Goal: Transaction & Acquisition: Purchase product/service

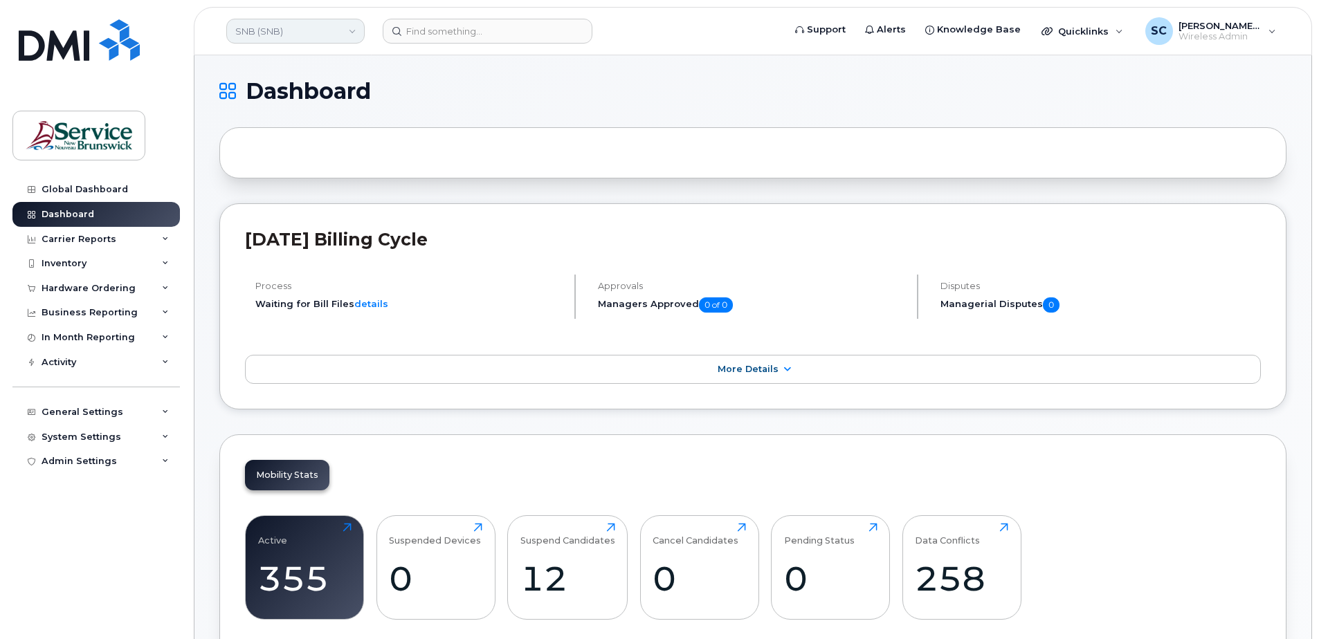
click at [314, 38] on link "SNB (SNB)" at bounding box center [295, 31] width 138 height 25
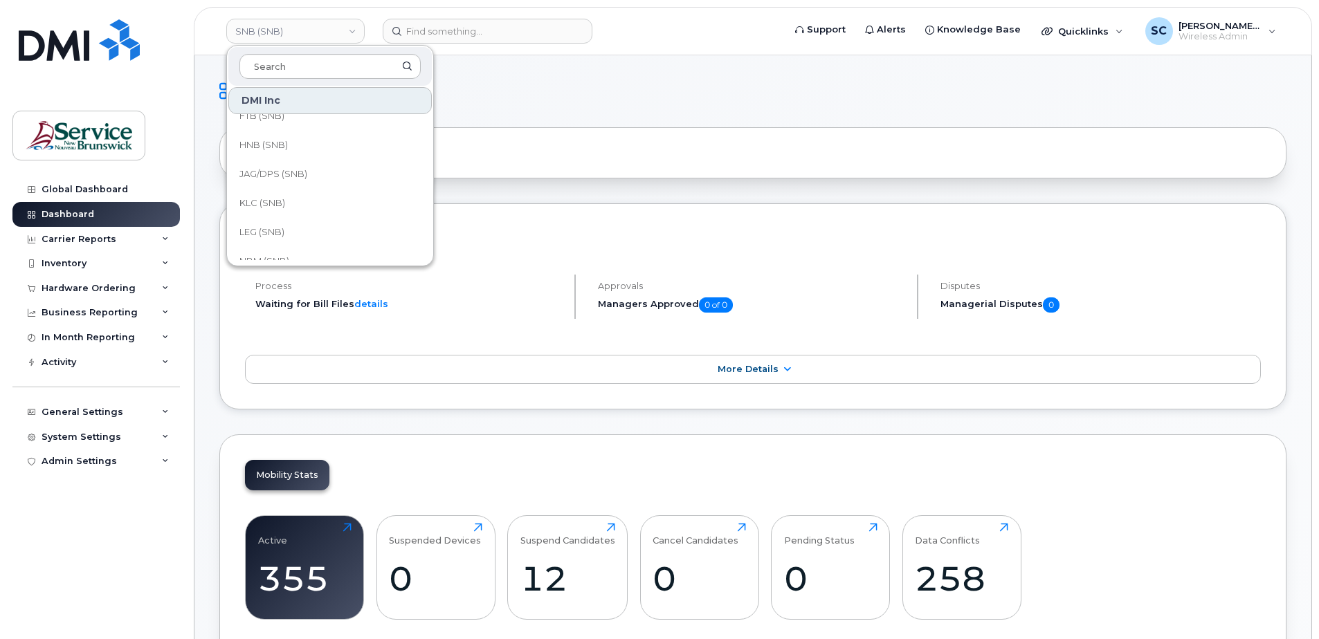
scroll to position [138, 0]
click at [276, 190] on span "JAG/DPS (SNB)" at bounding box center [273, 196] width 68 height 14
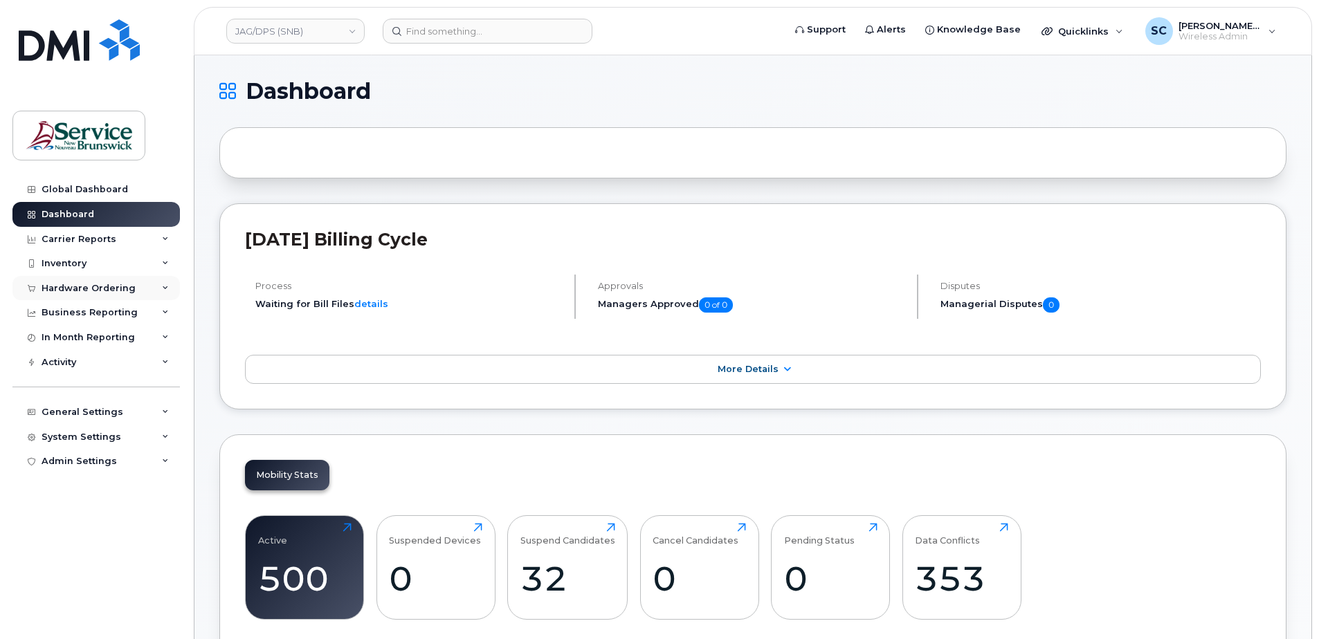
click at [113, 277] on div "Hardware Ordering" at bounding box center [95, 288] width 167 height 25
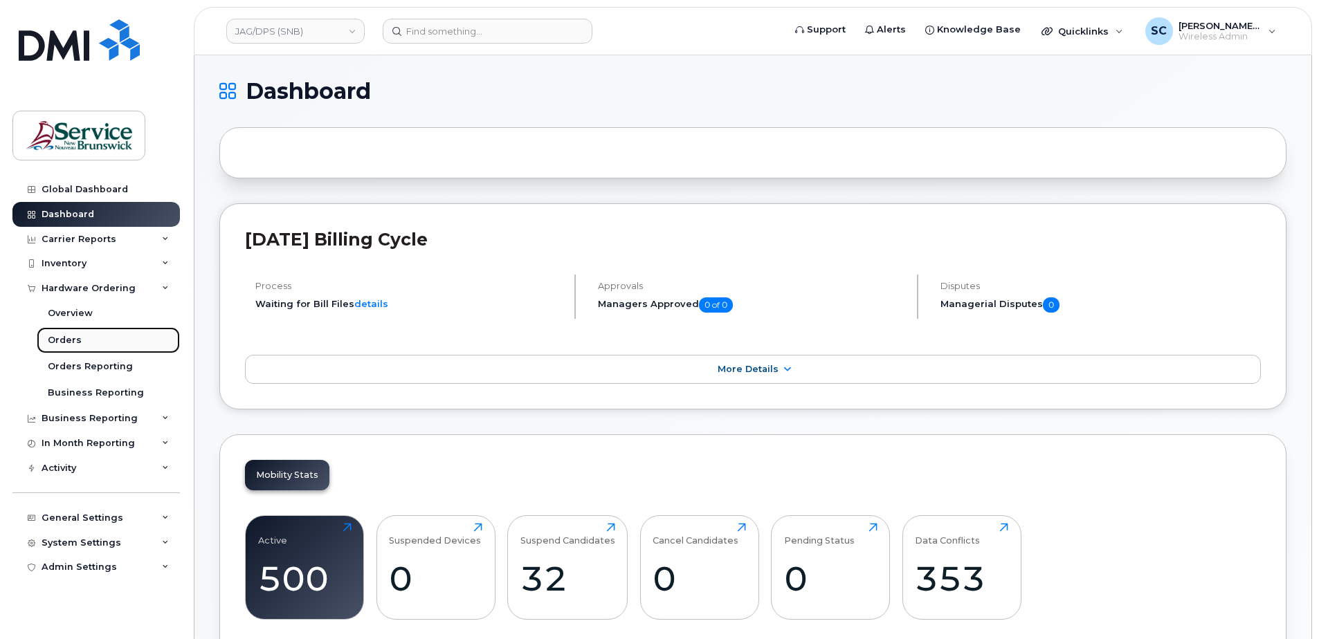
click at [91, 331] on link "Orders" at bounding box center [108, 340] width 143 height 26
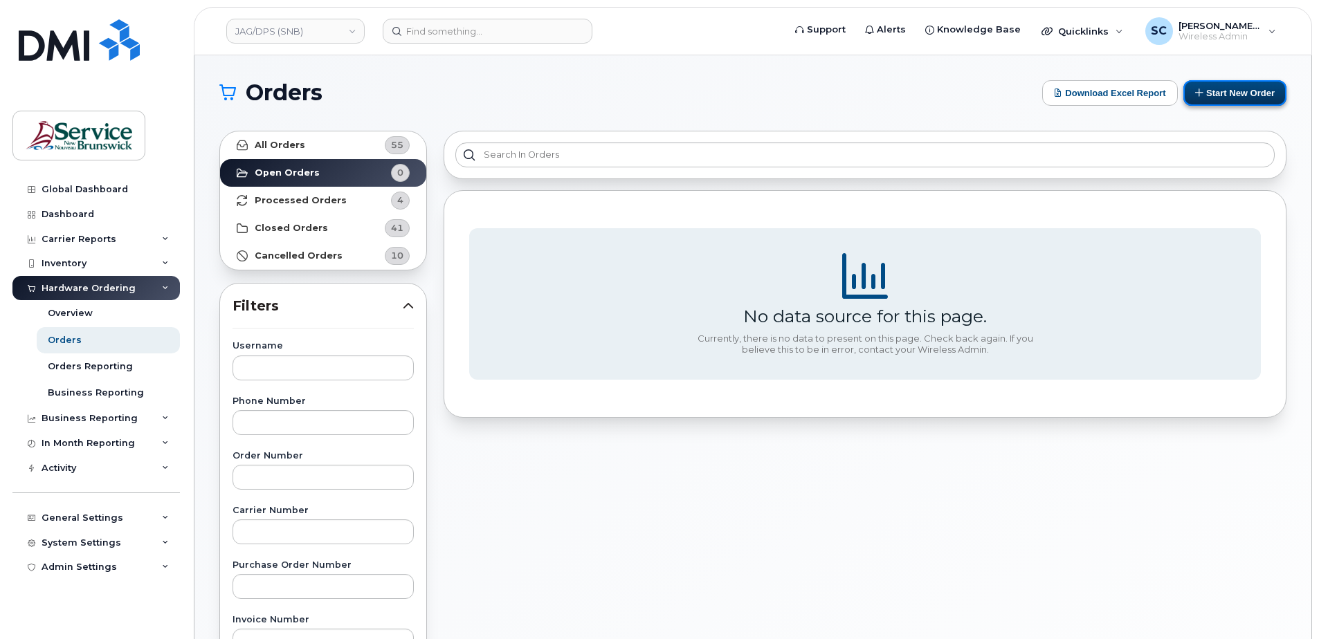
click at [1206, 100] on button "Start New Order" at bounding box center [1234, 93] width 103 height 26
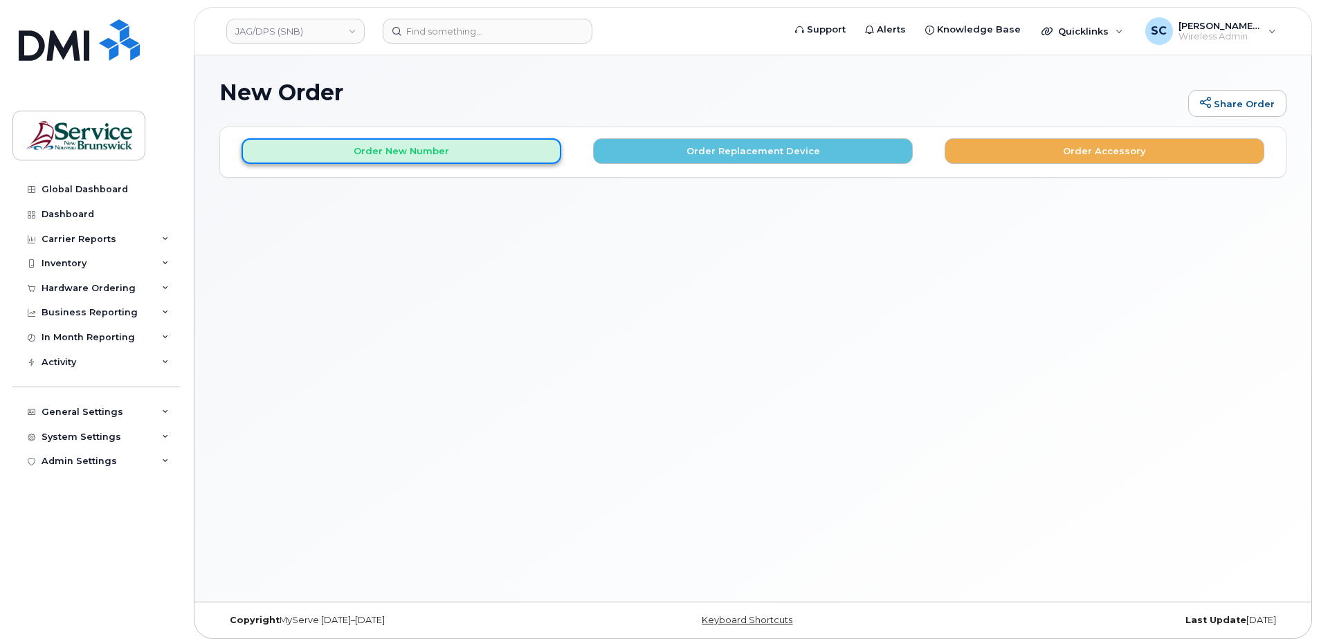
click at [494, 159] on button "Order New Number" at bounding box center [401, 151] width 320 height 26
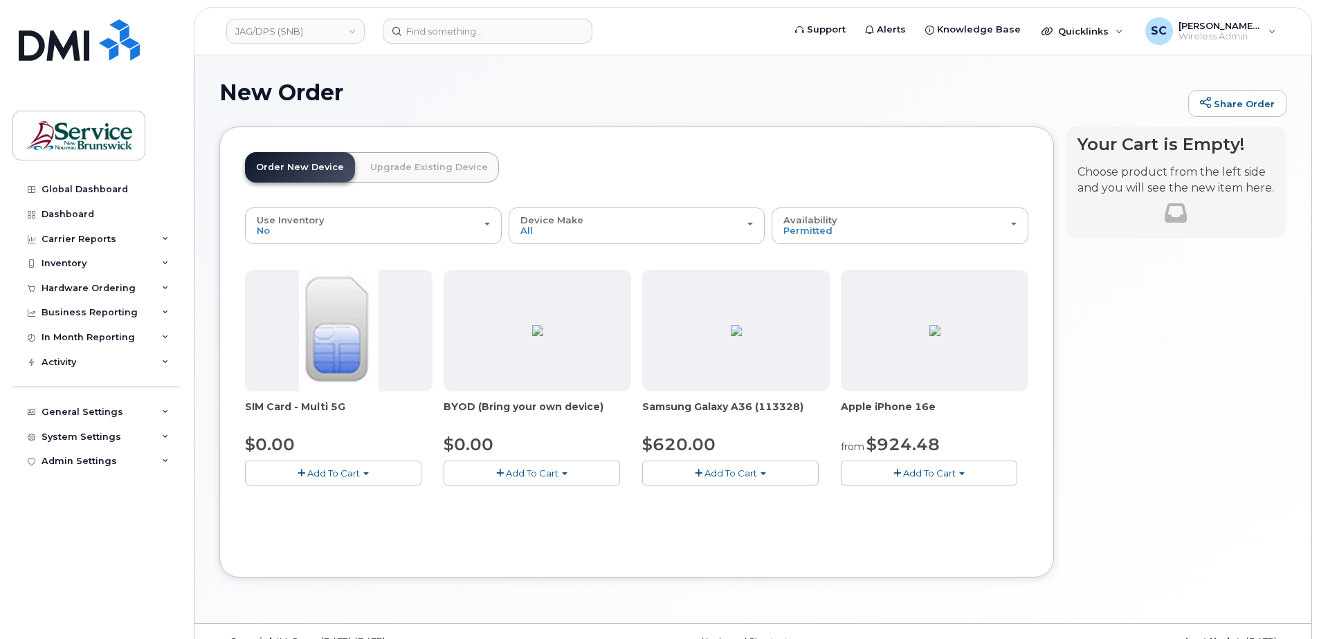
click at [771, 465] on button "Add To Cart" at bounding box center [730, 473] width 176 height 24
click at [772, 512] on link "$620.00 - 30-day activation (128GB model)" at bounding box center [759, 515] width 226 height 17
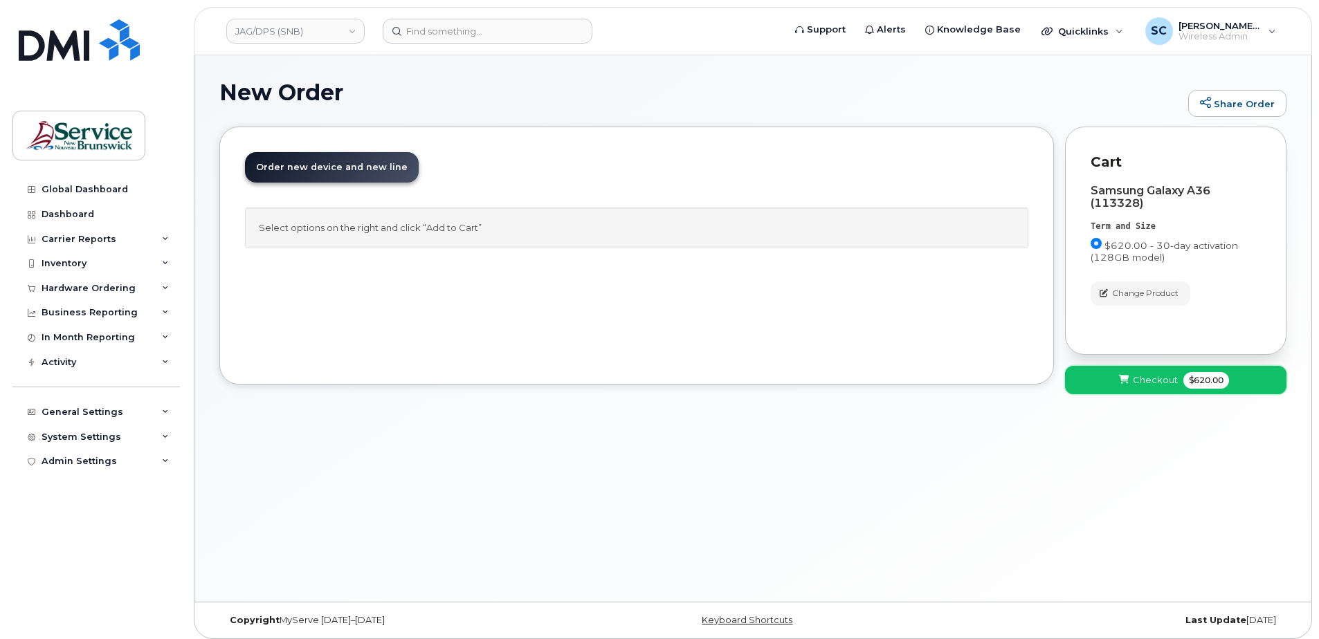
click at [1142, 372] on button "Checkout $620.00" at bounding box center [1175, 380] width 221 height 28
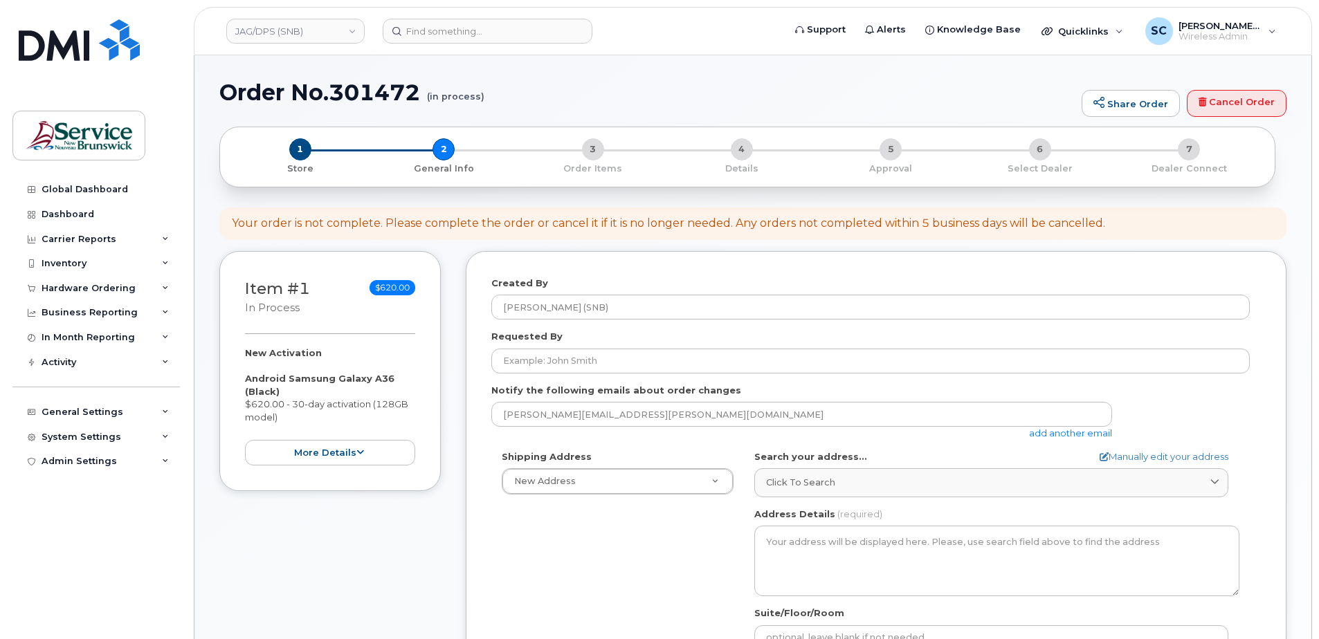
select select
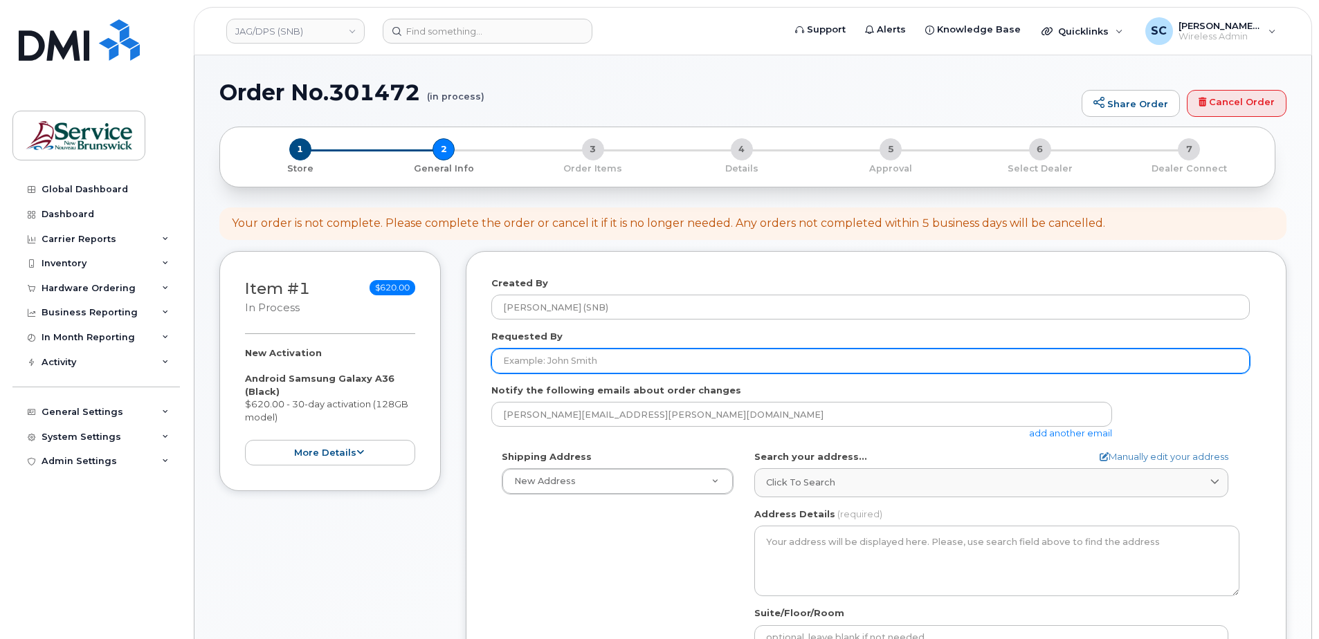
click at [578, 354] on input "Requested By" at bounding box center [870, 361] width 758 height 25
paste input "Dawn.Weaver@gnb.ca"
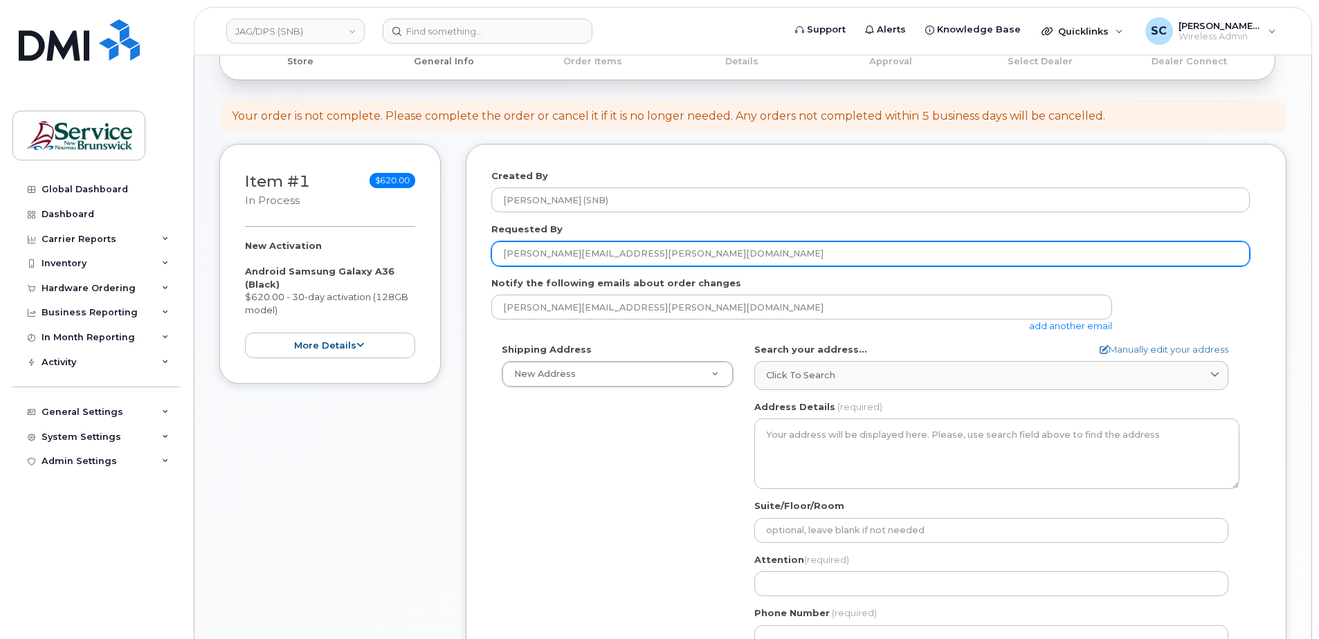
scroll to position [208, 0]
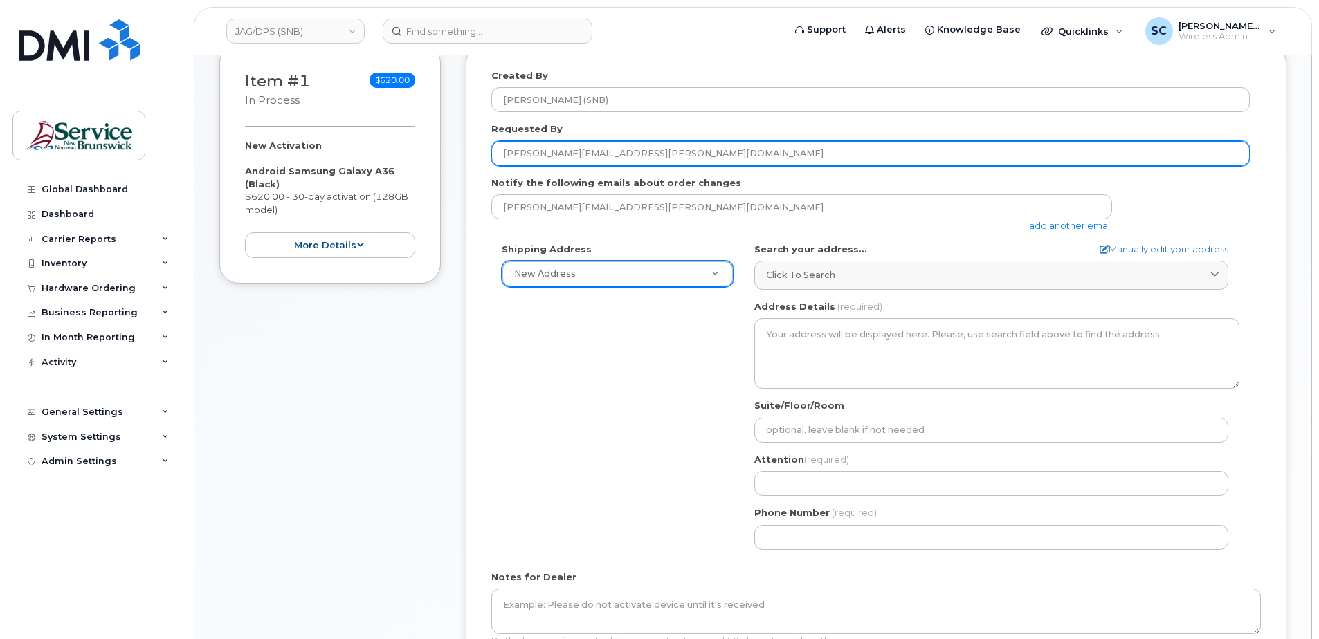
type input "Dawn.Weaver@gnb.ca"
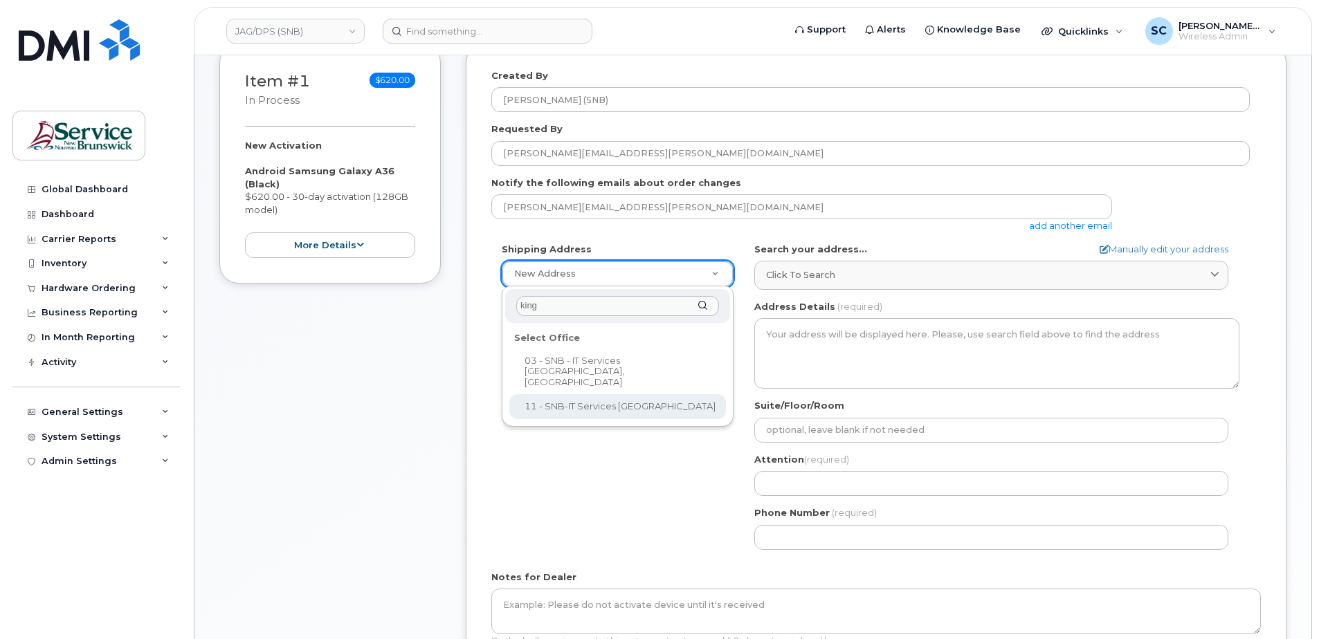
type input "king"
select select
type textarea "15 King Sq N Saint John New Brunswick E2L 1E6"
type input "Cory Ducey"
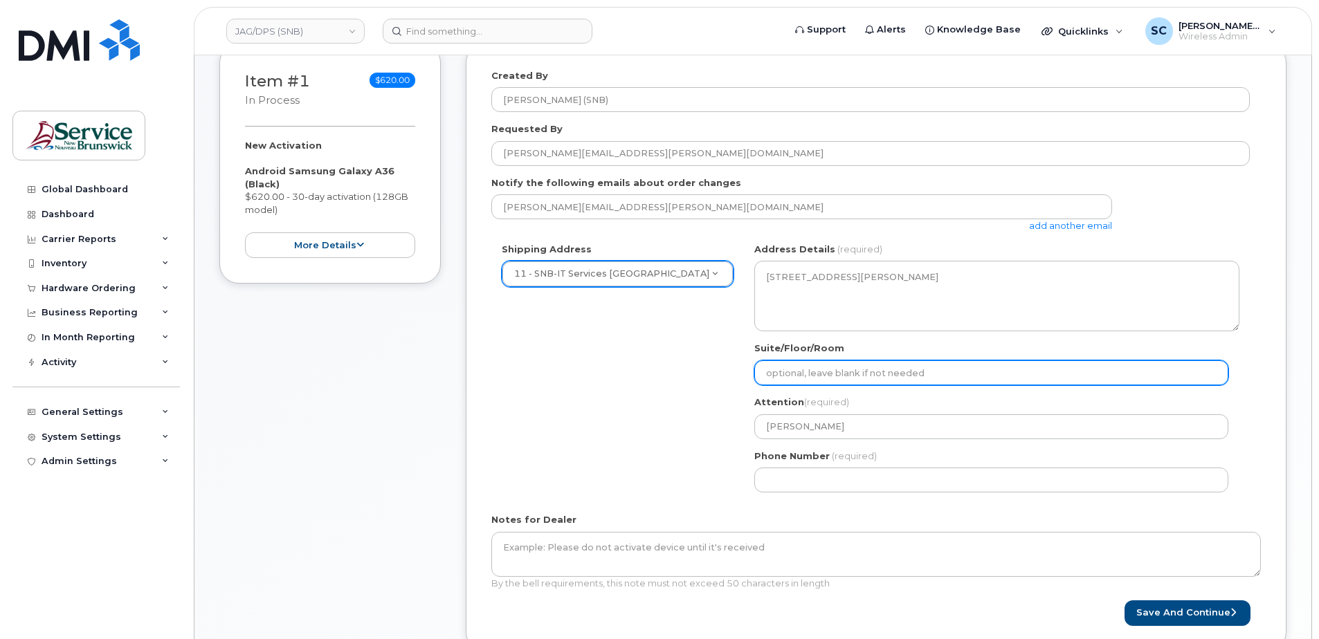
click at [904, 374] on input "Suite/Floor/Room" at bounding box center [991, 372] width 474 height 25
paste input "WO0000000491036"
select select
type input "WO0000000491036"
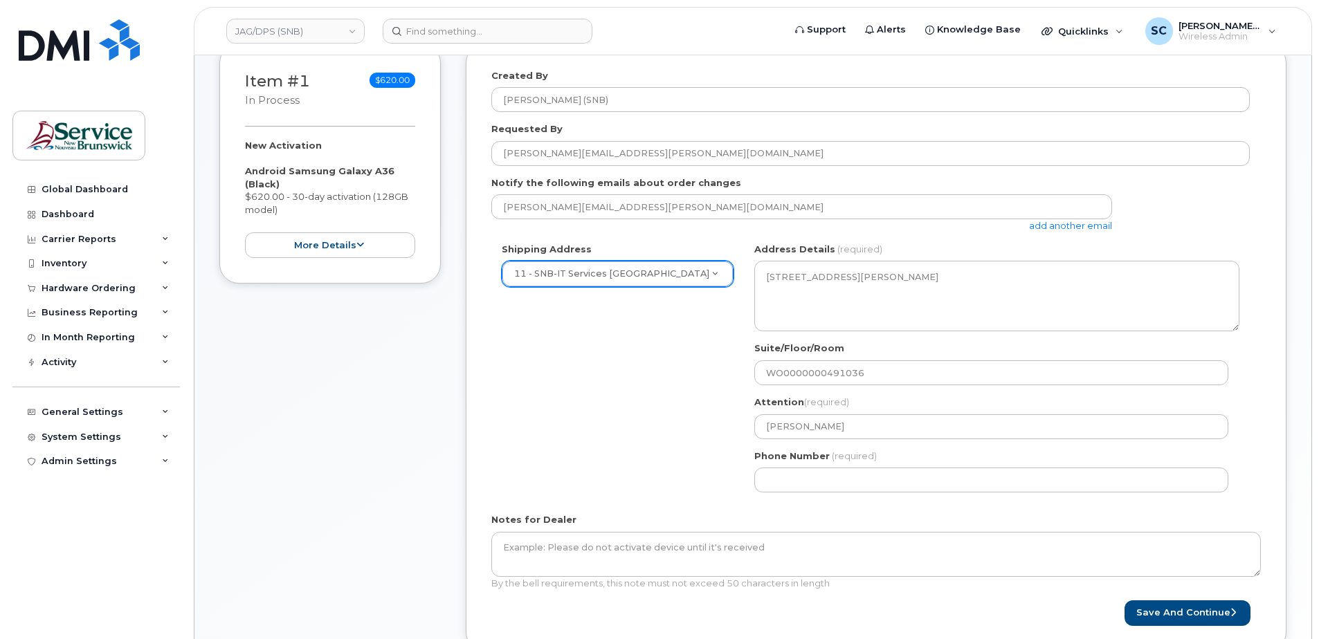
click at [678, 429] on div "Shipping Address 11 - SNB-IT Services King's Square New Address 01 - SNB - IT S…" at bounding box center [870, 373] width 758 height 260
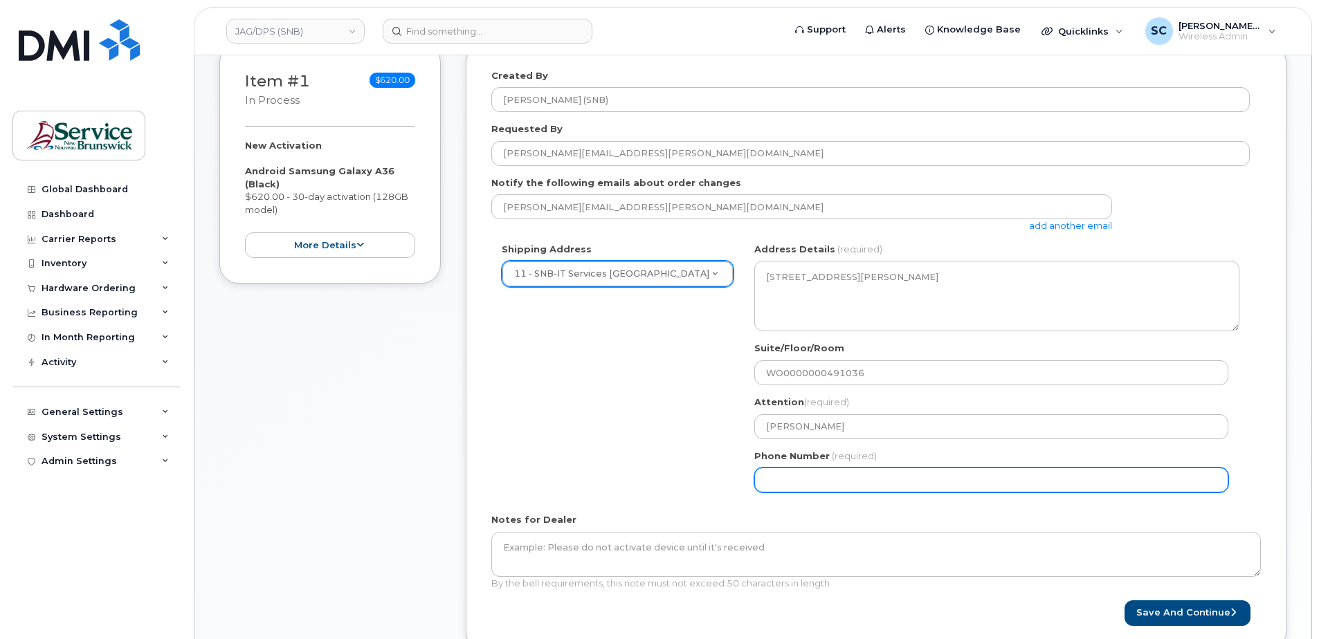
click at [815, 487] on input "Phone Number" at bounding box center [991, 480] width 474 height 25
type input "1234567890"
select select
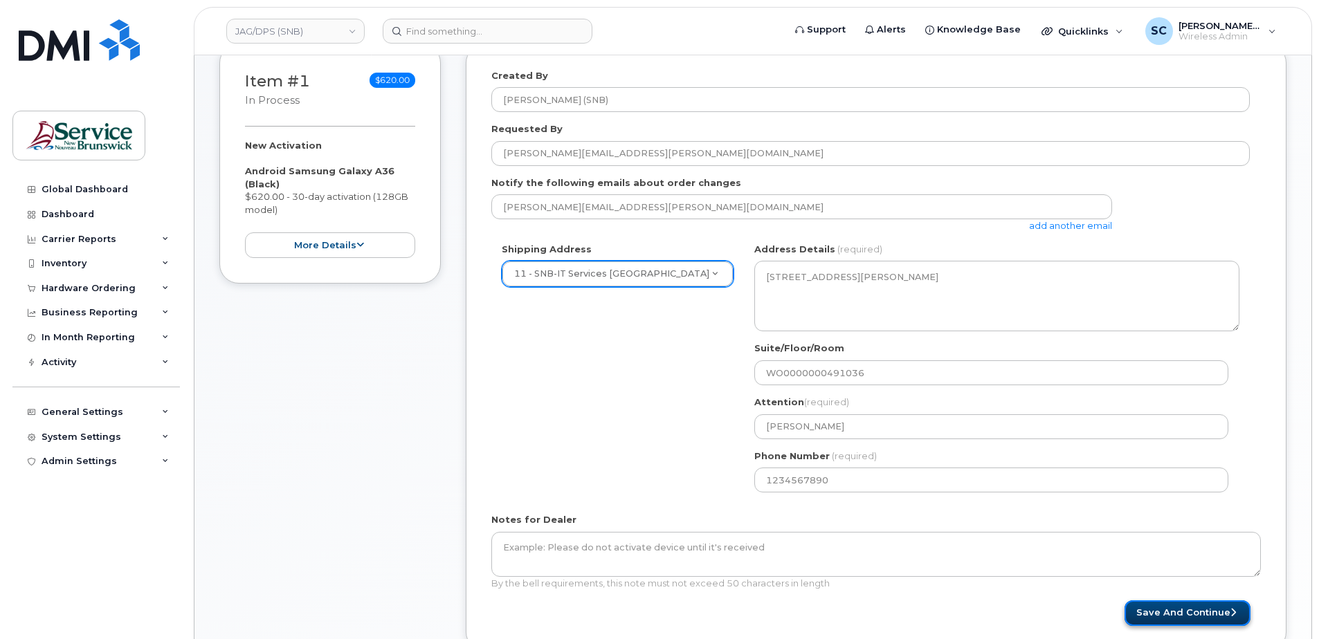
click at [1171, 617] on button "Save and Continue" at bounding box center [1187, 614] width 126 height 26
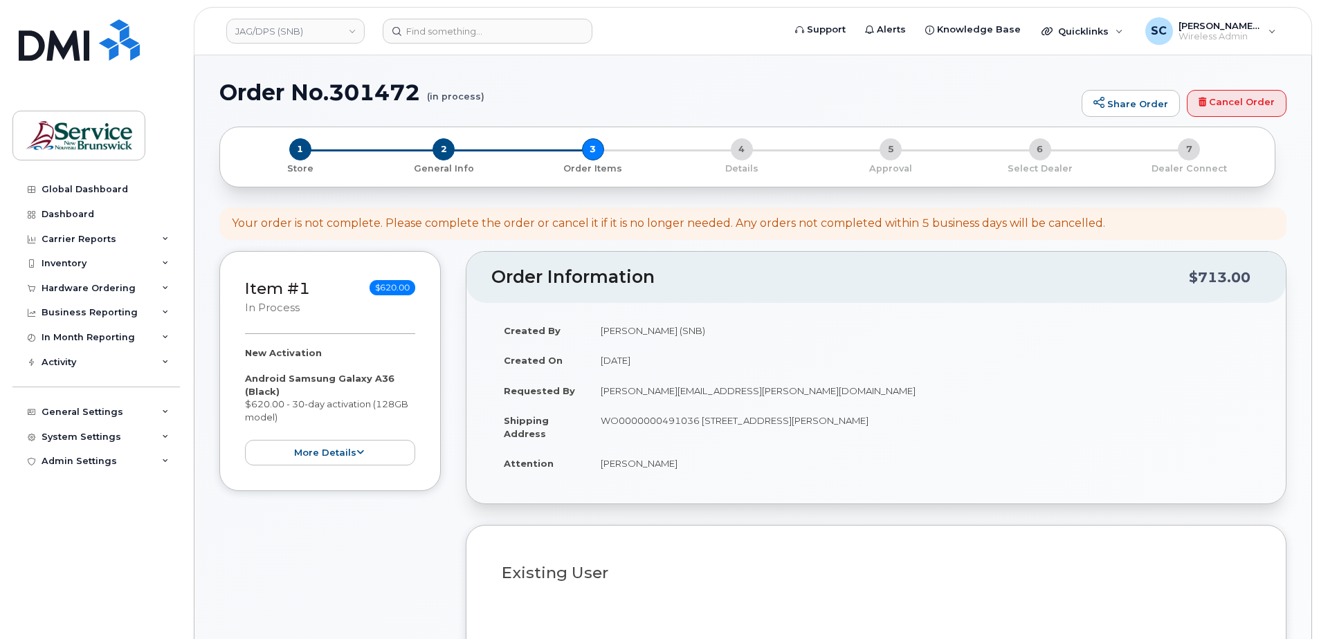
select select
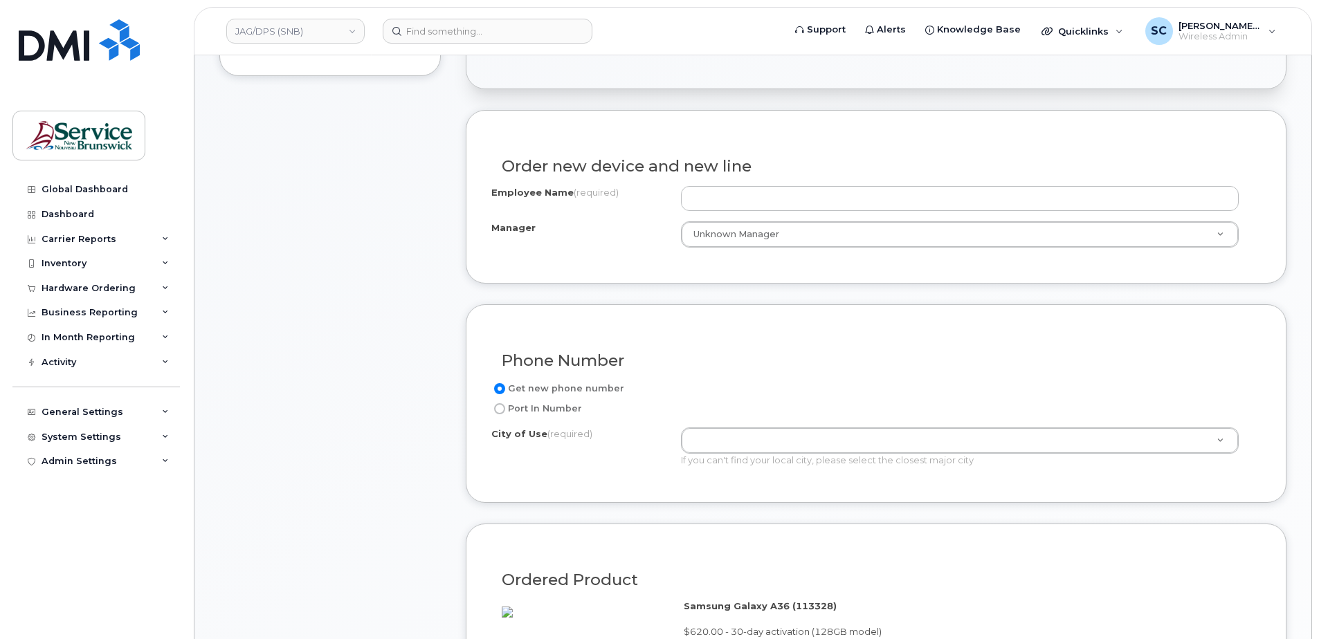
scroll to position [346, 0]
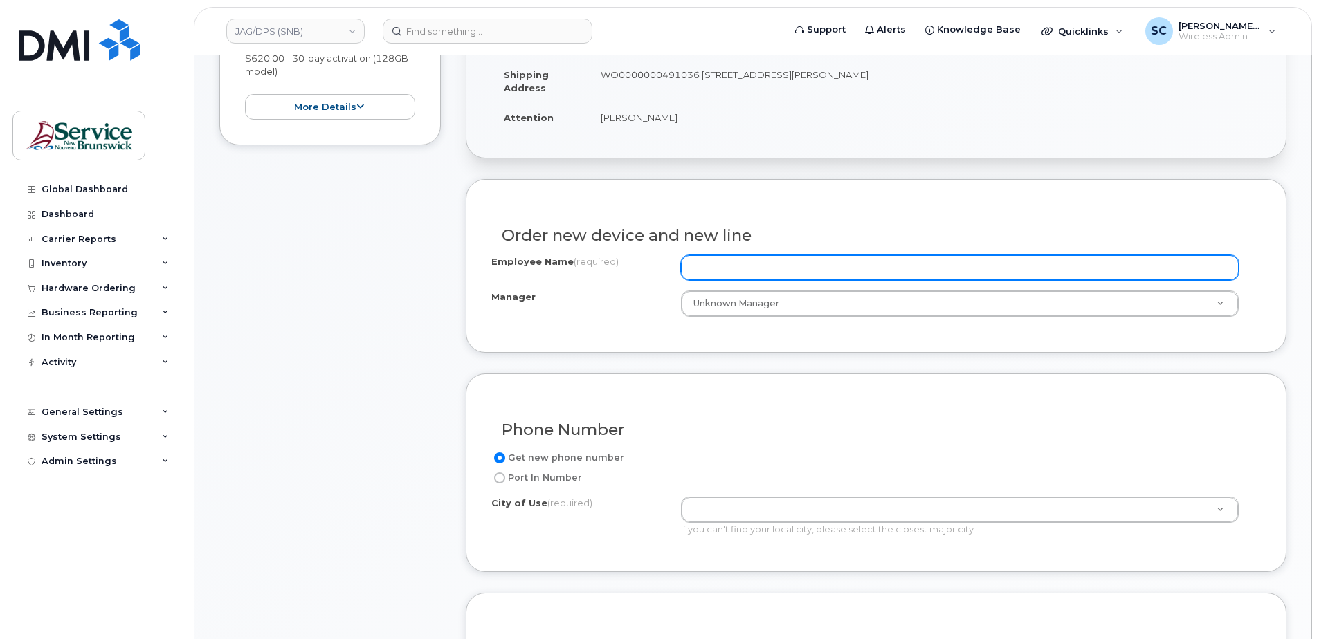
click at [759, 266] on input "Employee Name (required)" at bounding box center [960, 267] width 558 height 25
paste input "[PERSON_NAME]"
type input "[PERSON_NAME]"
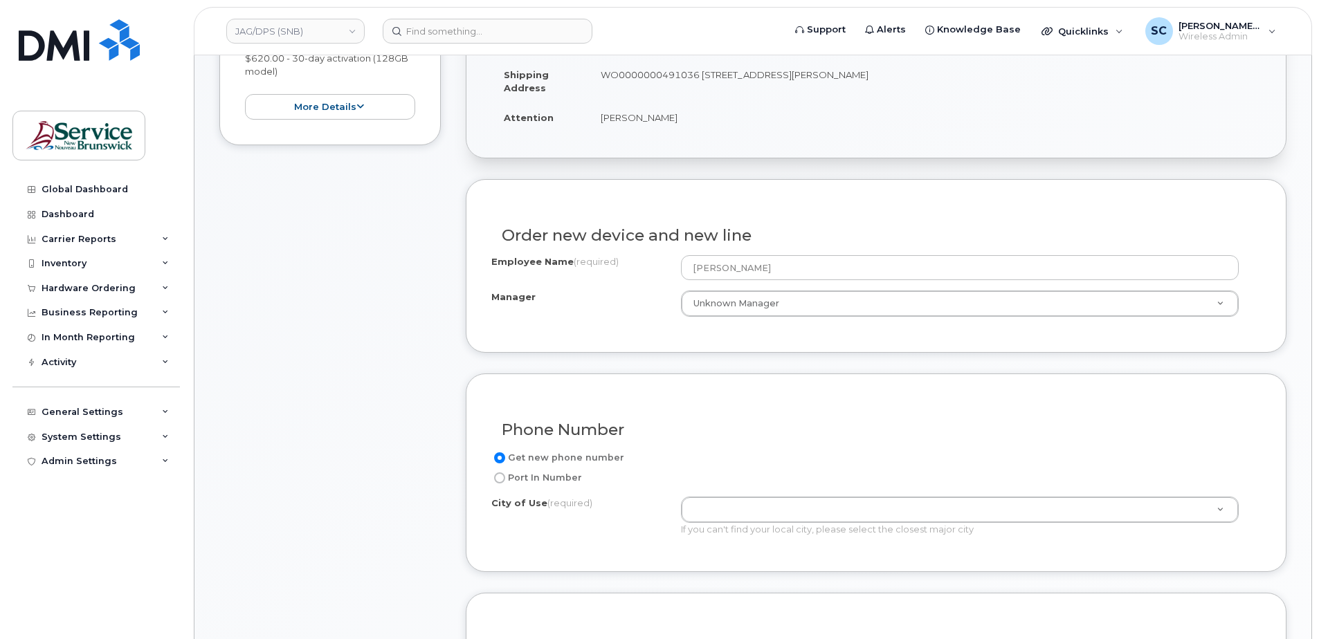
click at [726, 374] on div "Phone Number Get new phone number Port In Number City of Use (required) If you …" at bounding box center [876, 473] width 821 height 199
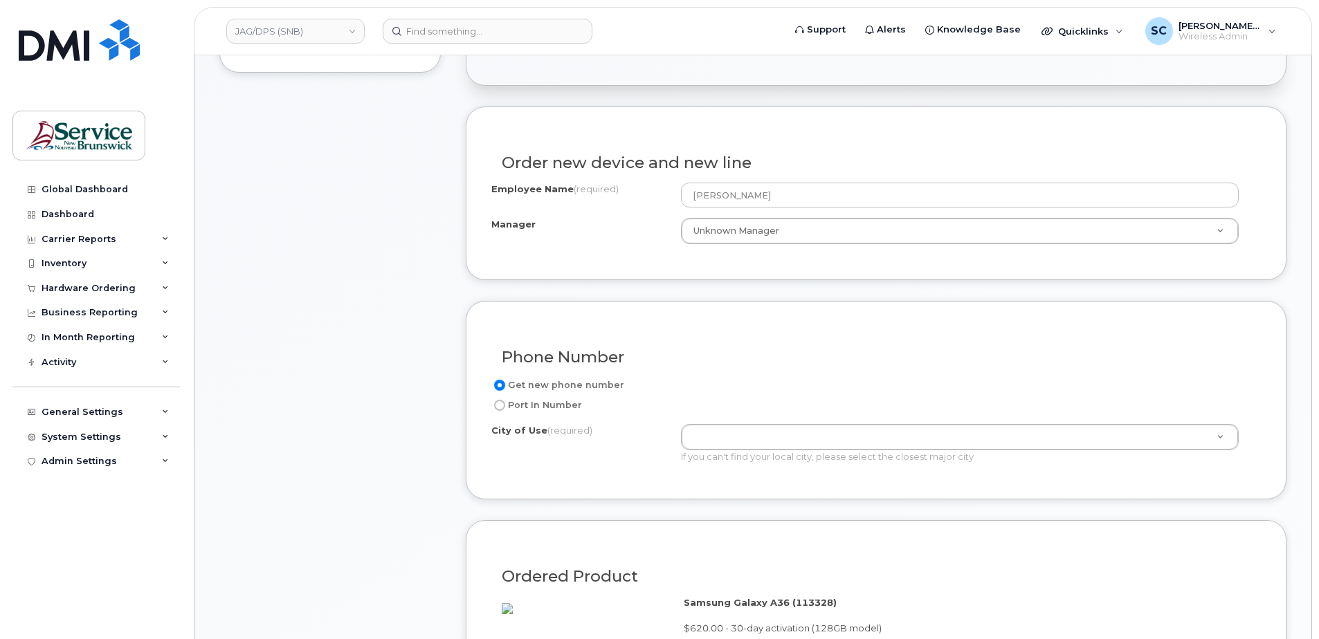
scroll to position [484, 0]
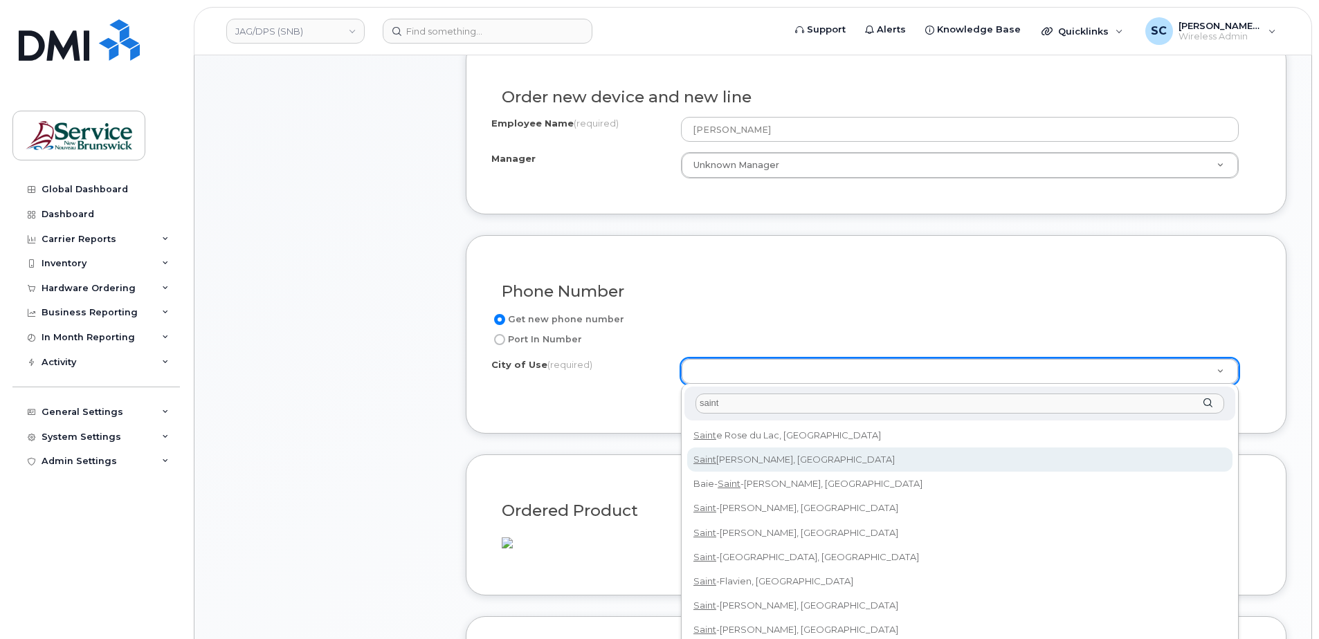
type input "saint"
type input "2008"
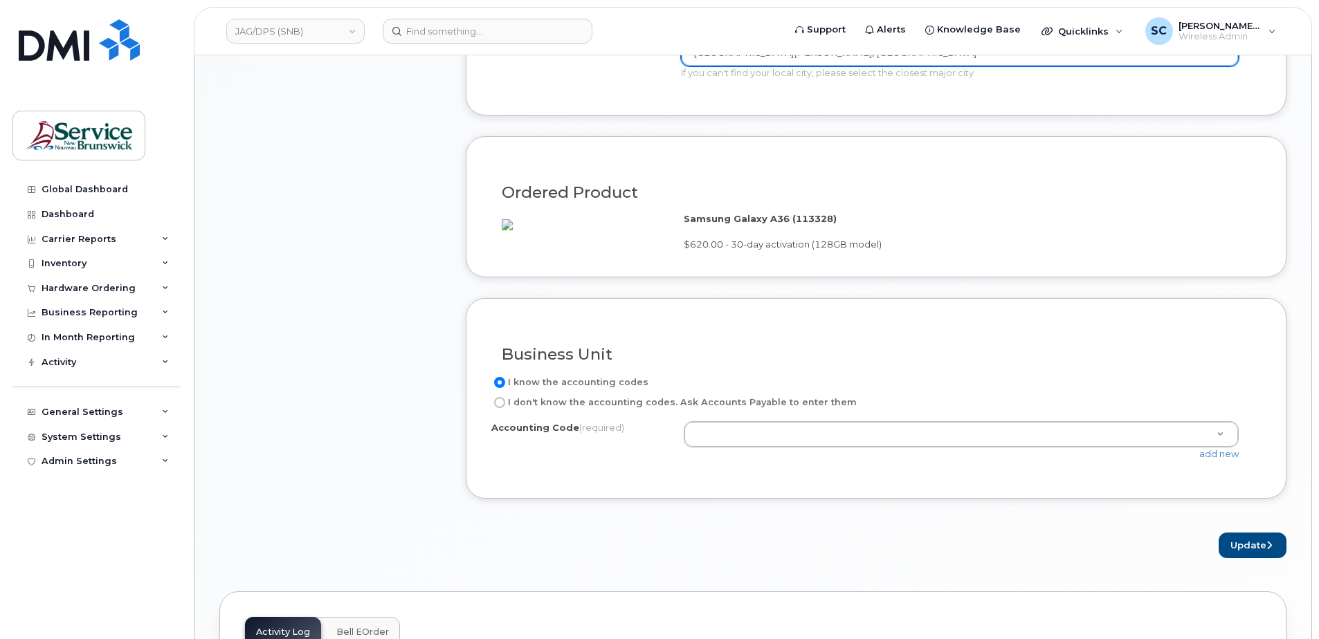
scroll to position [830, 0]
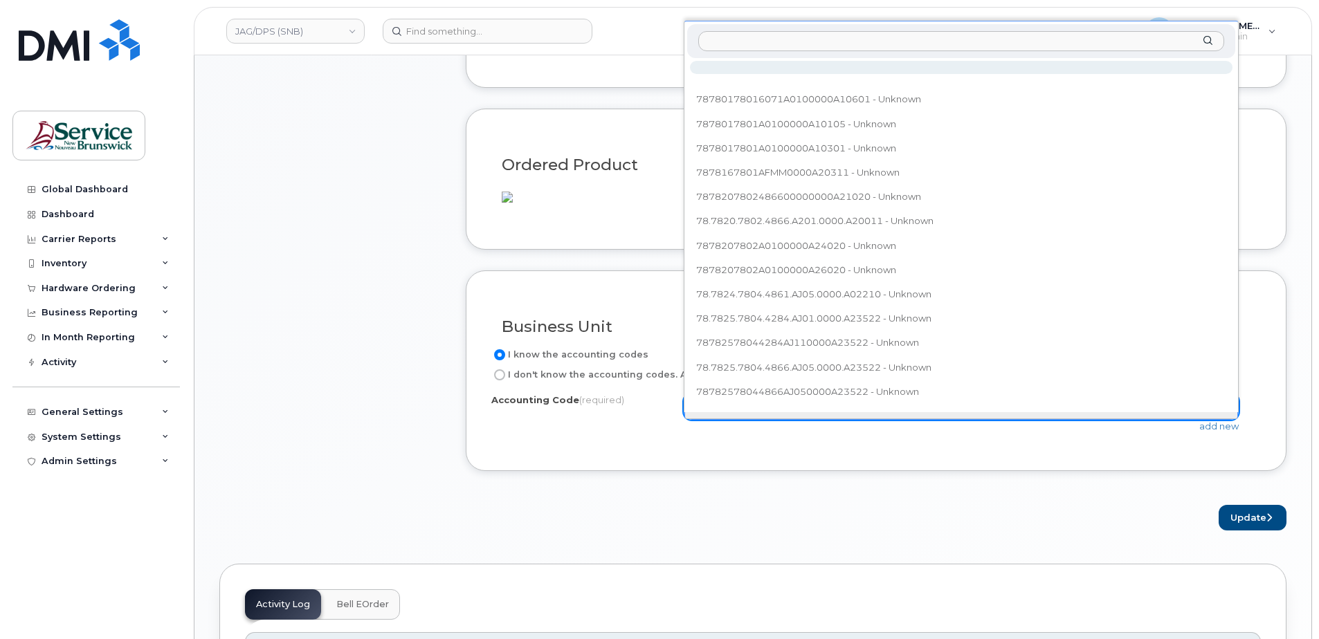
type input "78.7898.7801.6072.AELE.0000.ATEC90"
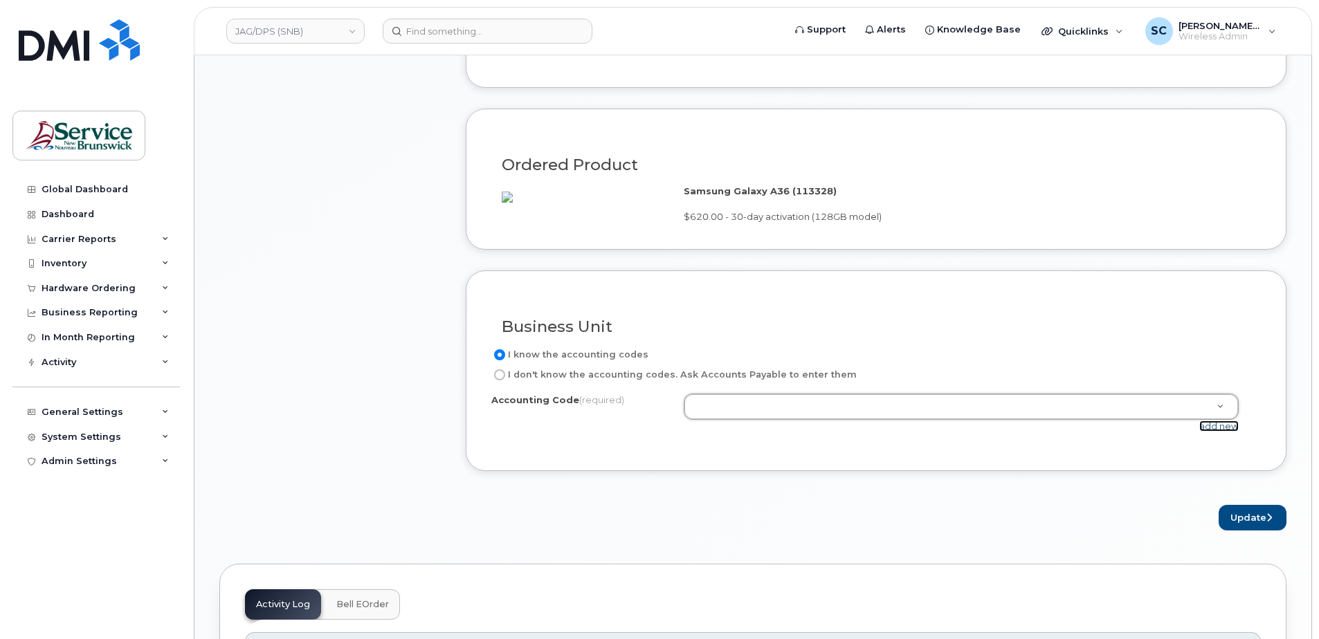
click at [1212, 432] on link "add new" at bounding box center [1218, 426] width 39 height 11
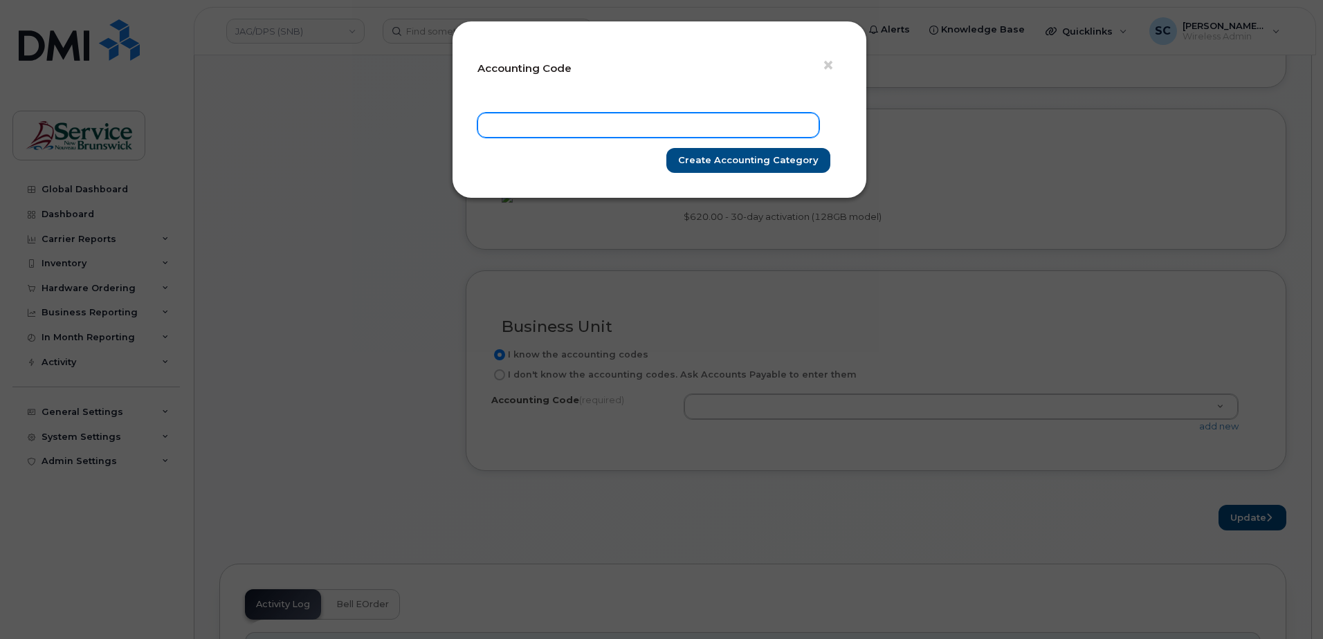
click at [725, 129] on input "text" at bounding box center [648, 125] width 342 height 25
paste input "78.7898.7801.6072.AELE.0000.ATEC90"
type input "78.7898.7801.6072.AELE.0000.ATEC90"
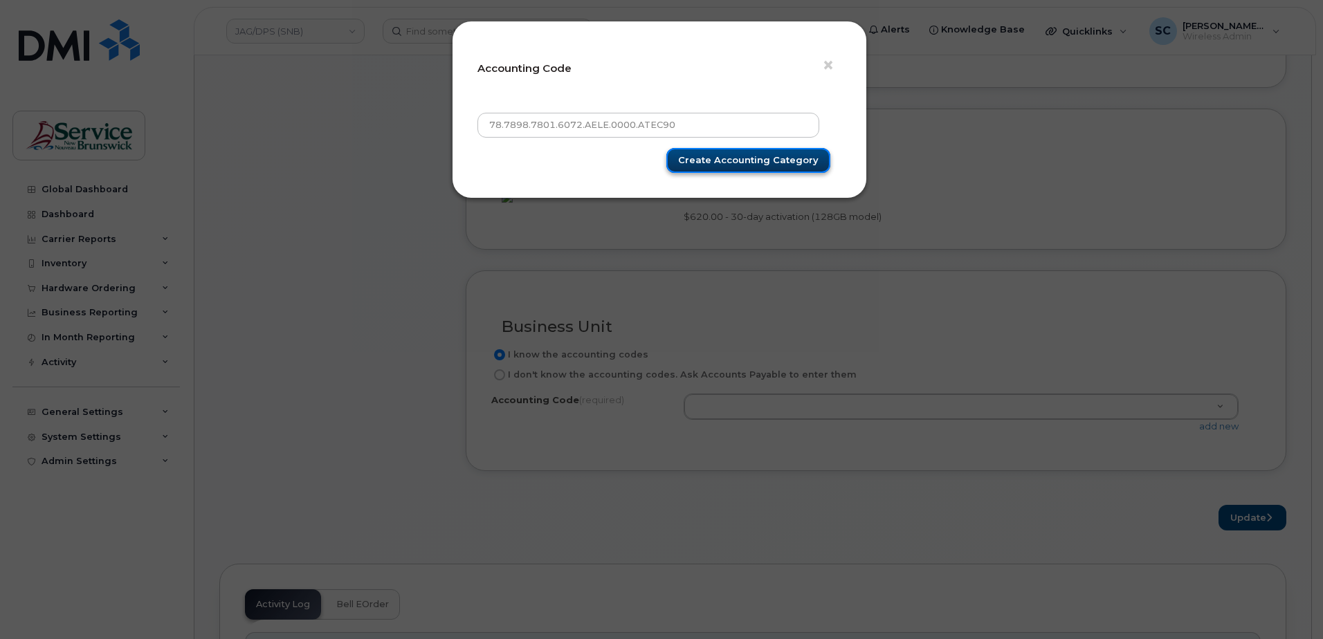
click at [748, 159] on input "Create Accounting category" at bounding box center [748, 161] width 164 height 26
type input "Create Accounting category"
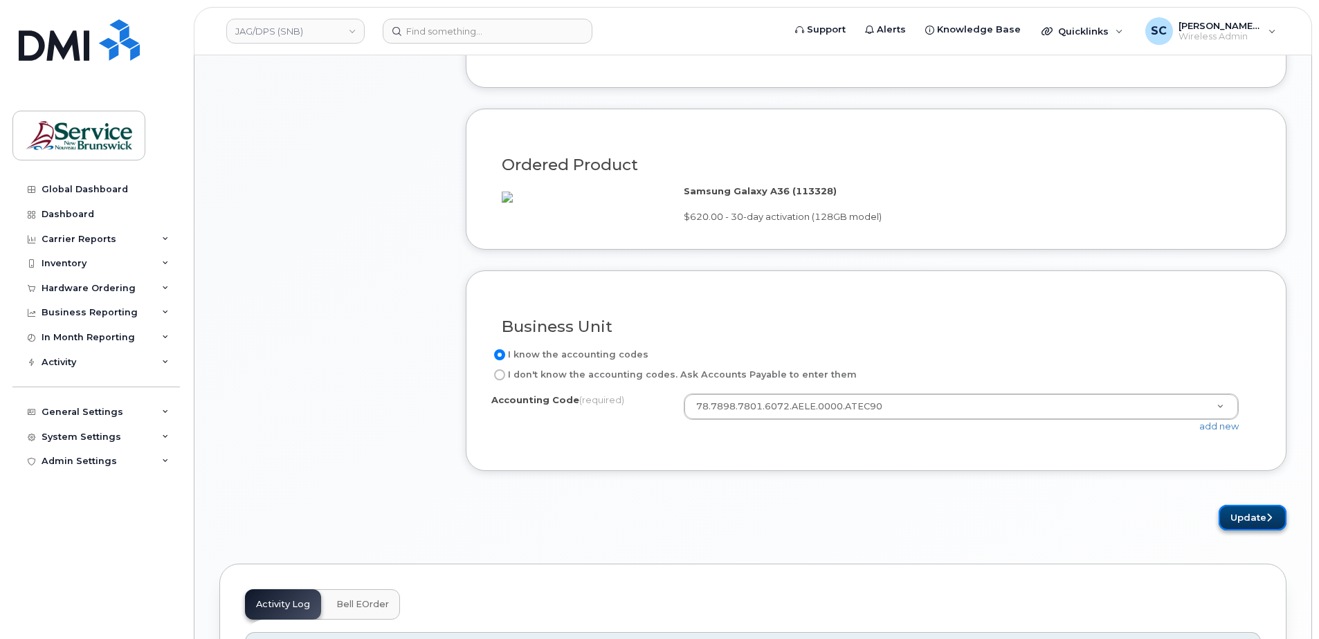
click at [1240, 529] on button "Update" at bounding box center [1252, 518] width 68 height 26
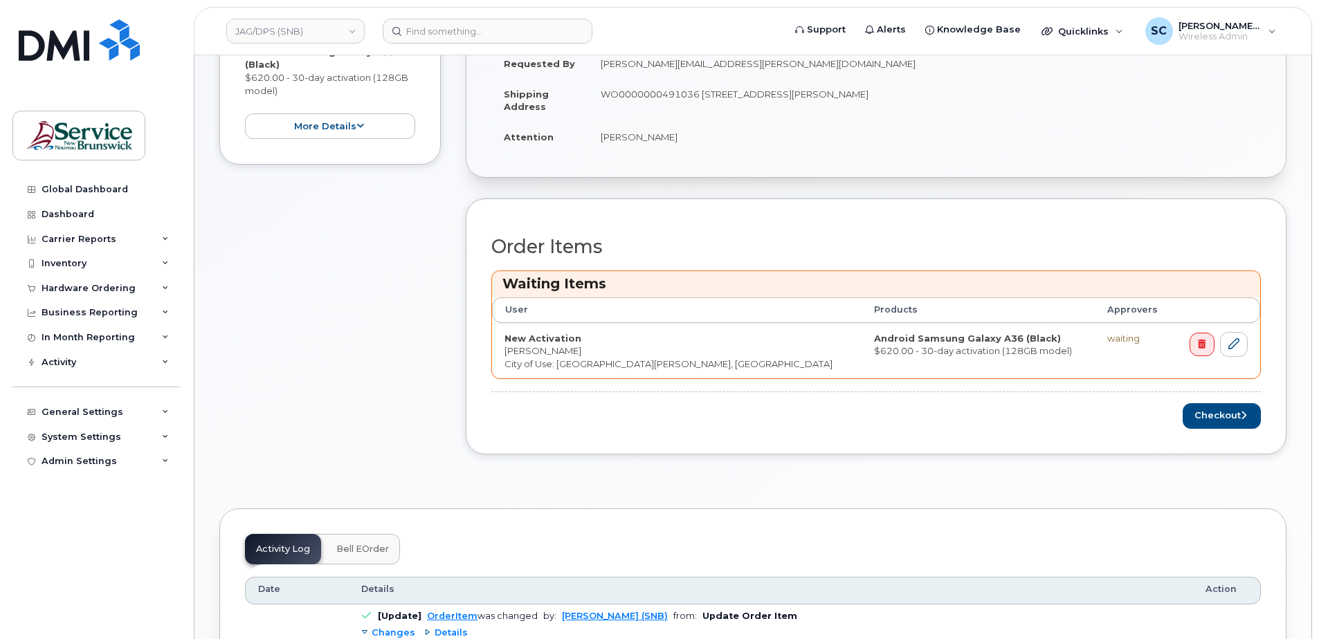
scroll to position [415, 0]
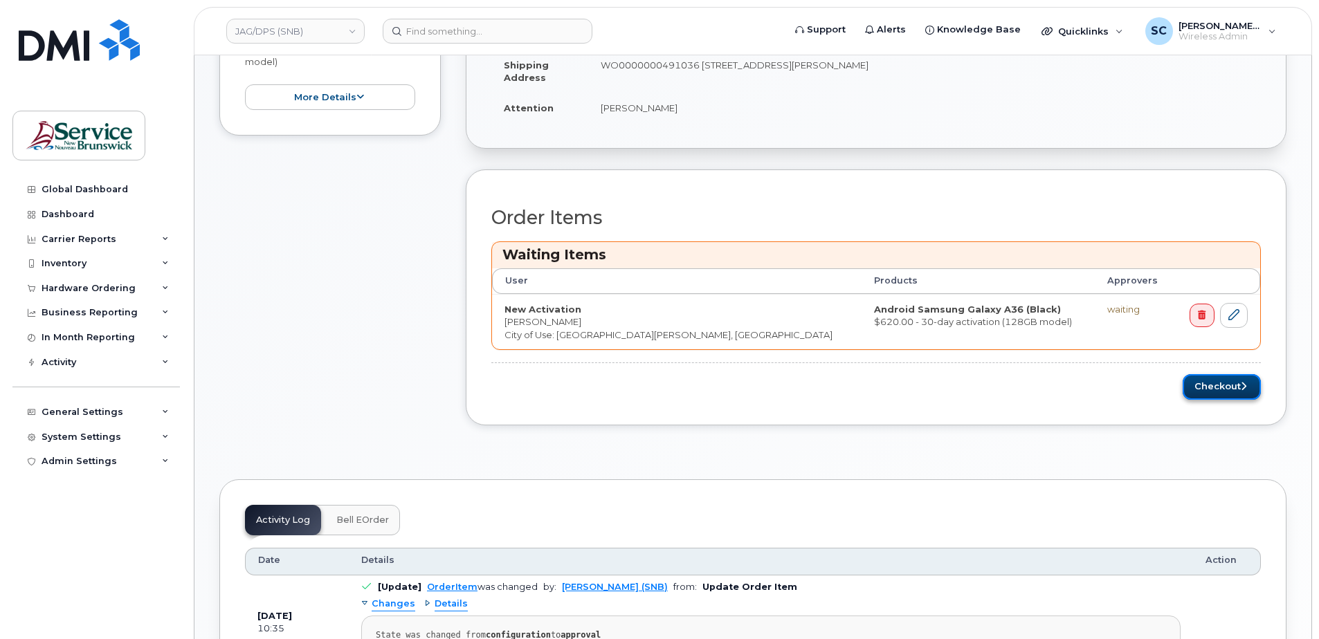
click at [1226, 393] on button "Checkout" at bounding box center [1221, 387] width 78 height 26
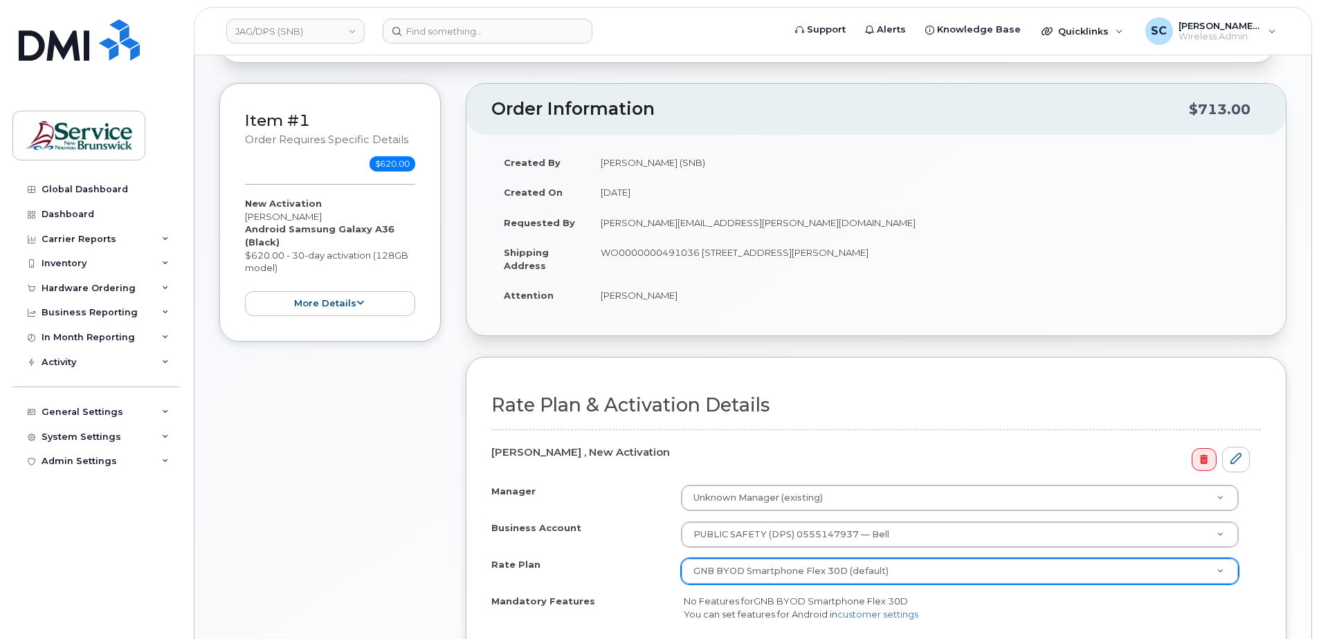
scroll to position [277, 0]
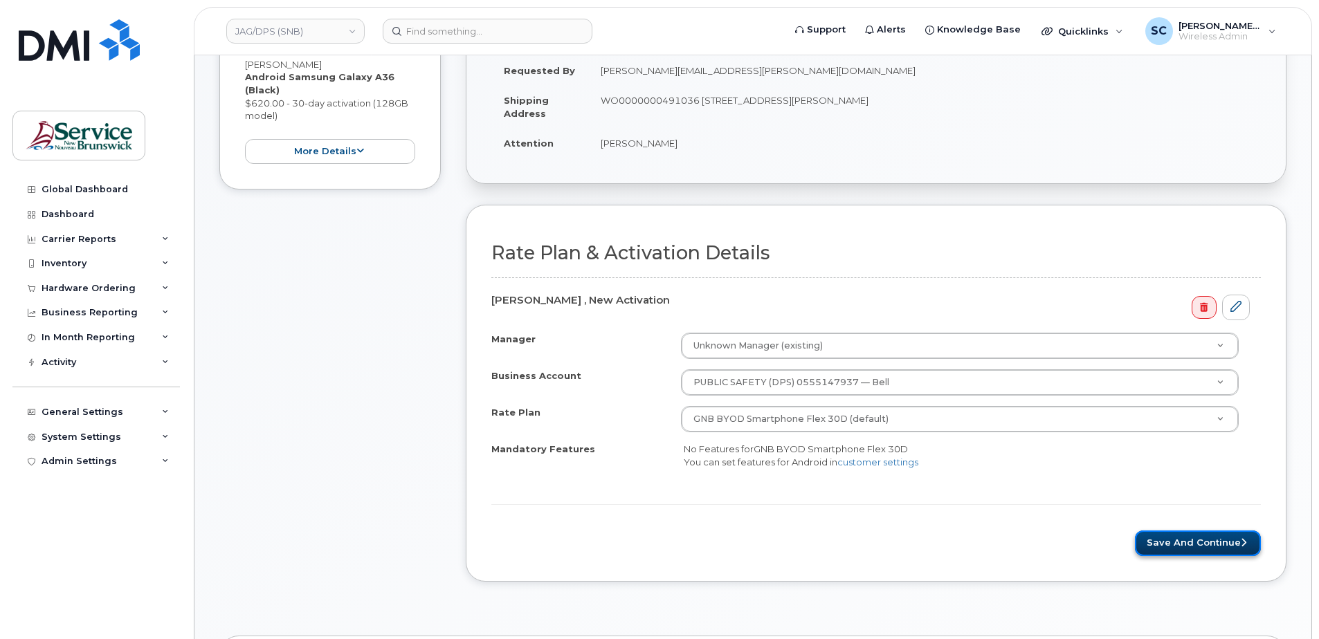
click at [1180, 544] on button "Save and Continue" at bounding box center [1198, 544] width 126 height 26
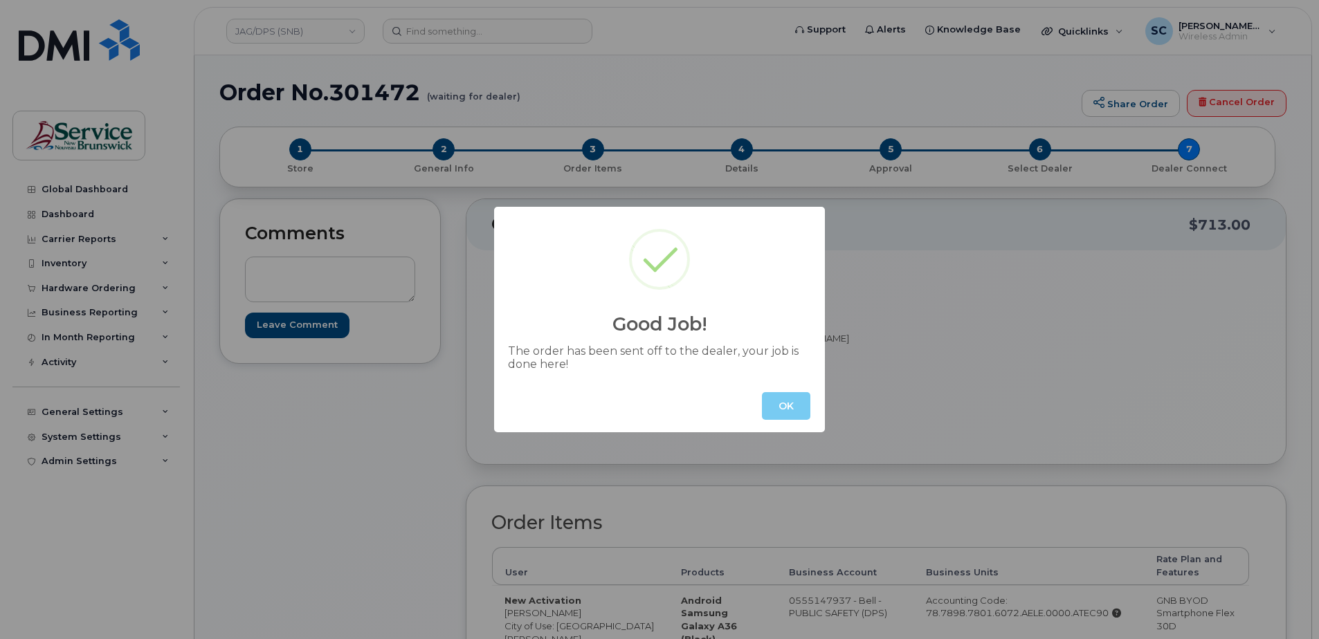
click at [789, 405] on button "OK" at bounding box center [786, 406] width 48 height 28
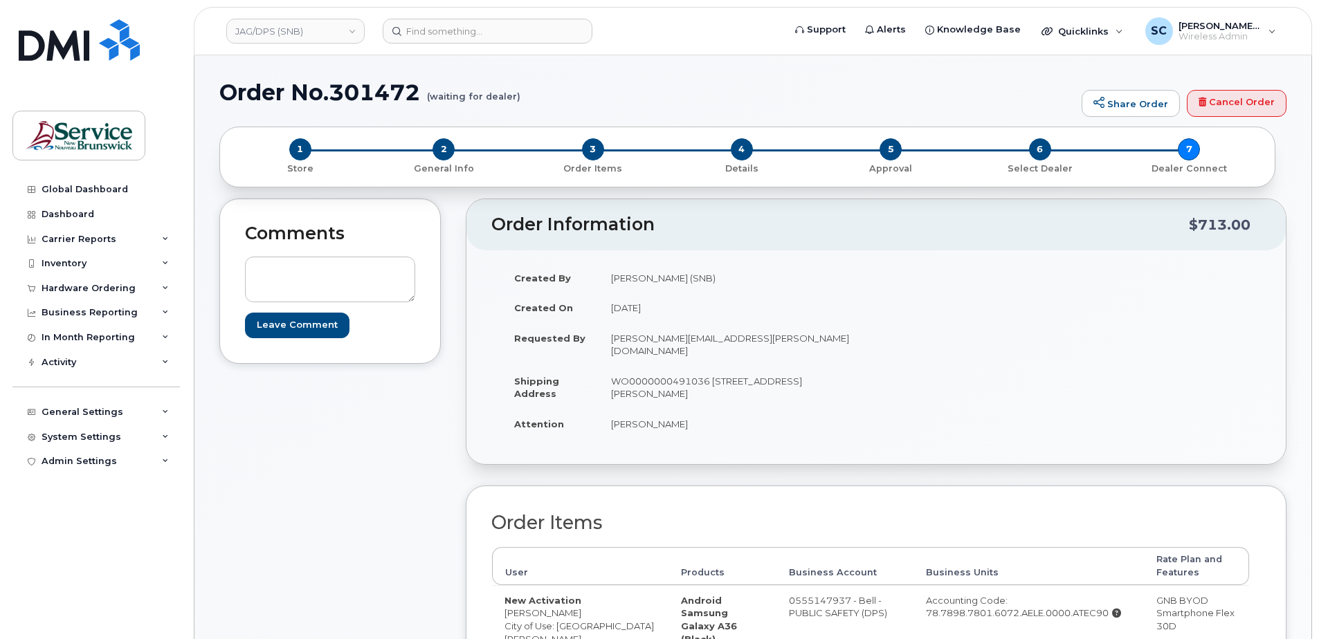
click at [369, 88] on h1 "Order No.301472 (waiting for dealer)" at bounding box center [646, 92] width 855 height 24
copy h1 "301472"
click at [110, 280] on div "Hardware Ordering" at bounding box center [95, 288] width 167 height 25
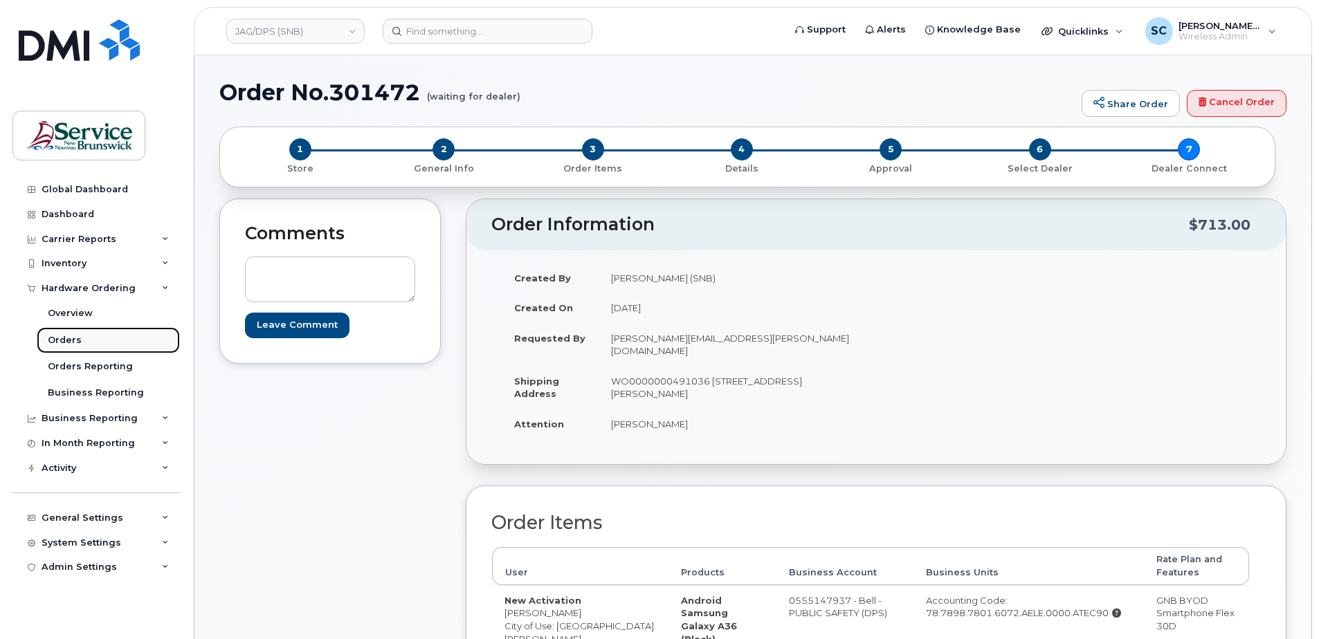
click at [100, 341] on link "Orders" at bounding box center [108, 340] width 143 height 26
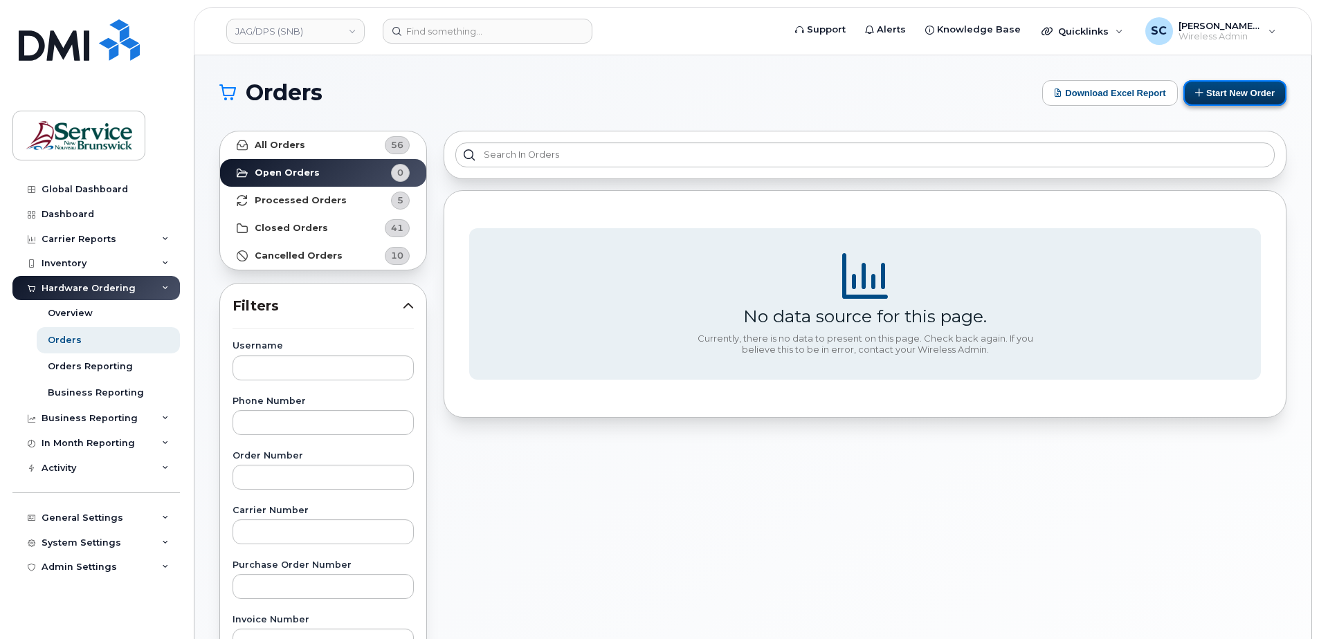
click at [1223, 91] on button "Start New Order" at bounding box center [1234, 93] width 103 height 26
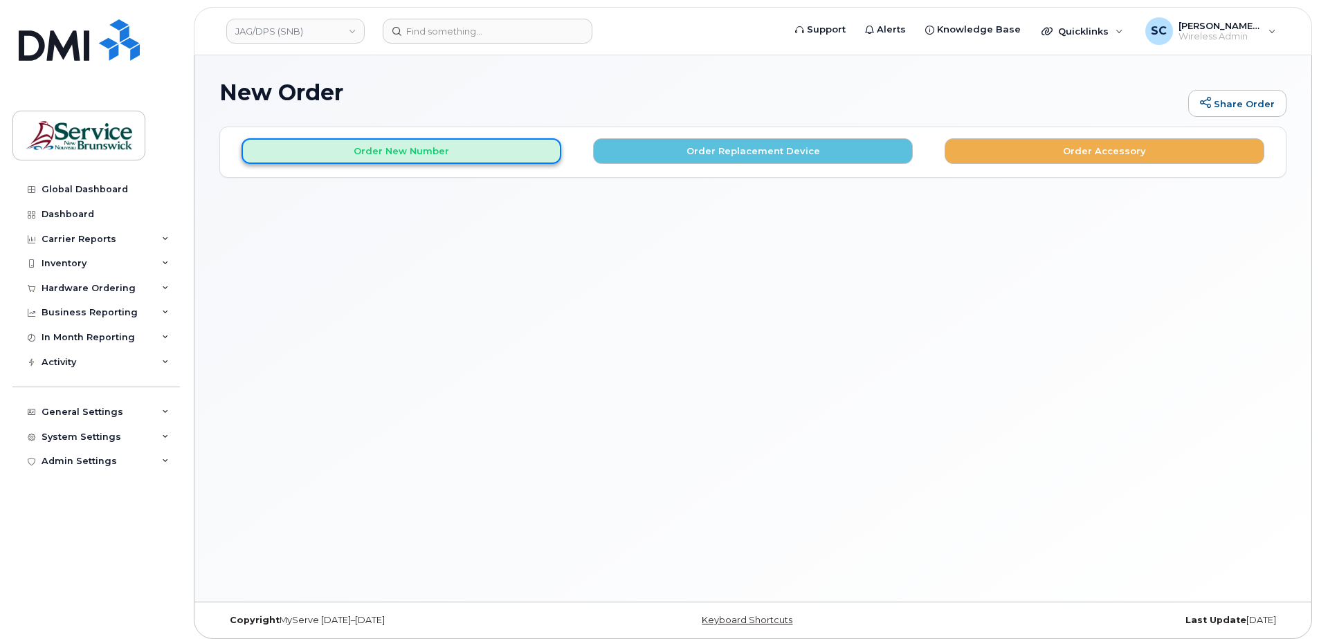
click at [386, 163] on button "Order New Number" at bounding box center [401, 151] width 320 height 26
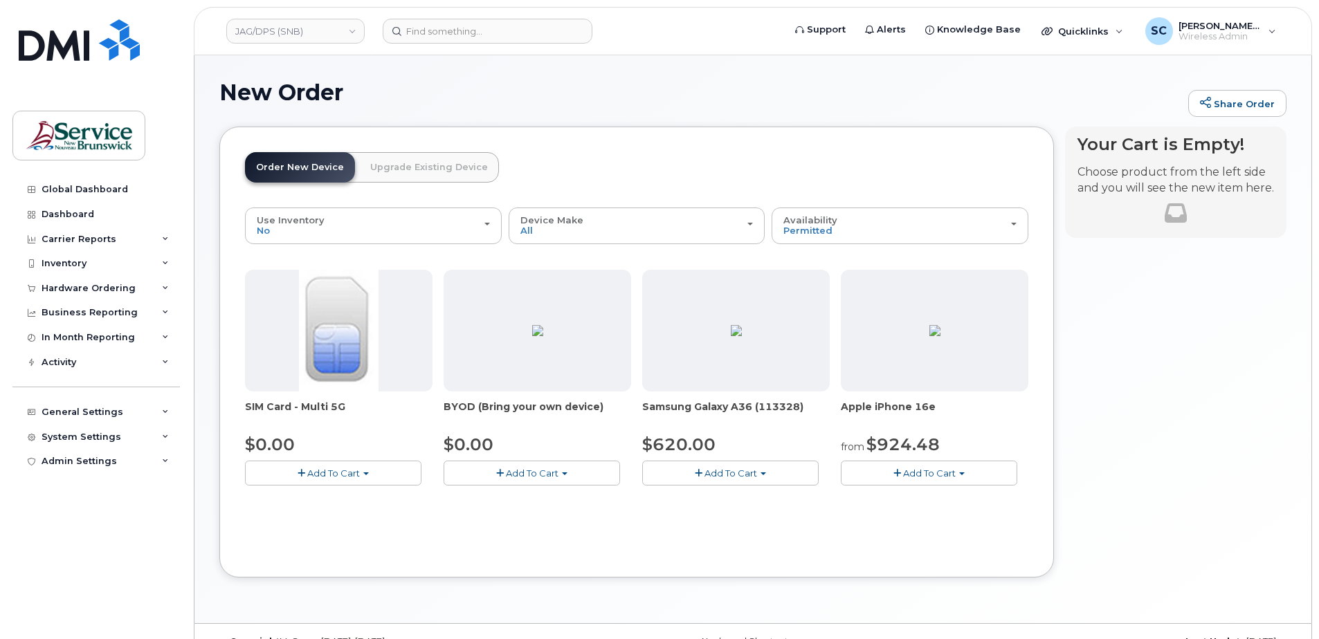
click at [768, 475] on button "Add To Cart" at bounding box center [730, 473] width 176 height 24
click at [760, 520] on link "$620.00 - 30-day activation (128GB model)" at bounding box center [759, 515] width 226 height 17
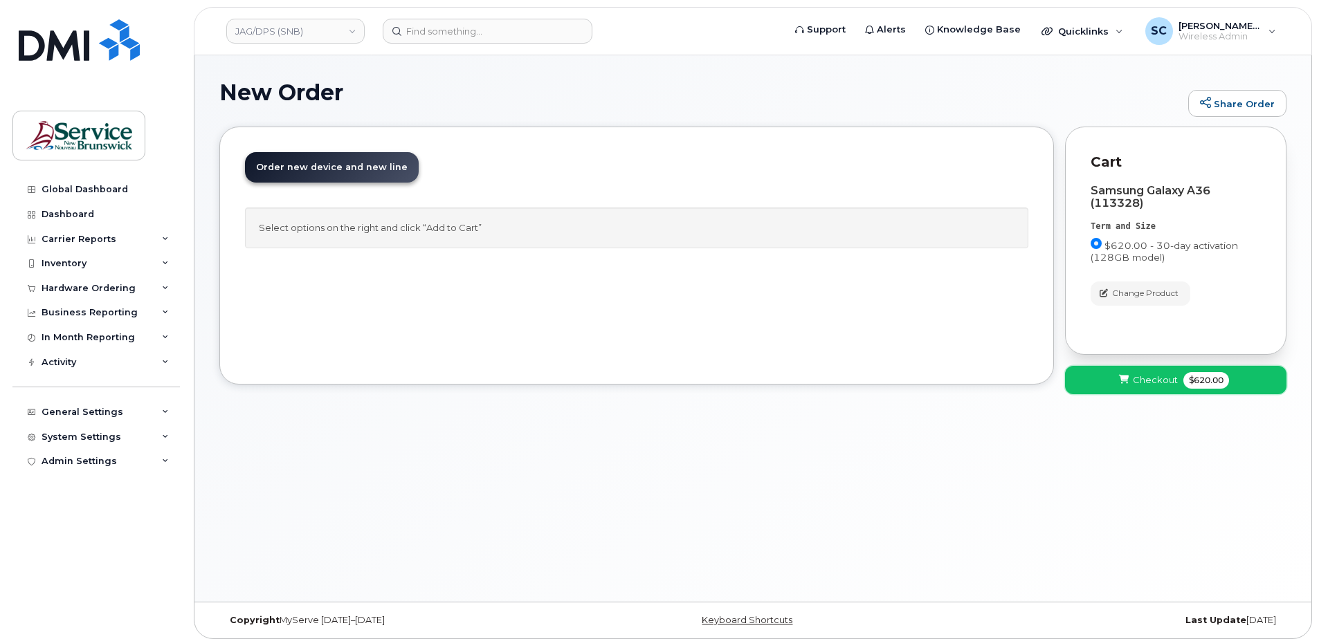
click at [1147, 389] on button "Checkout $620.00" at bounding box center [1175, 380] width 221 height 28
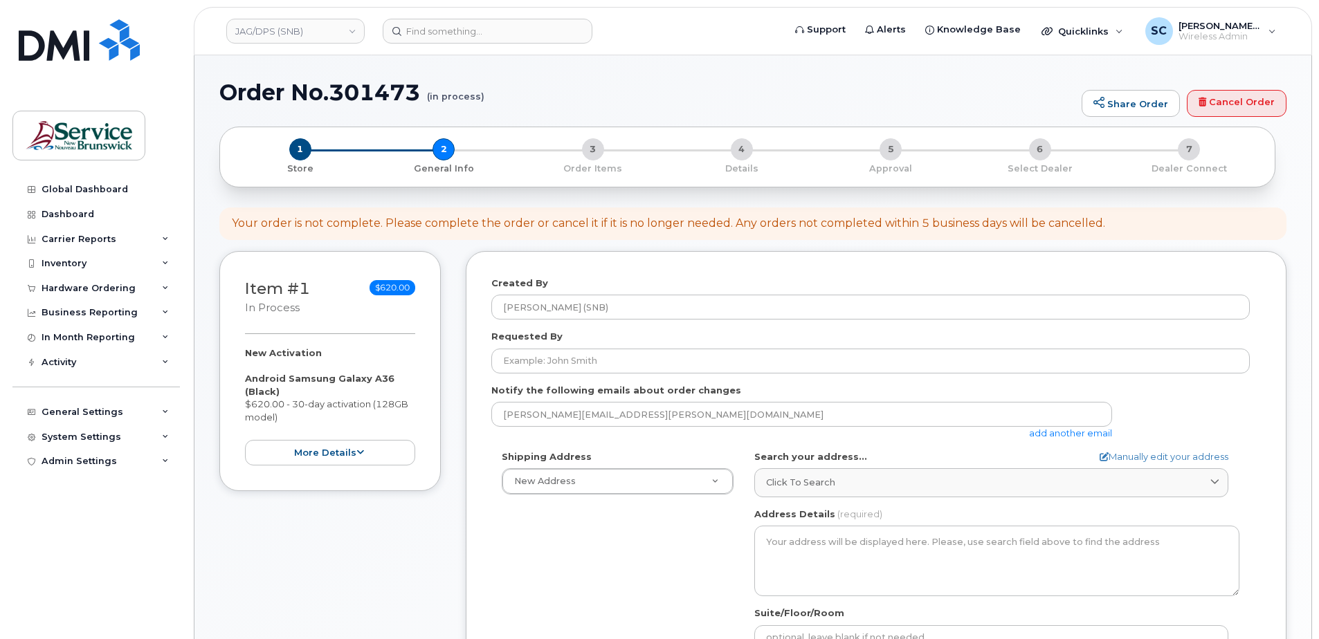
select select
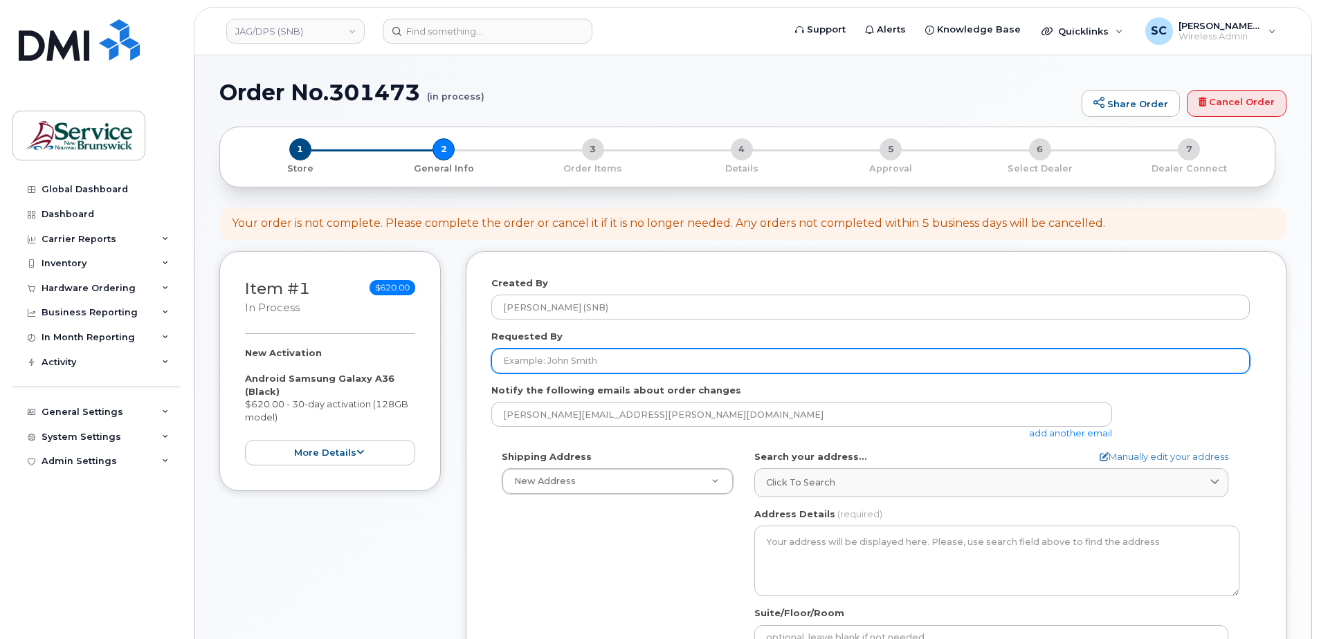
drag, startPoint x: 547, startPoint y: 351, endPoint x: 541, endPoint y: 362, distance: 11.8
click at [547, 351] on input "Requested By" at bounding box center [870, 361] width 758 height 25
paste input "Dawn.Weaver@gnb.ca"
type input "Dawn.Weaver@gnb.ca"
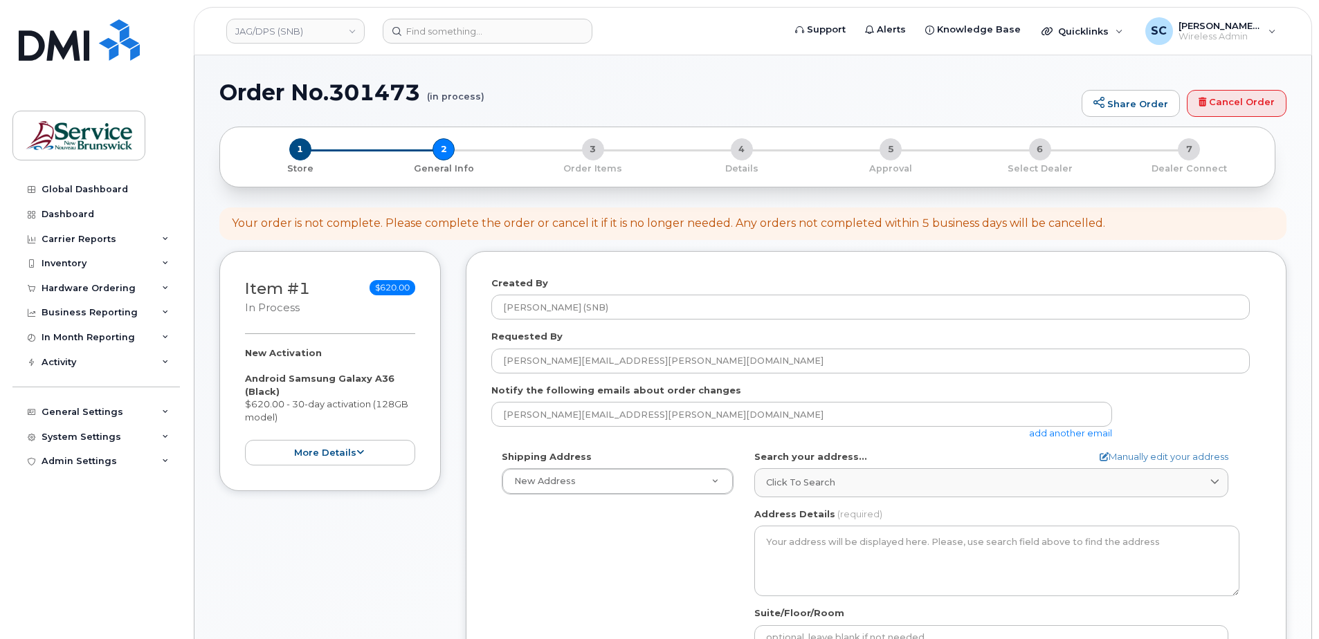
click at [509, 500] on div "Shipping Address New Address New Address 01 - SNB - IT Services Sartain MacDona…" at bounding box center [870, 609] width 758 height 318
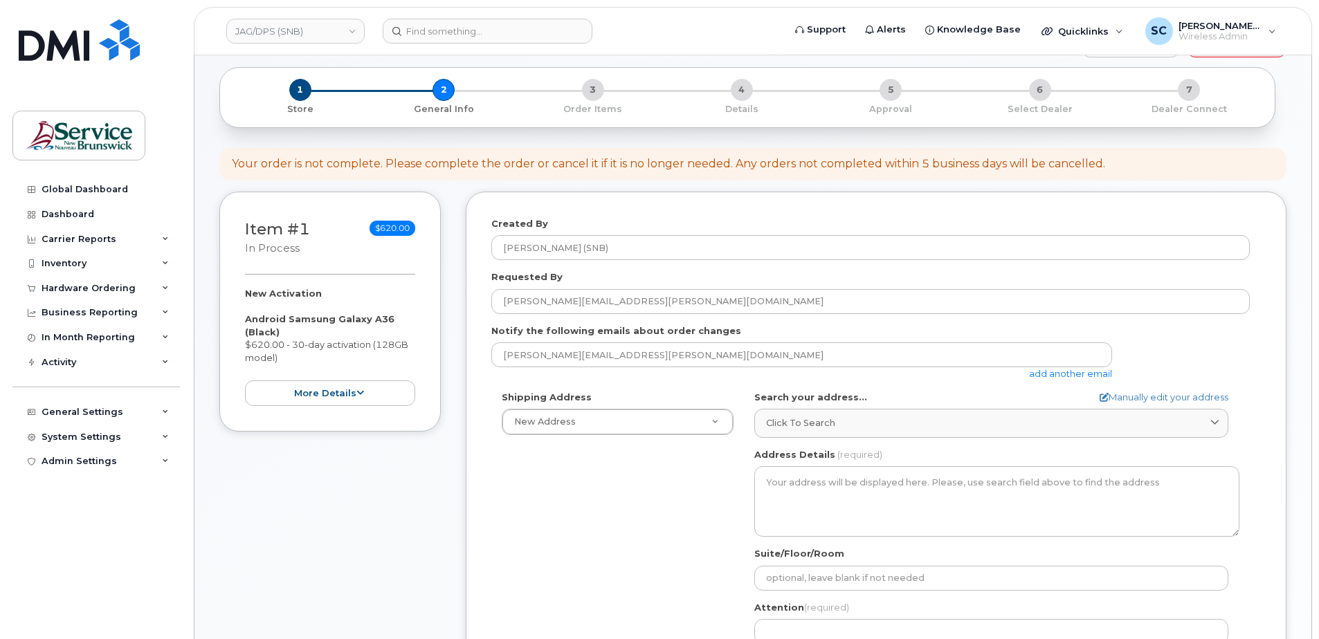
scroll to position [138, 0]
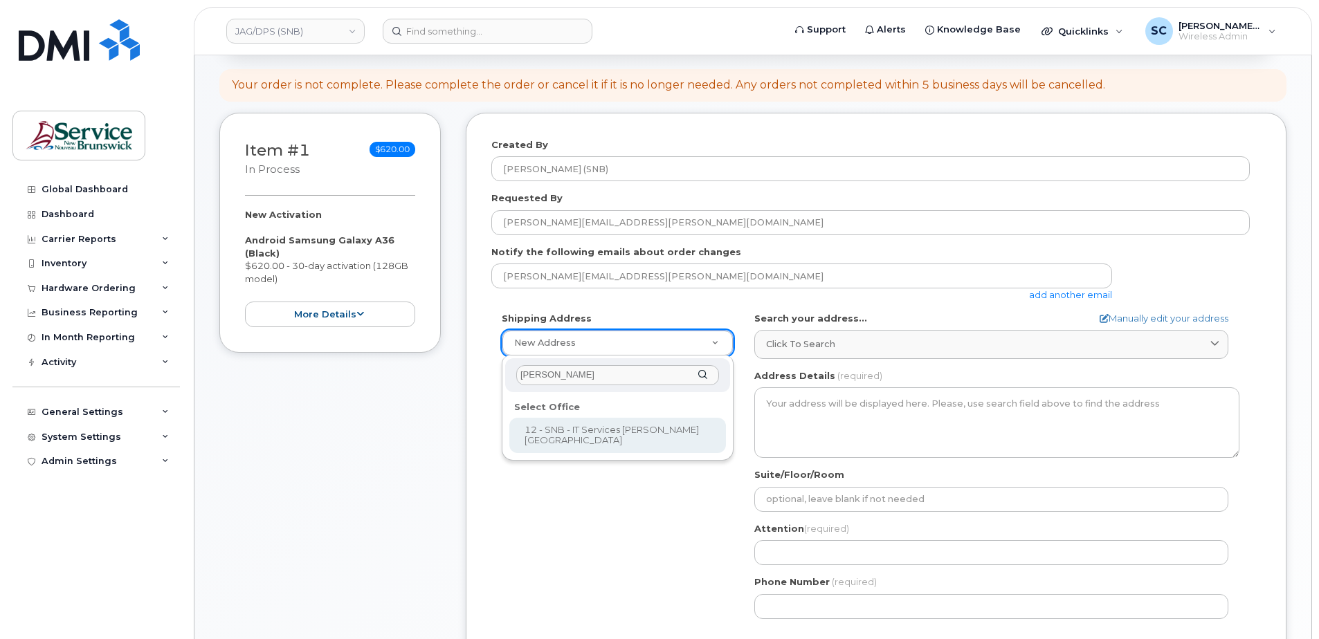
type input "jon"
select select
type textarea "105-1600 Main St Moncton New Brunswick E1E 1G5"
type input "[PERSON_NAME]/[PERSON_NAME]"
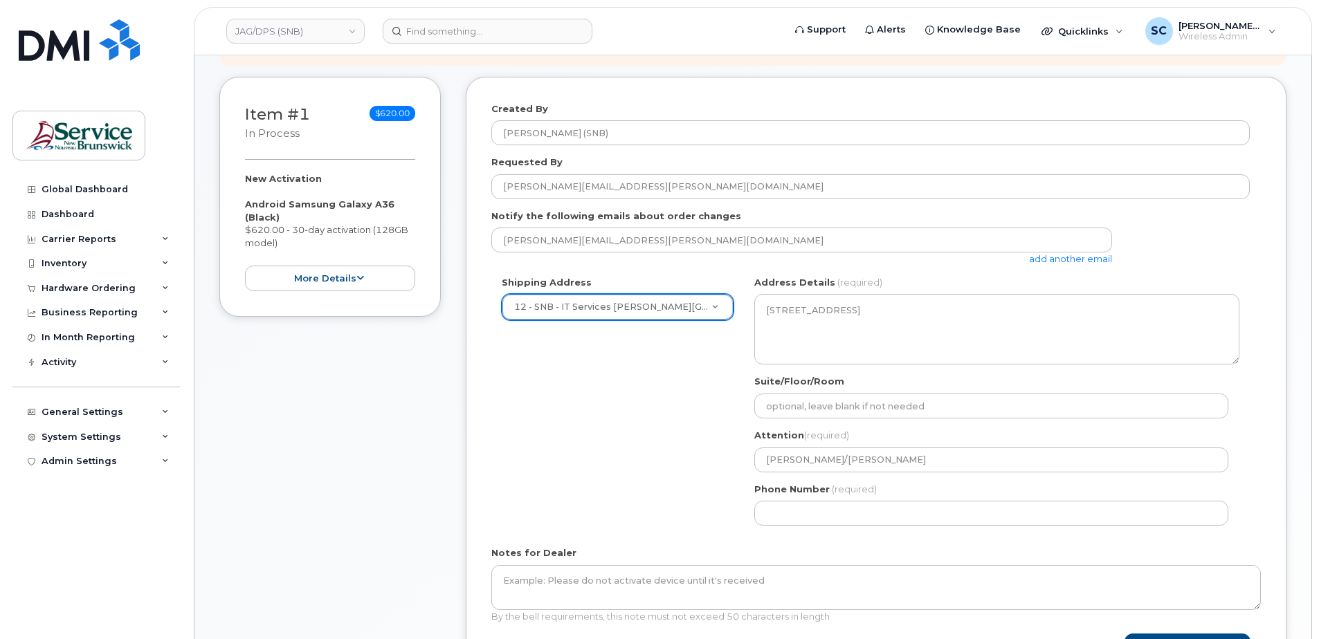
scroll to position [208, 0]
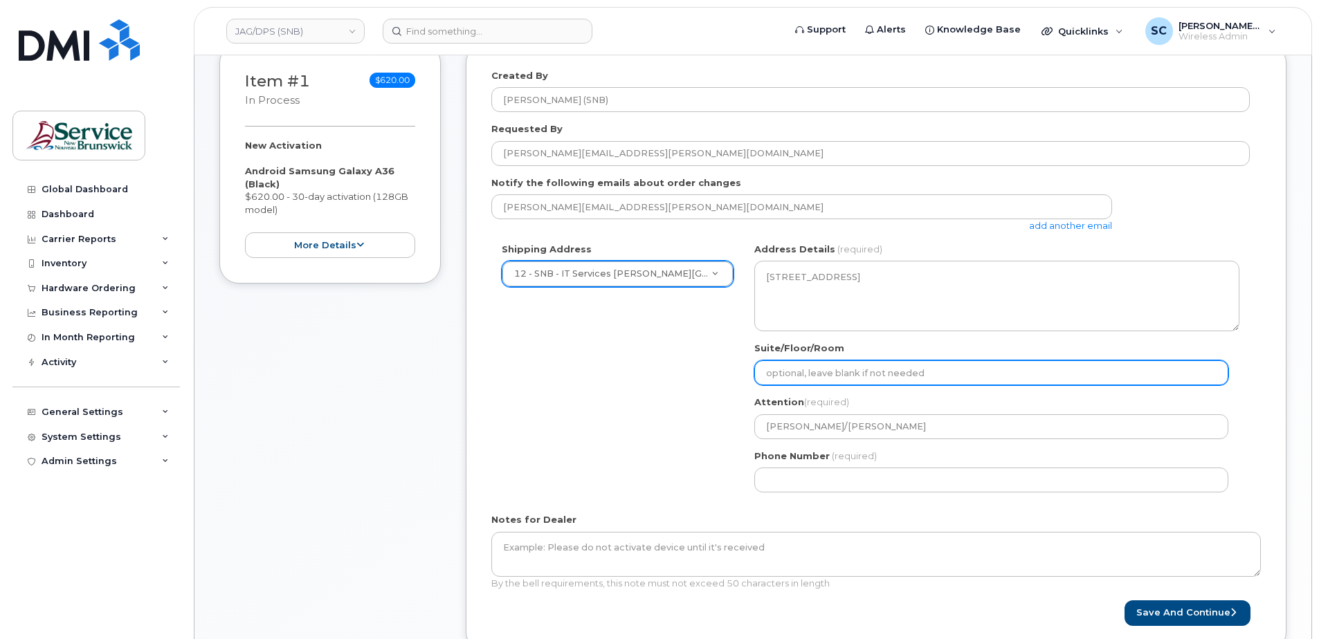
click at [789, 380] on input "Suite/Floor/Room" at bounding box center [991, 372] width 474 height 25
paste input "WO0000000490945"
select select
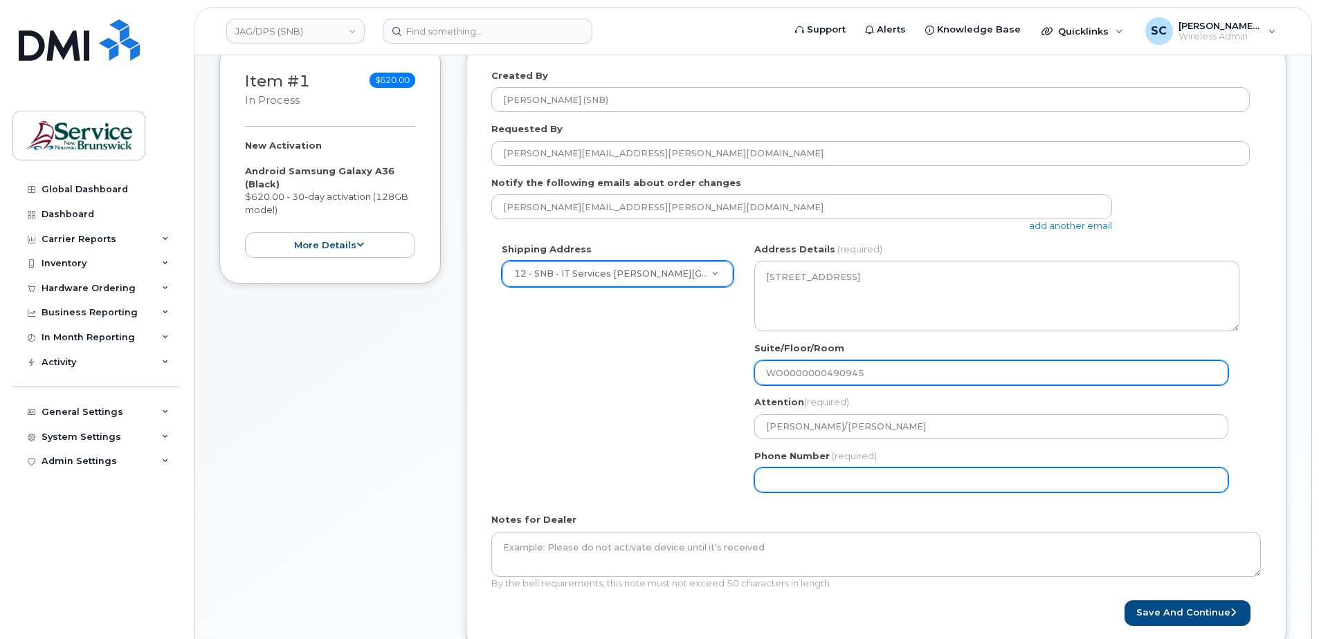
type input "WO0000000490945"
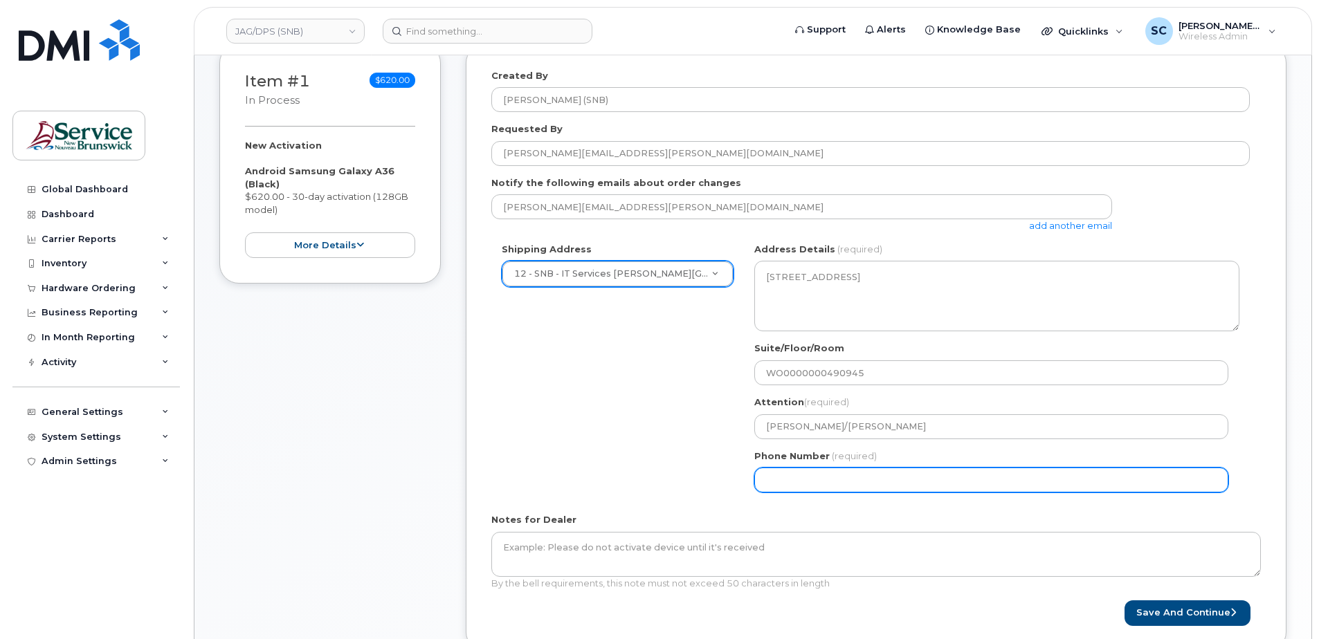
click at [772, 489] on input "Phone Number" at bounding box center [991, 480] width 474 height 25
type input "1234567890"
select select
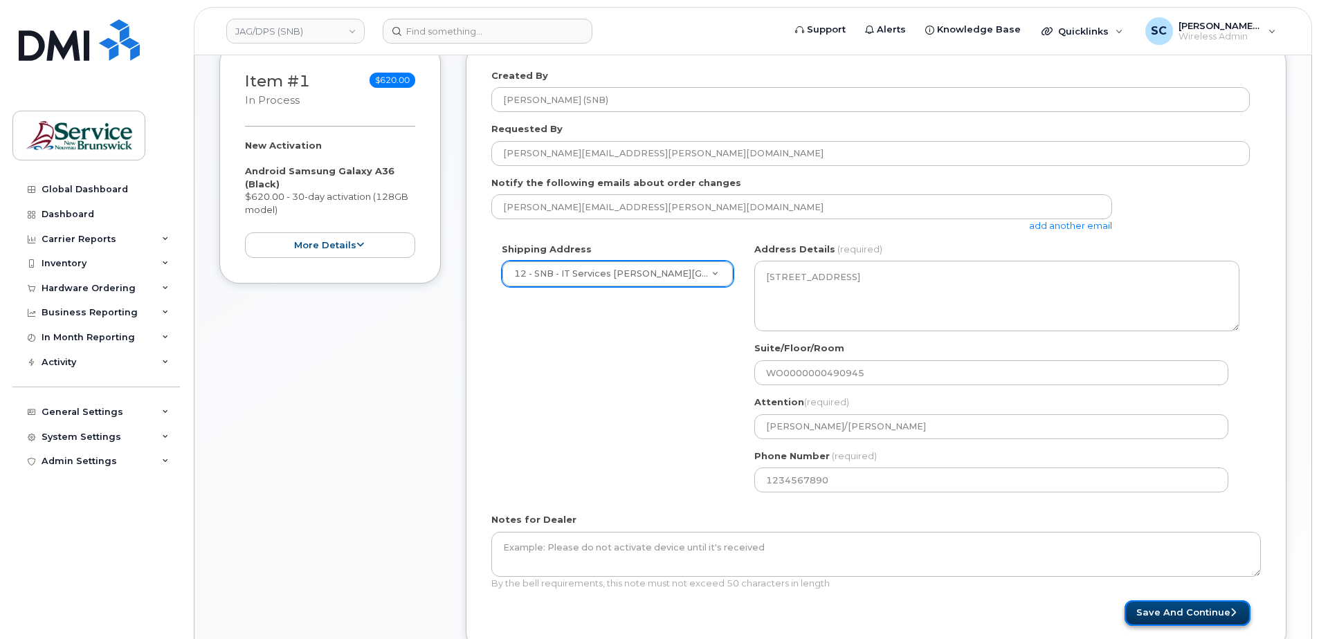
click at [1180, 603] on button "Save and Continue" at bounding box center [1187, 614] width 126 height 26
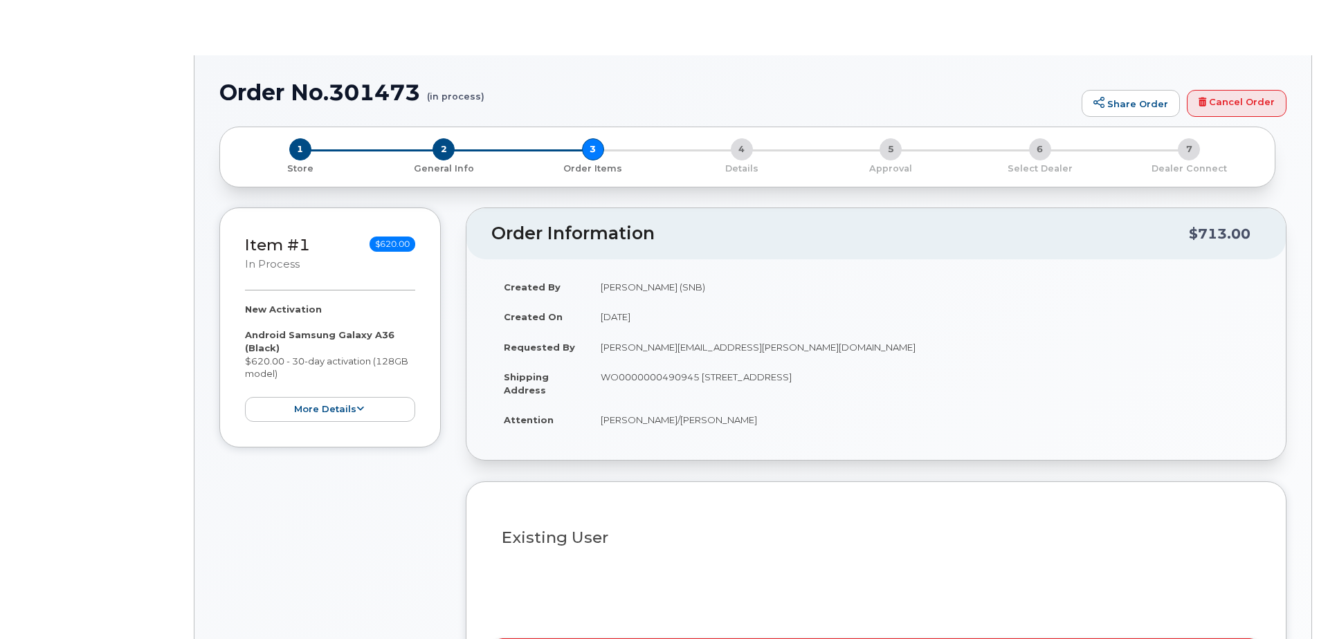
select select
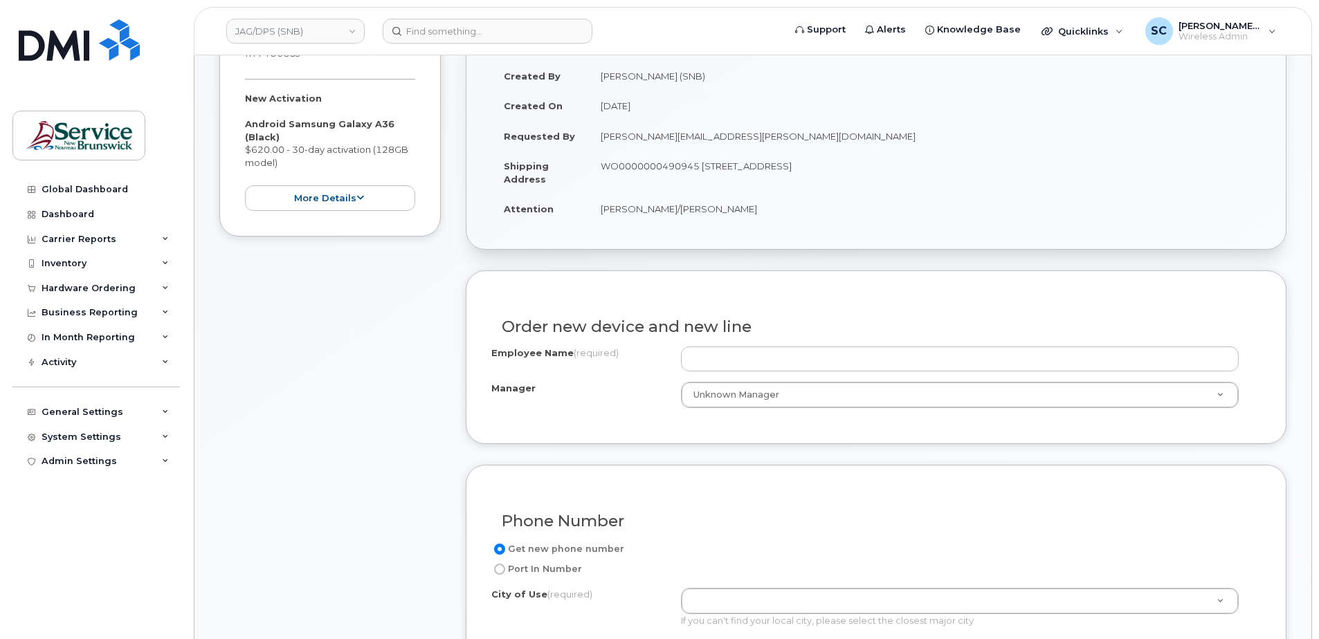
scroll to position [277, 0]
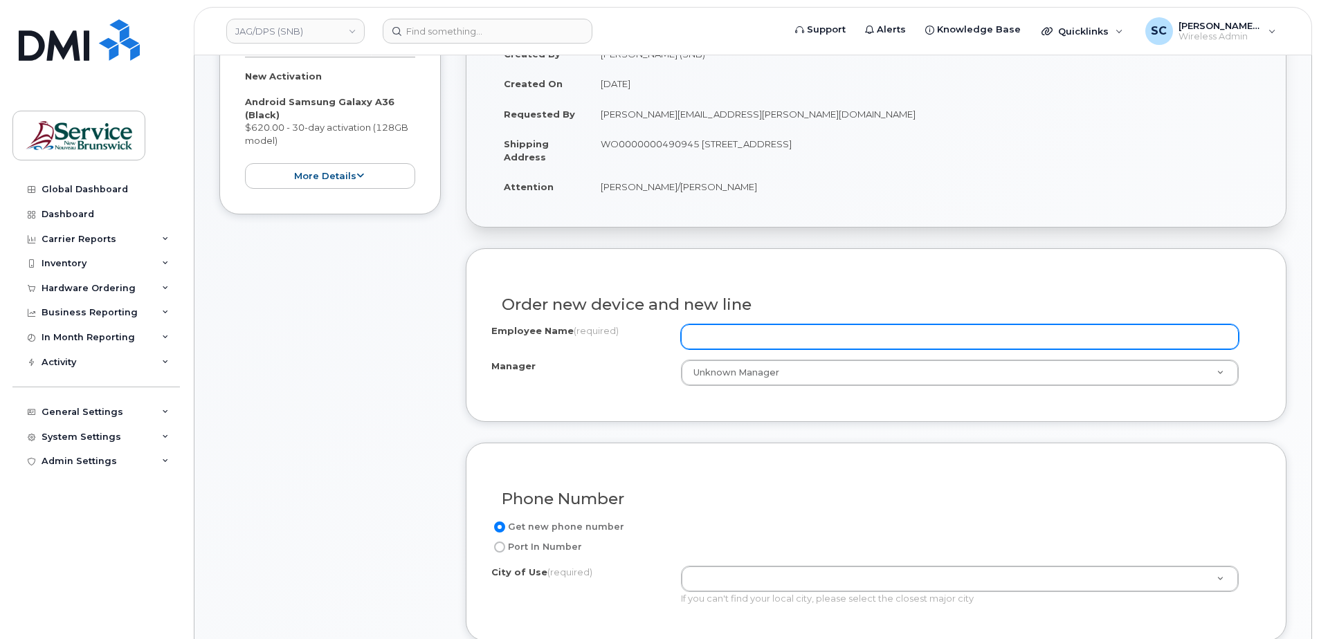
click at [760, 332] on input "Employee Name (required)" at bounding box center [960, 337] width 558 height 25
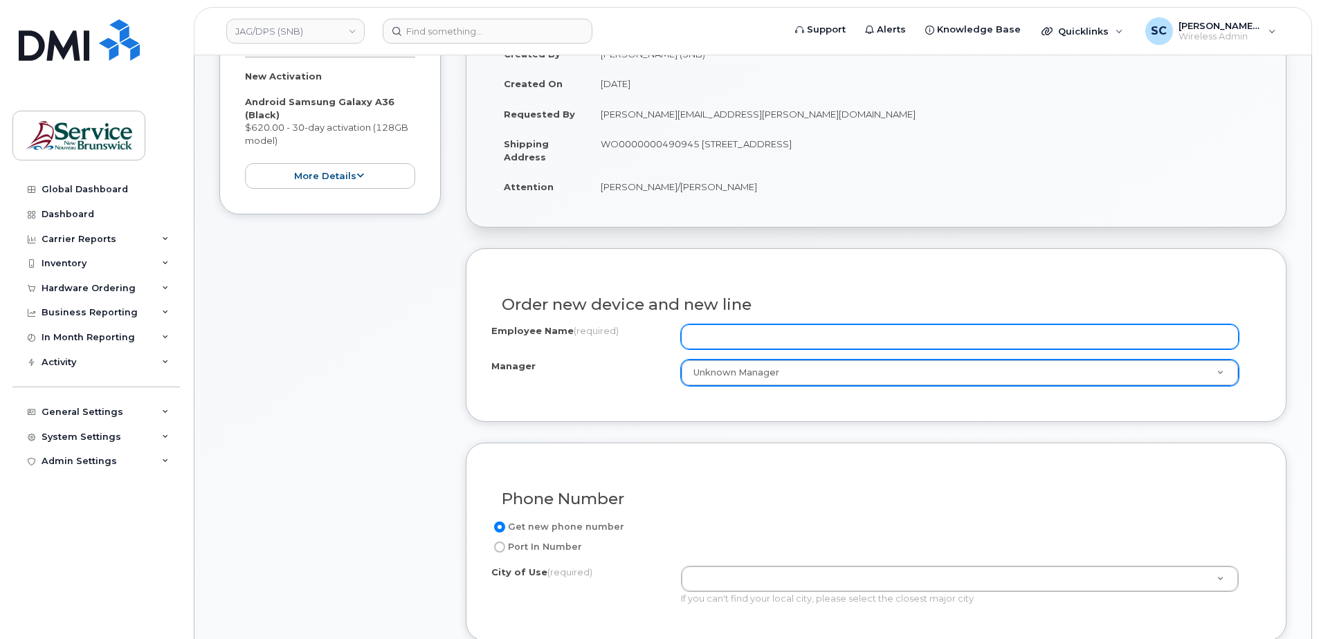
paste input "[PERSON_NAME]"
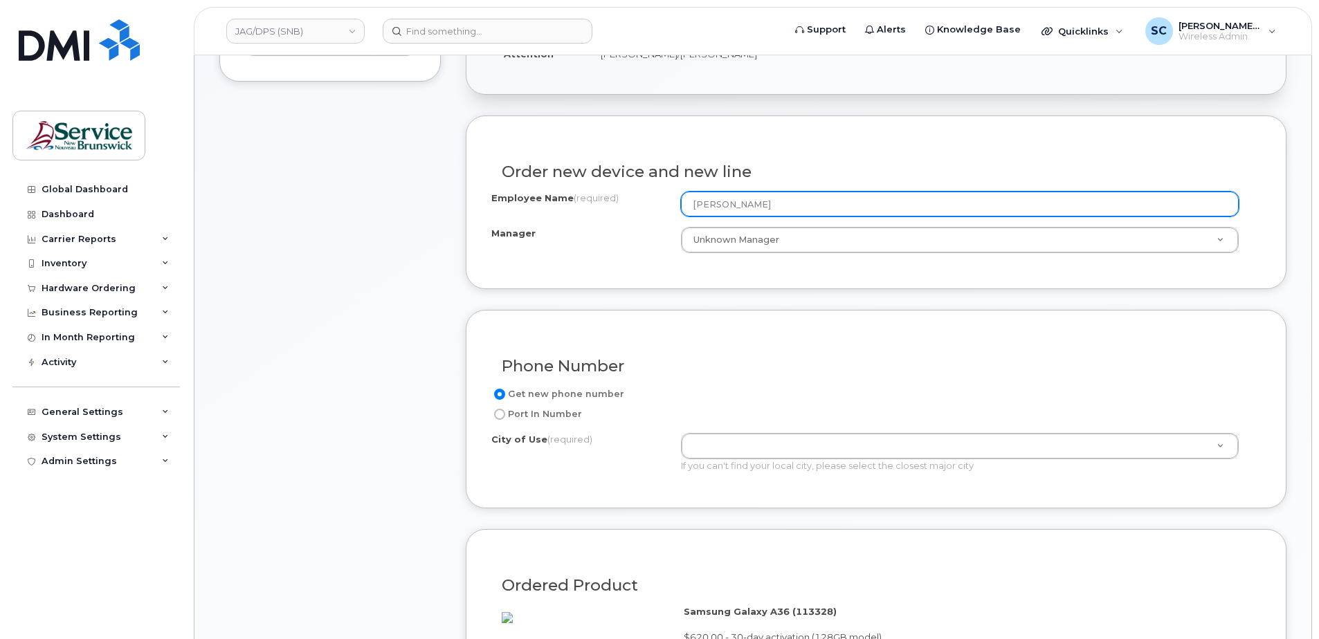
scroll to position [415, 0]
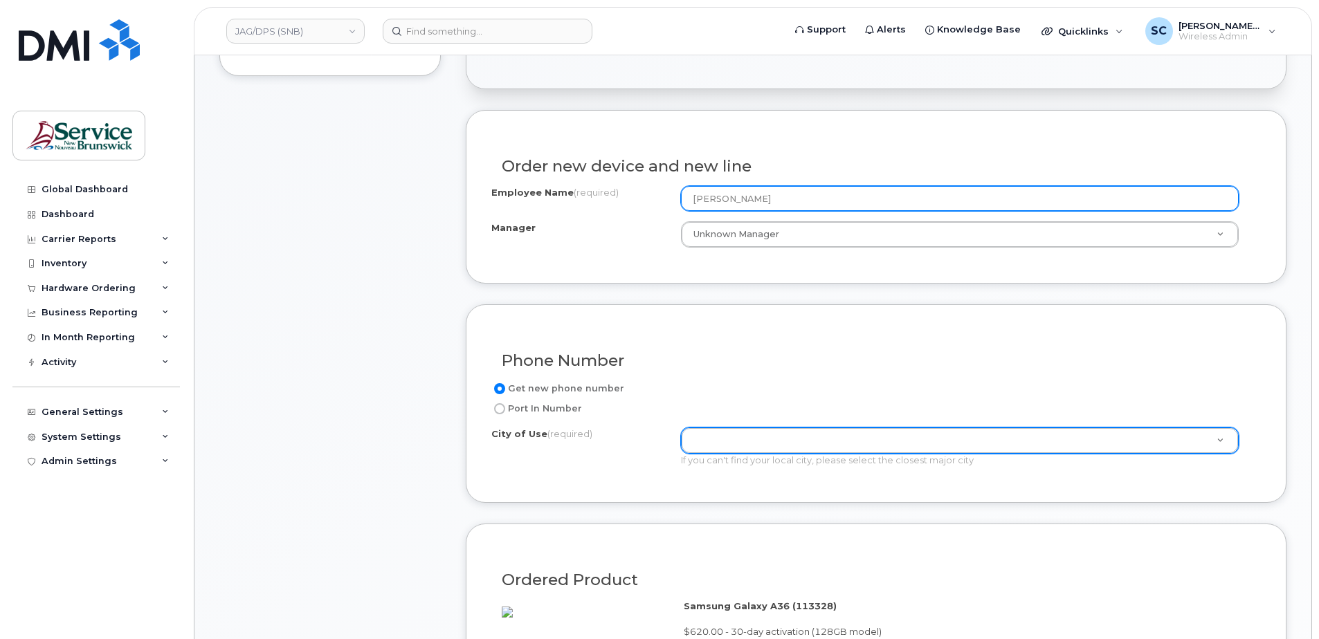
type input "[PERSON_NAME]"
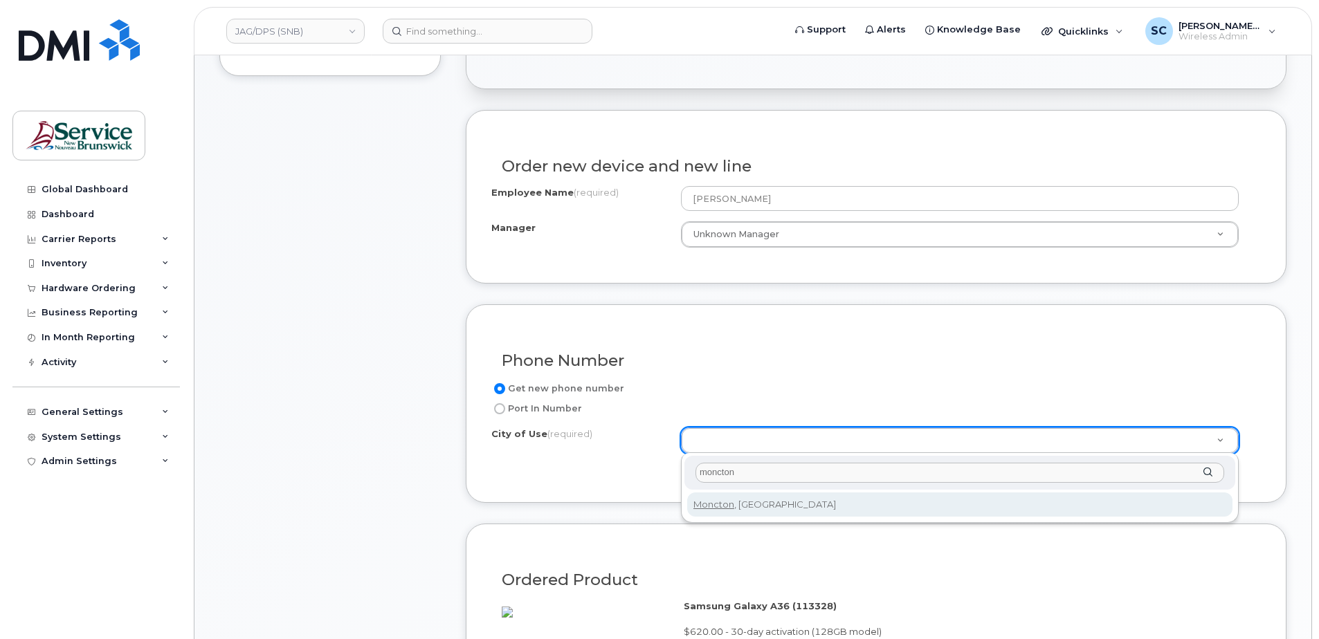
type input "moncton"
type input "1817"
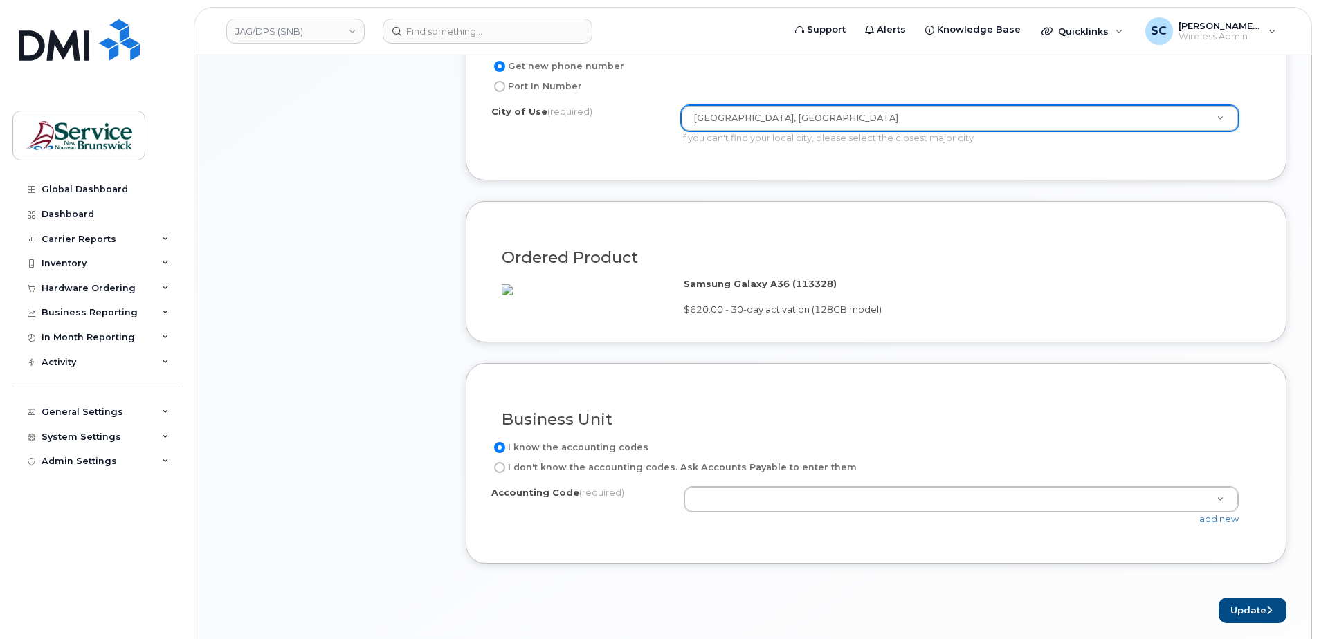
scroll to position [761, 0]
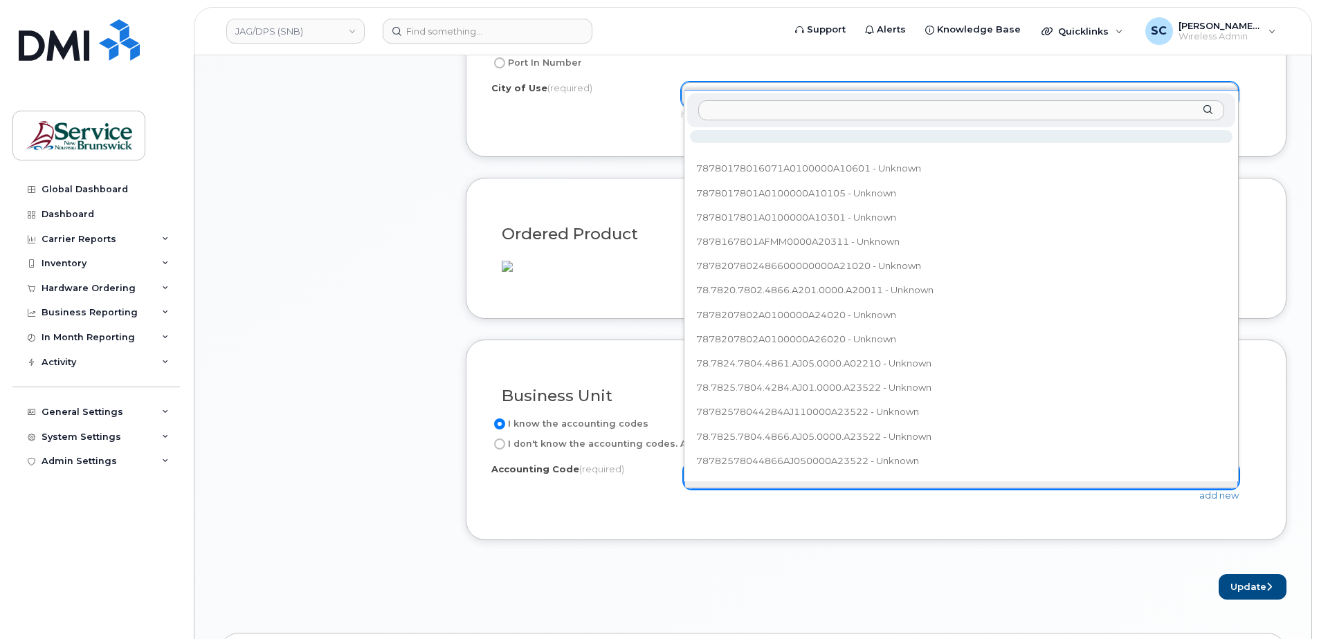
type input "78.7898.7801.6072.AGAS.0000.ATEC90"
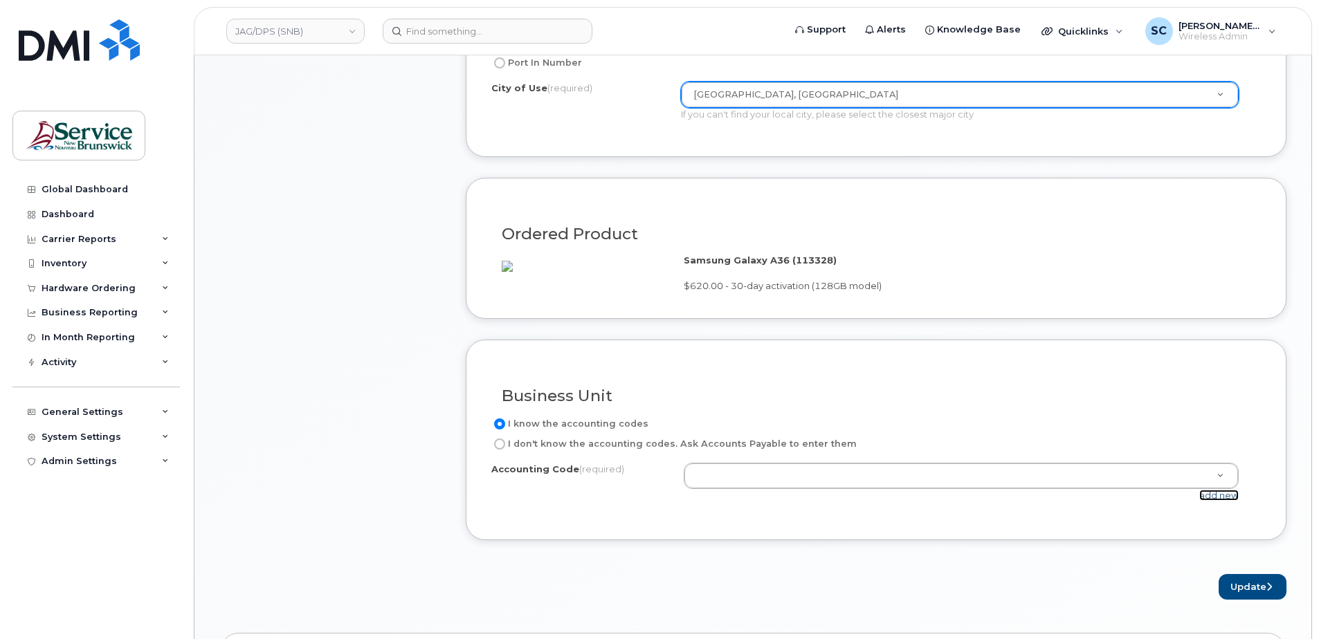
click at [1214, 501] on link "add new" at bounding box center [1218, 495] width 39 height 11
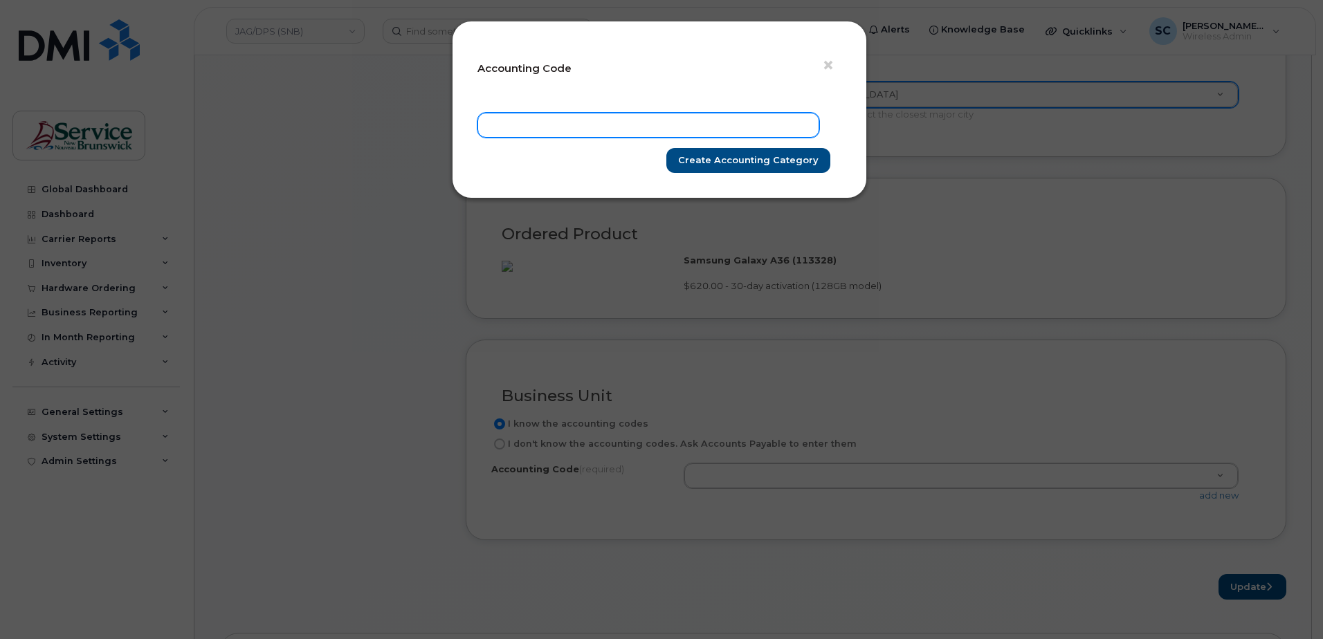
click at [758, 129] on input "text" at bounding box center [648, 125] width 342 height 25
paste input "78.7898.7801.6072.AGAS.0000.ATEC90"
type input "78.7898.7801.6072.AGAS.0000.ATEC90"
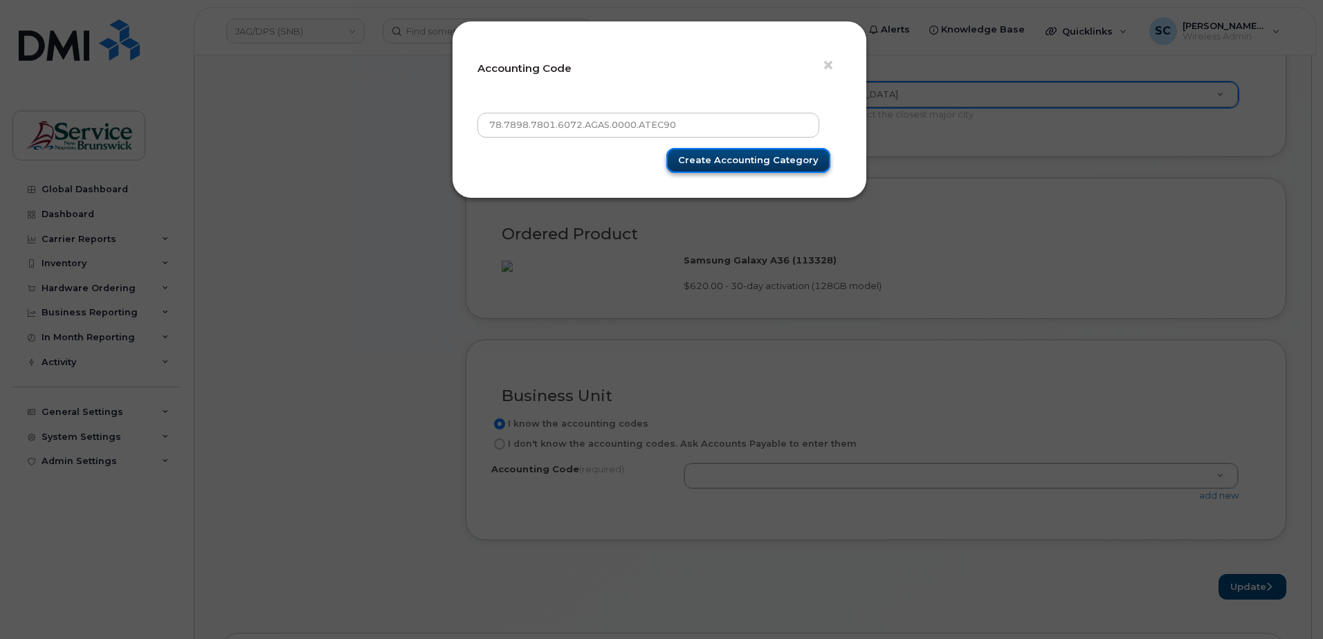
click at [774, 156] on input "Create Accounting category" at bounding box center [748, 161] width 164 height 26
type input "Create Accounting category"
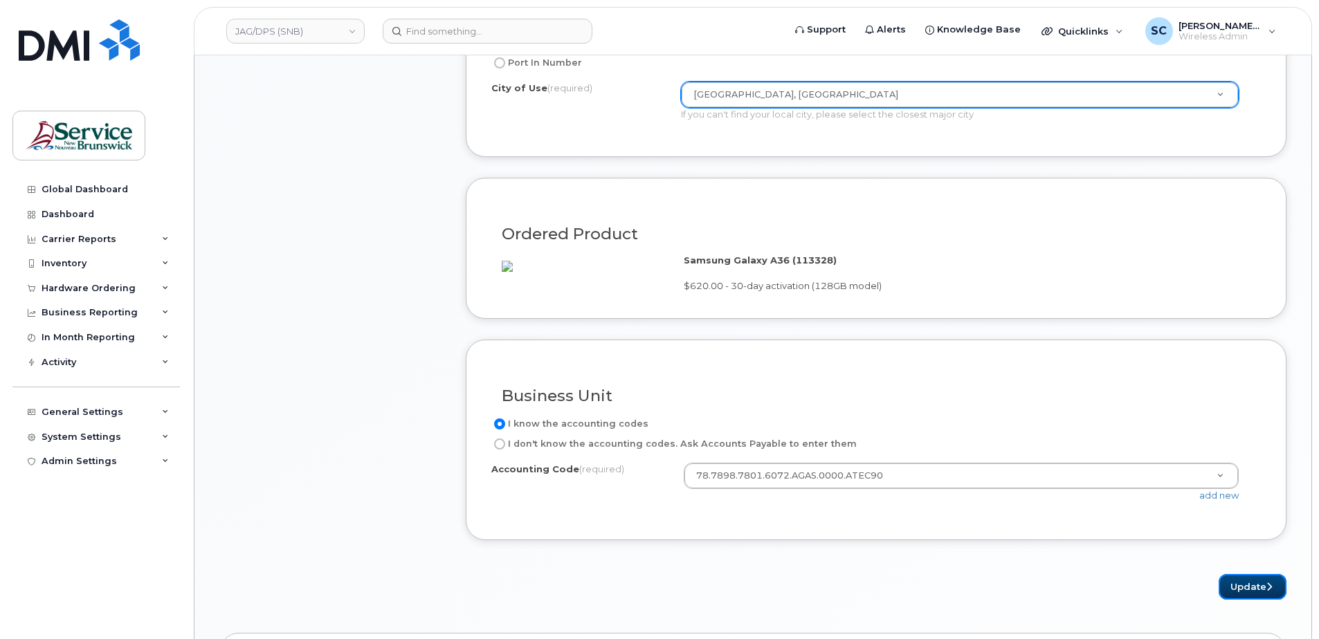
click at [1239, 596] on button "Update" at bounding box center [1252, 587] width 68 height 26
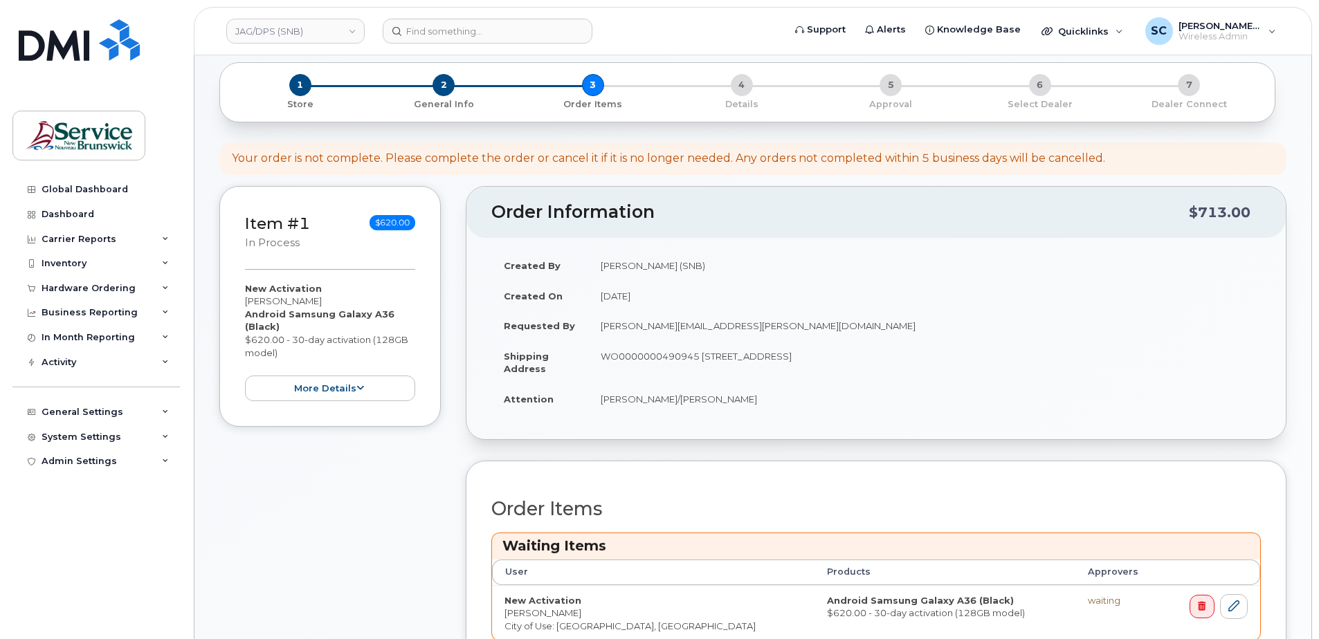
scroll to position [277, 0]
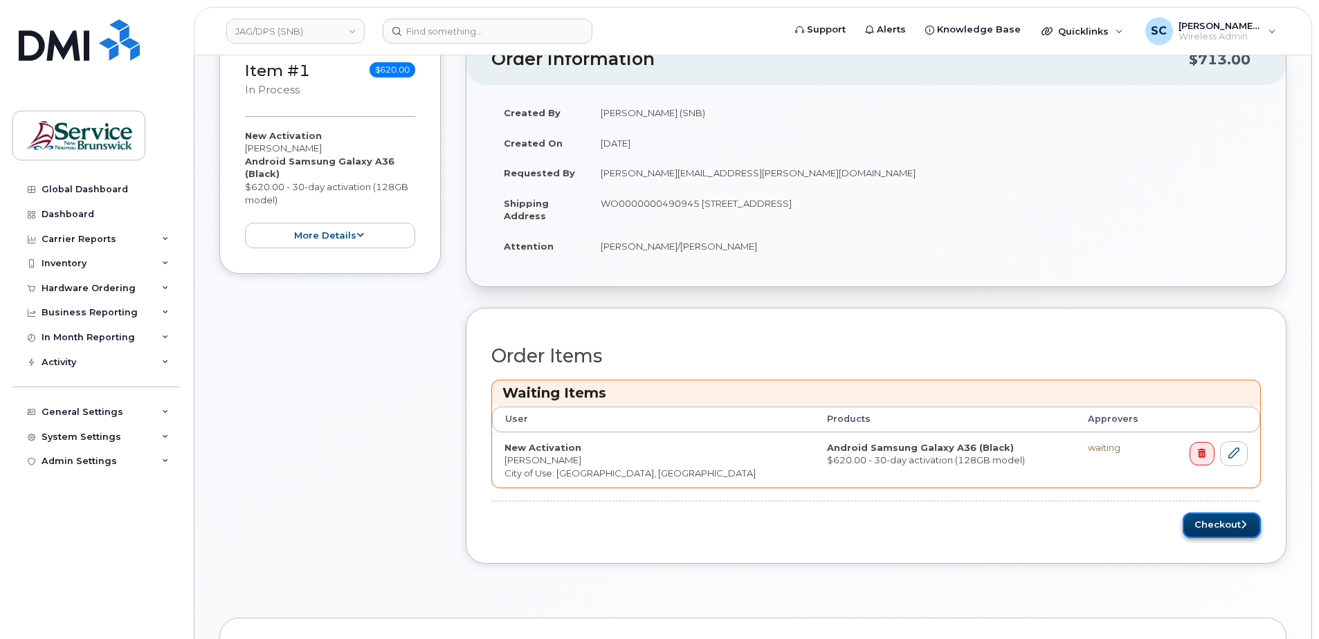
click at [1222, 527] on button "Checkout" at bounding box center [1221, 526] width 78 height 26
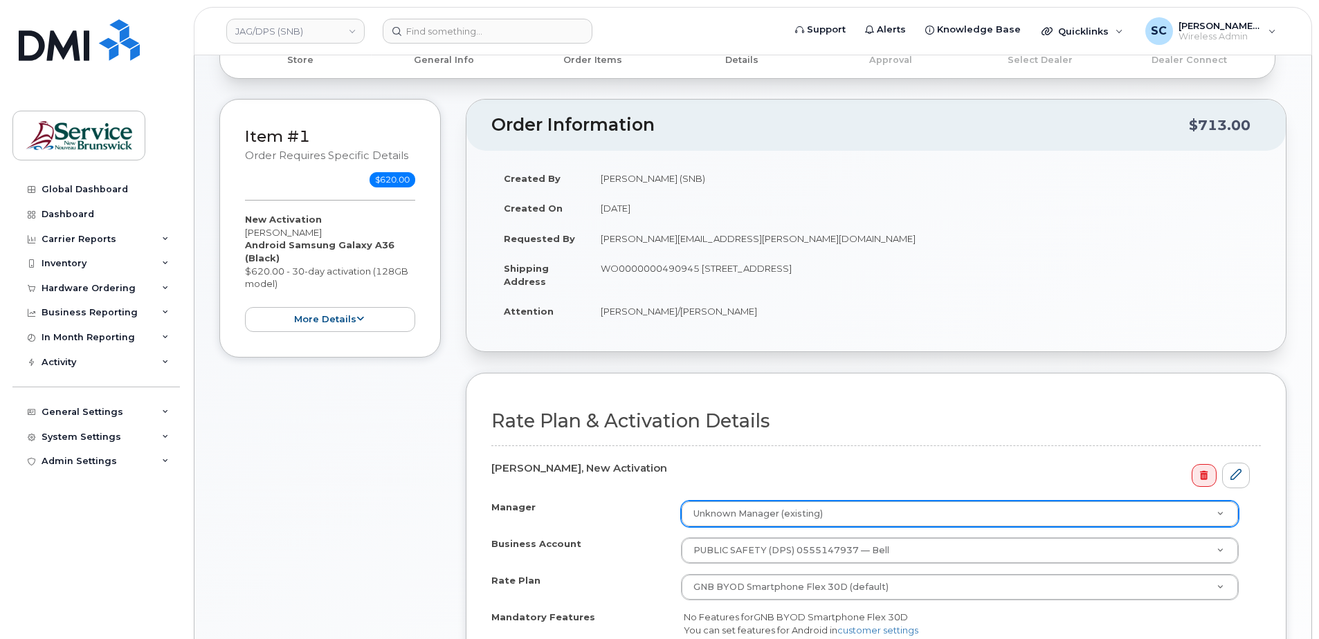
scroll to position [277, 0]
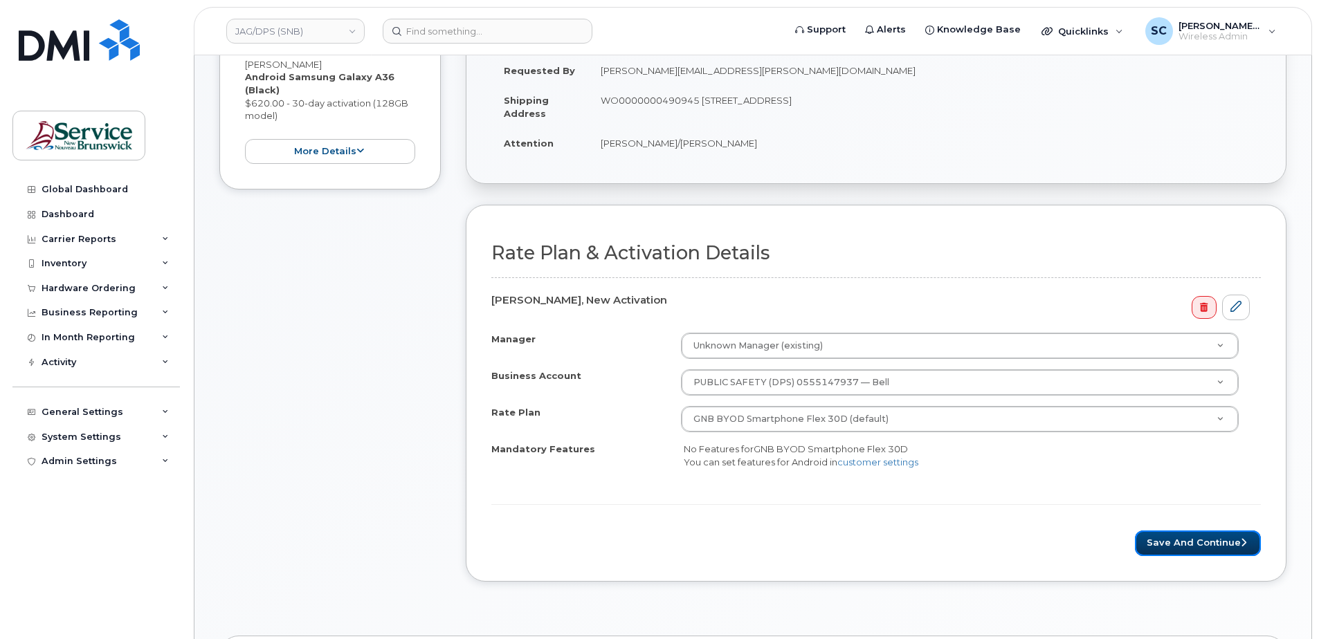
click at [1187, 545] on button "Save and Continue" at bounding box center [1198, 544] width 126 height 26
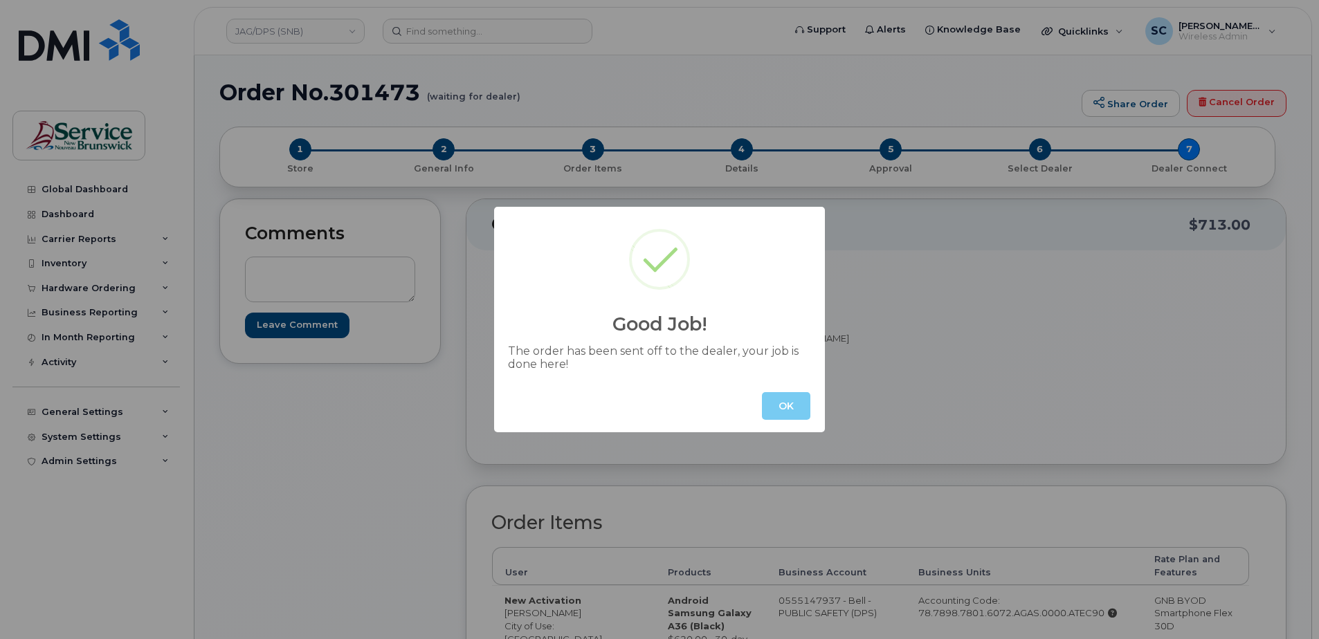
click at [769, 405] on button "OK" at bounding box center [786, 406] width 48 height 28
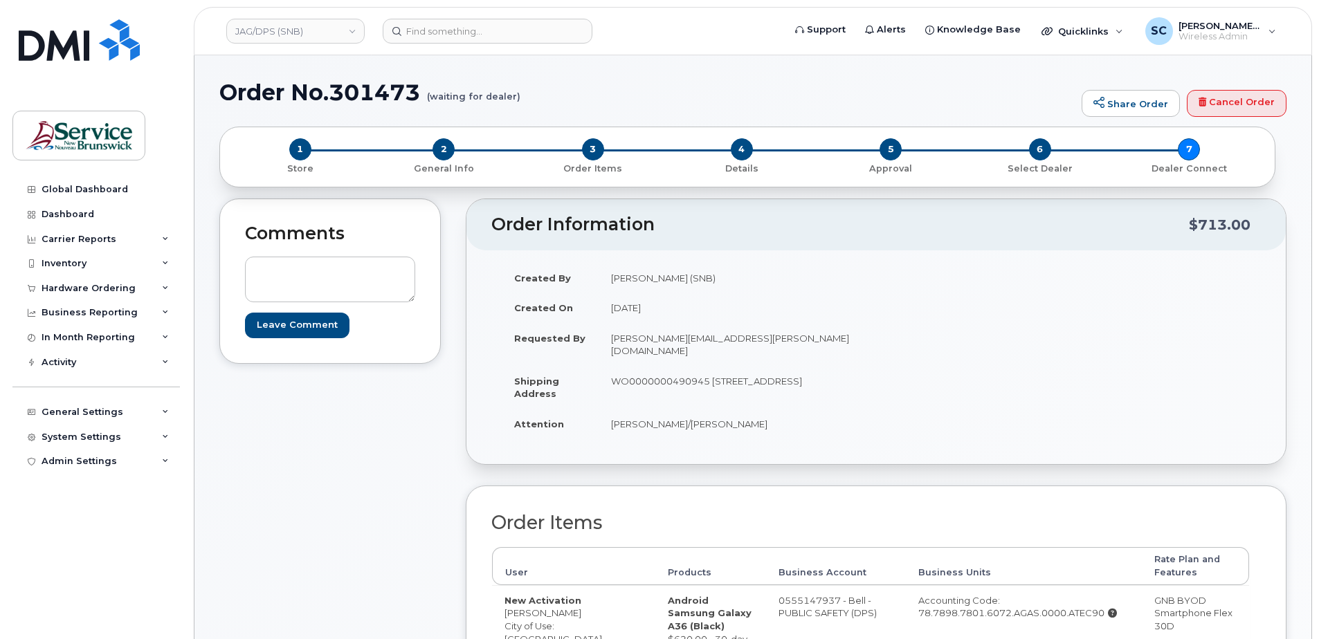
click at [372, 93] on h1 "Order No.301473 (waiting for dealer)" at bounding box center [646, 92] width 855 height 24
copy h1 "301473"
click at [294, 35] on link "JAG/DPS (SNB)" at bounding box center [295, 31] width 138 height 25
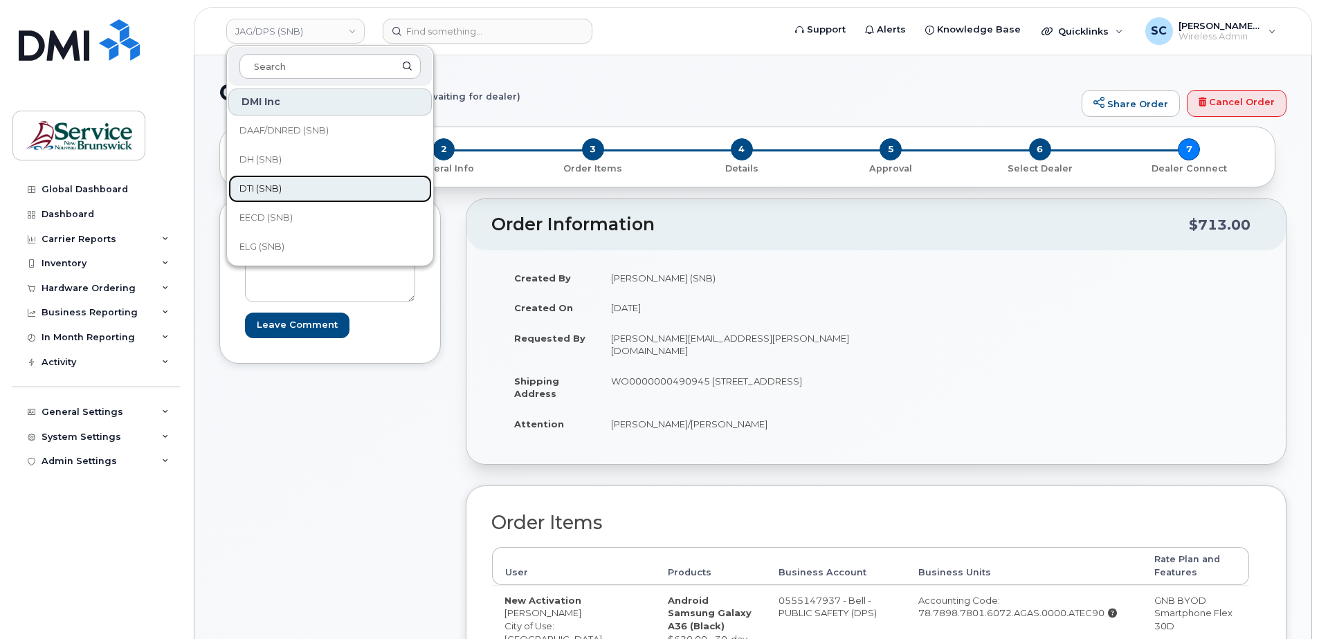
click at [268, 187] on span "DTI (SNB)" at bounding box center [260, 189] width 42 height 14
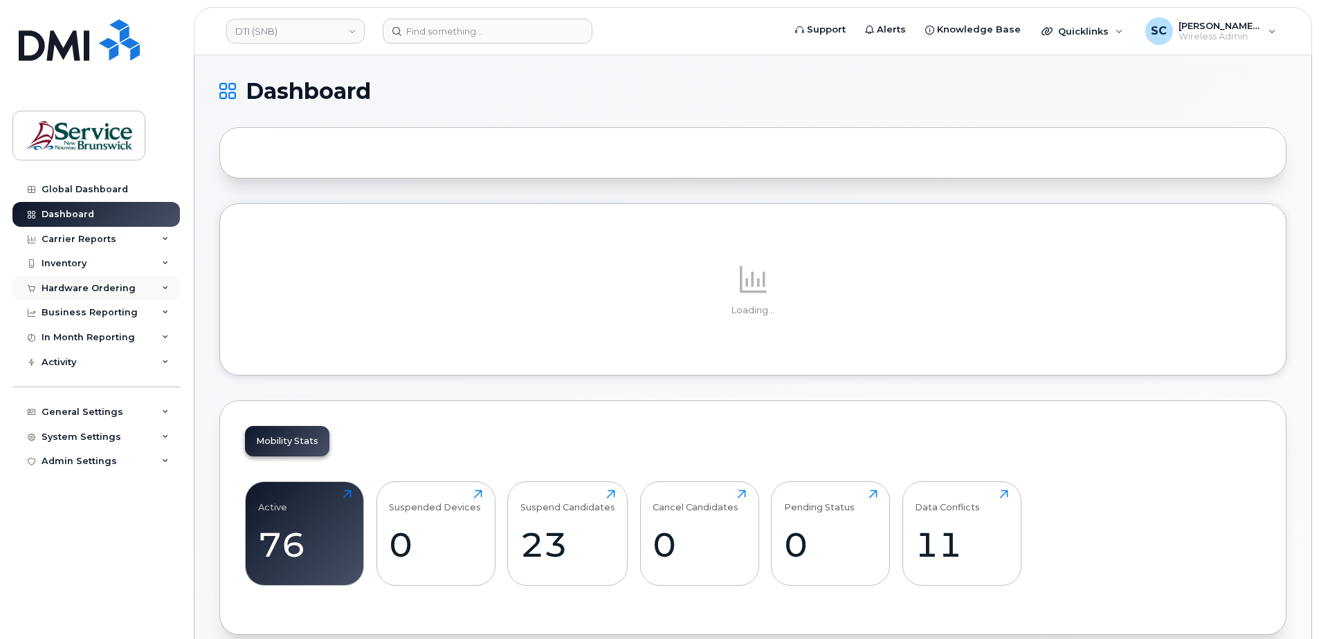
click at [128, 284] on div "Hardware Ordering" at bounding box center [89, 288] width 94 height 11
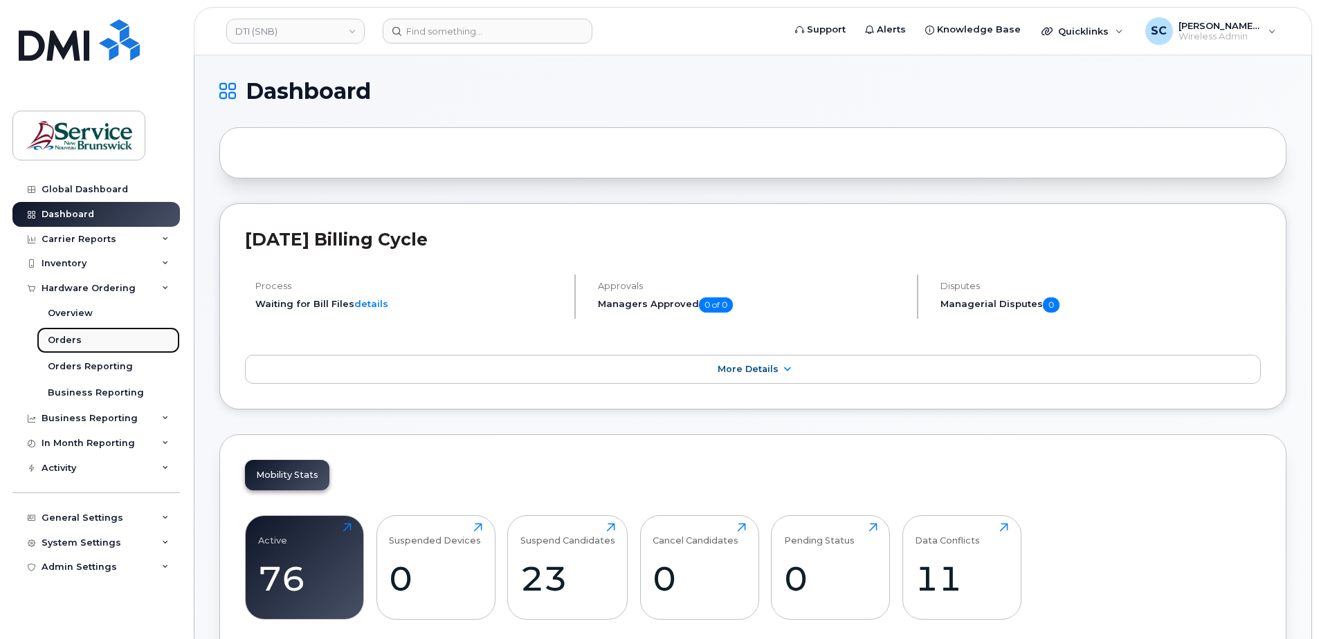
click at [83, 338] on link "Orders" at bounding box center [108, 340] width 143 height 26
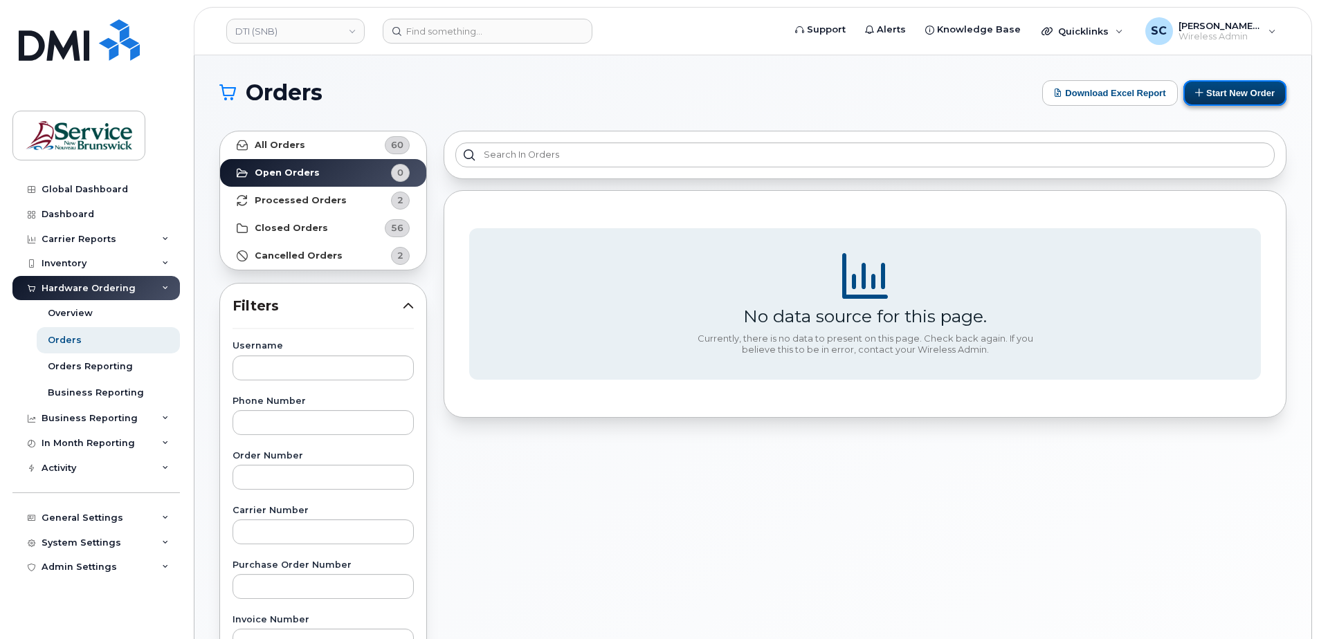
click at [1241, 93] on button "Start New Order" at bounding box center [1234, 93] width 103 height 26
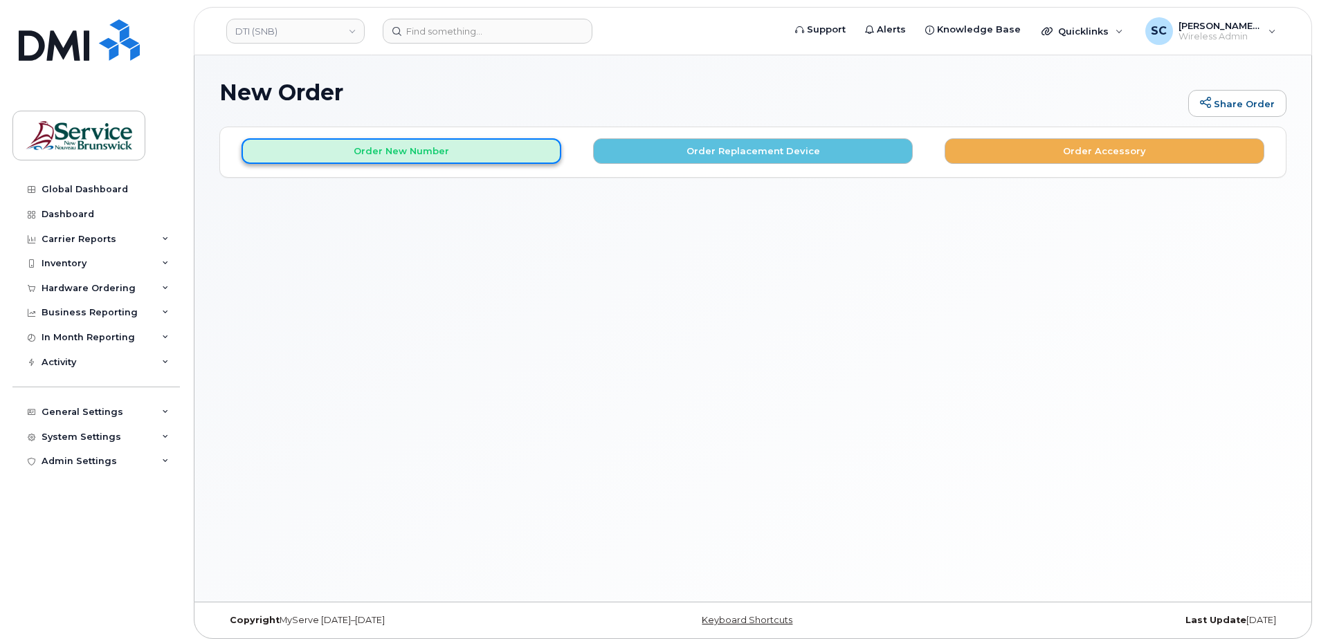
click at [468, 152] on button "Order New Number" at bounding box center [401, 151] width 320 height 26
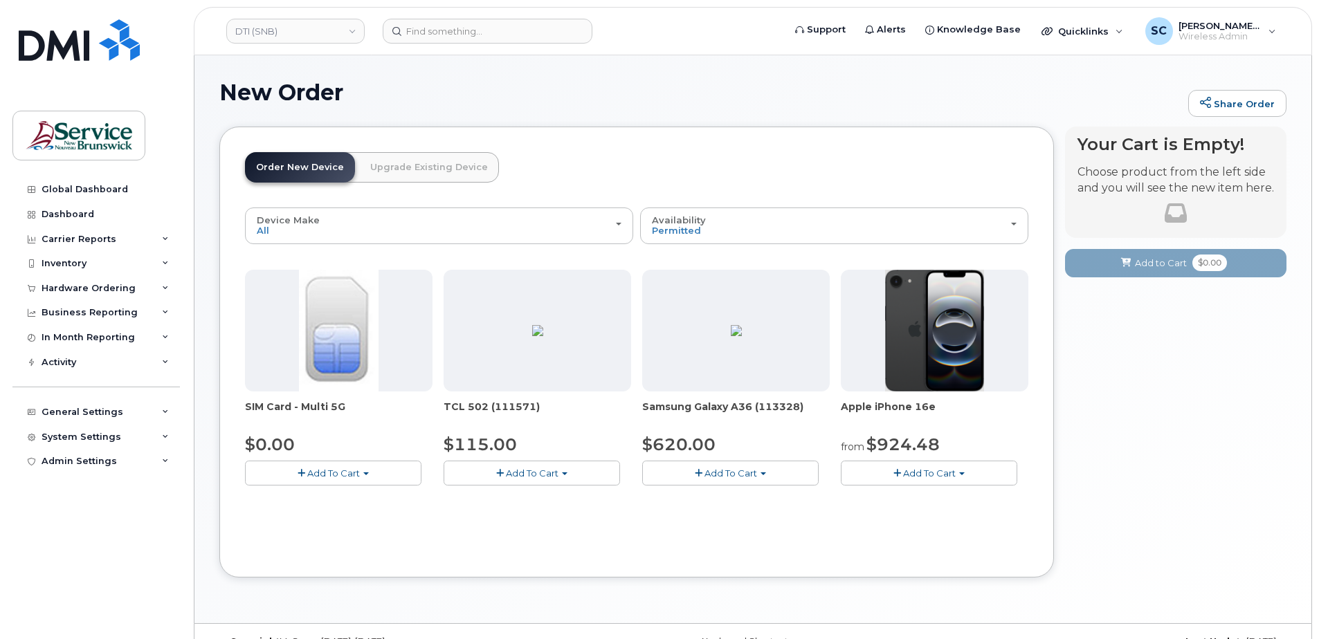
click at [808, 475] on button "Add To Cart" at bounding box center [730, 473] width 176 height 24
click at [740, 509] on link "$620.00 - 30-day activation (128GB model)" at bounding box center [759, 515] width 226 height 17
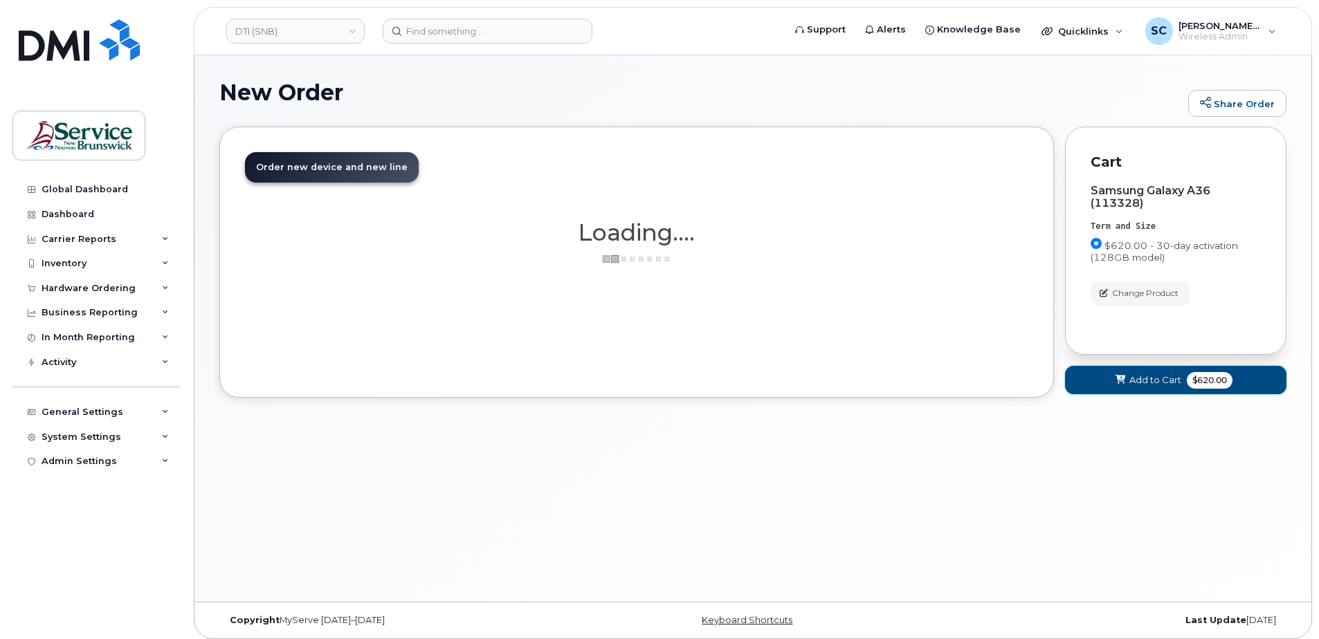
click at [1101, 382] on button "Add to Cart $620.00" at bounding box center [1175, 380] width 221 height 28
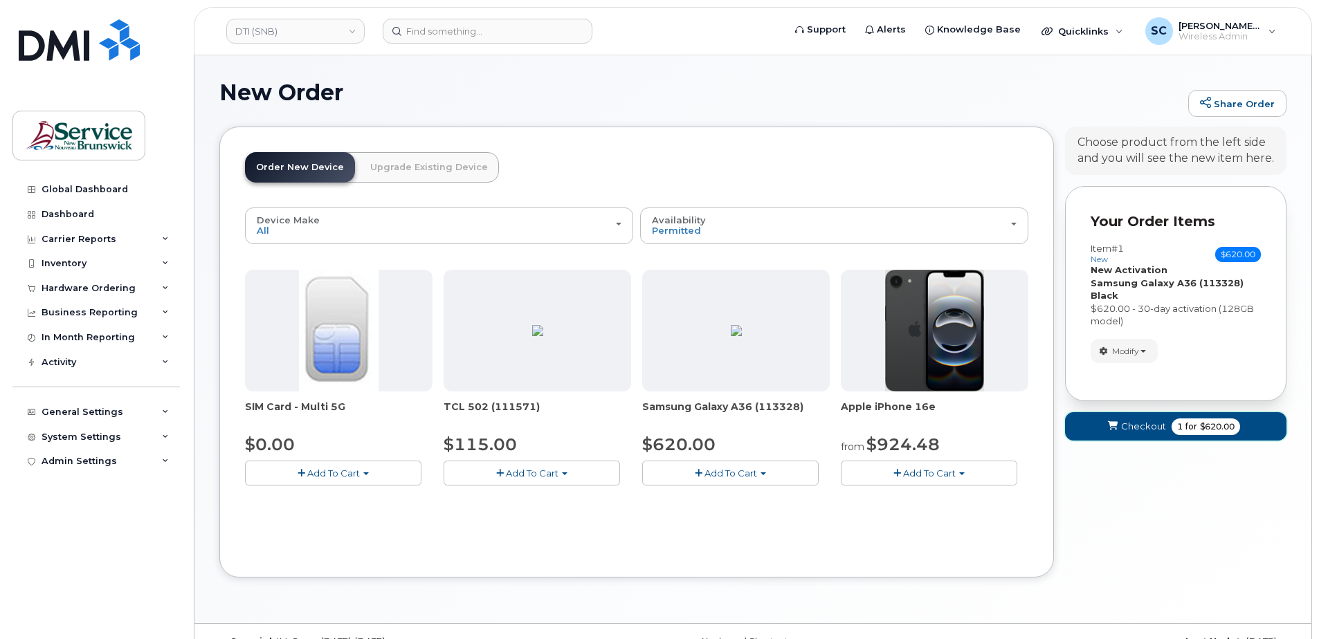
click at [1122, 419] on button "Checkout 1 for $620.00" at bounding box center [1175, 426] width 221 height 28
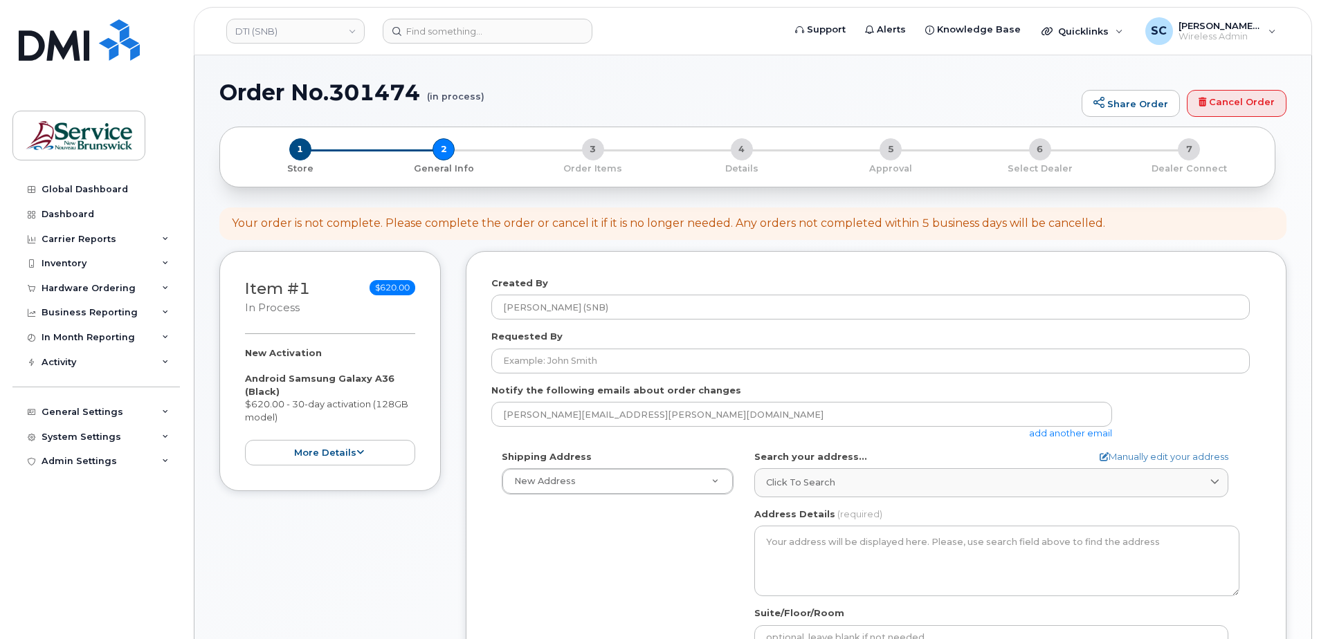
select select
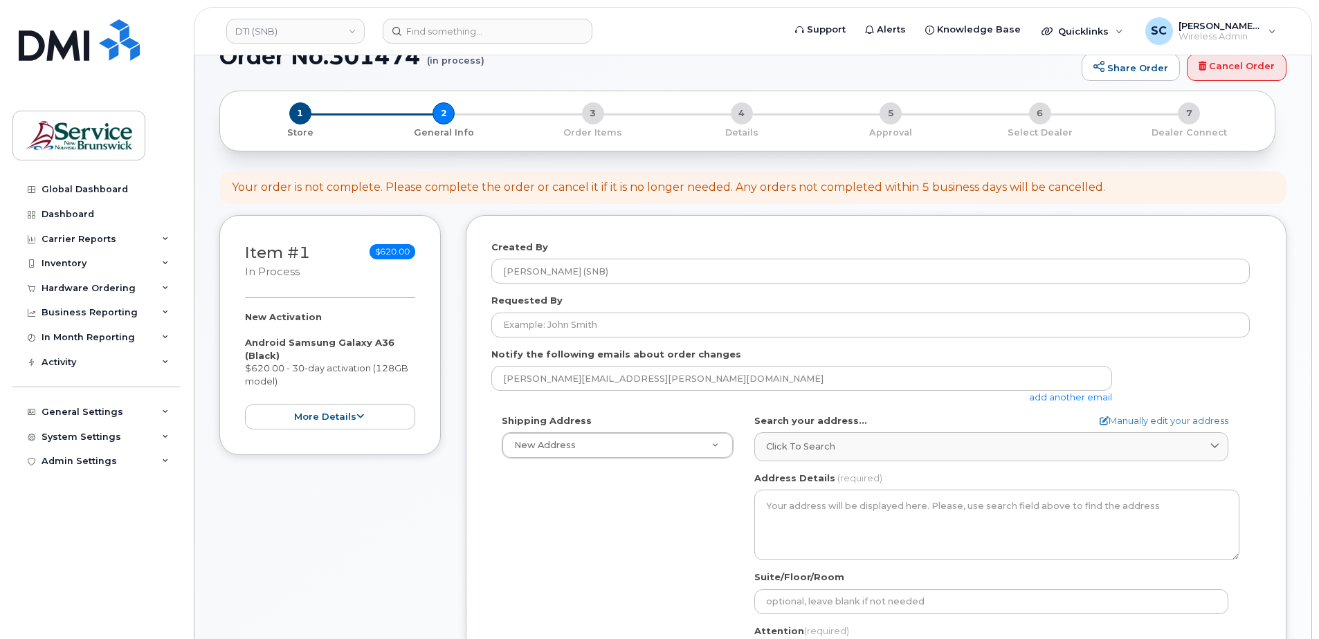
scroll to position [69, 0]
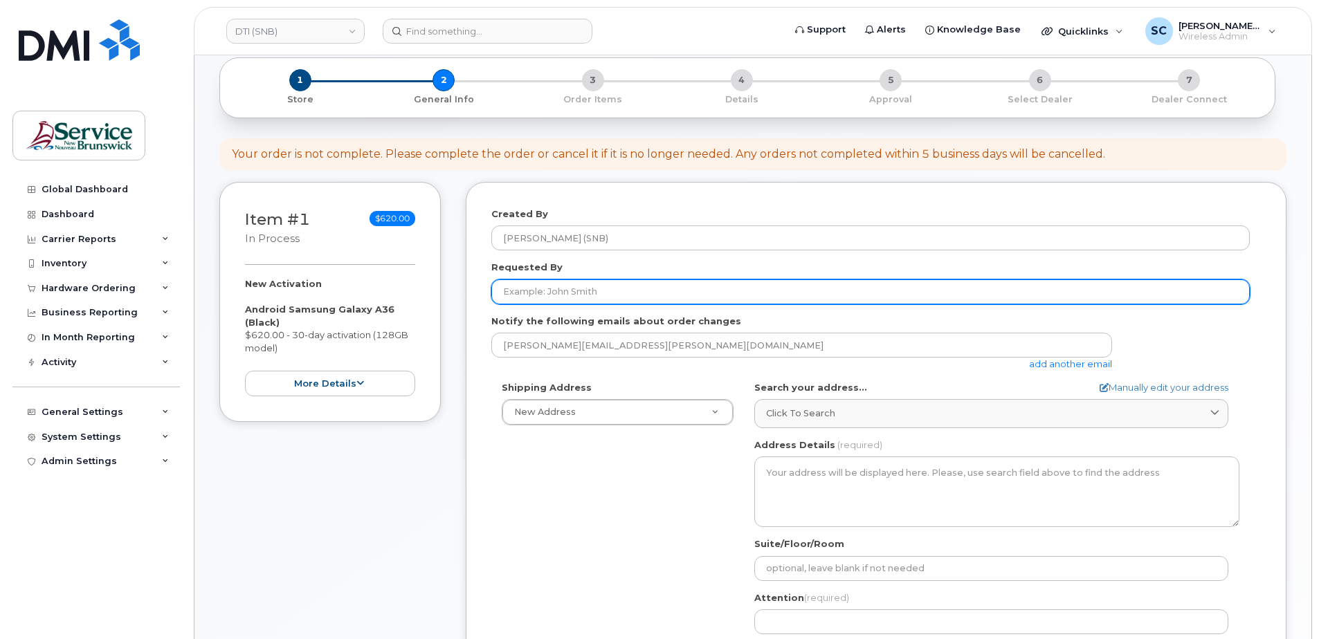
click at [624, 293] on input "Requested By" at bounding box center [870, 292] width 758 height 25
paste input "[EMAIL_ADDRESS][PERSON_NAME][DOMAIN_NAME]"
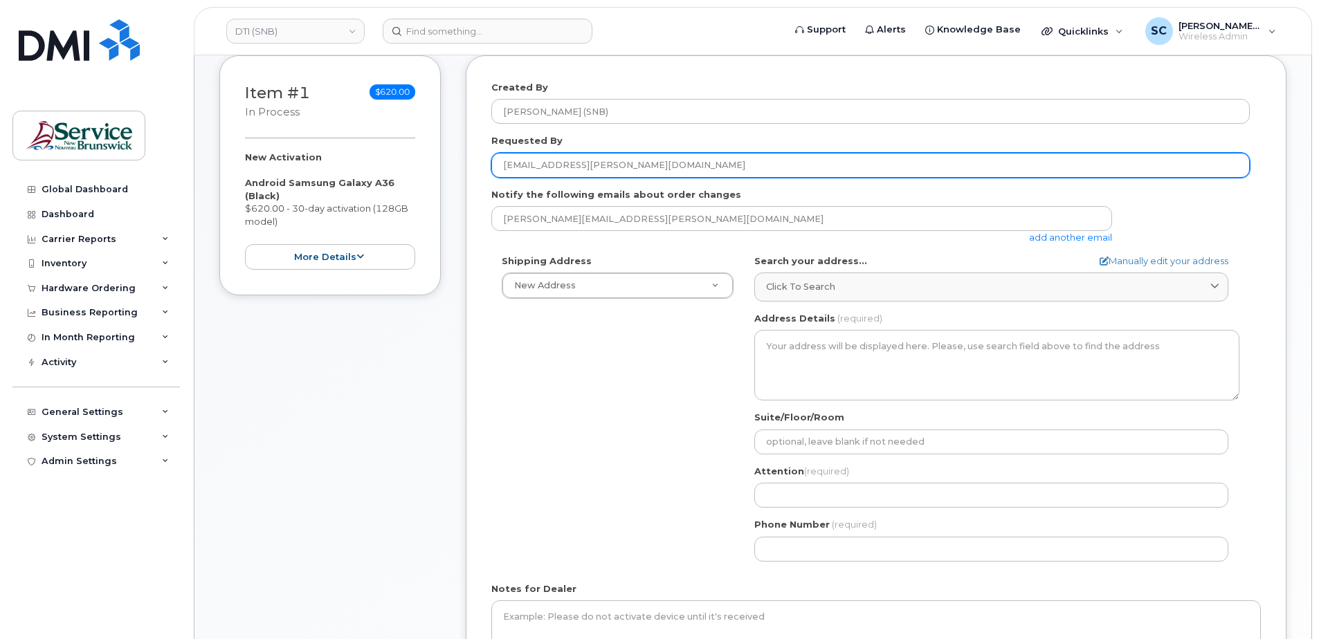
scroll to position [208, 0]
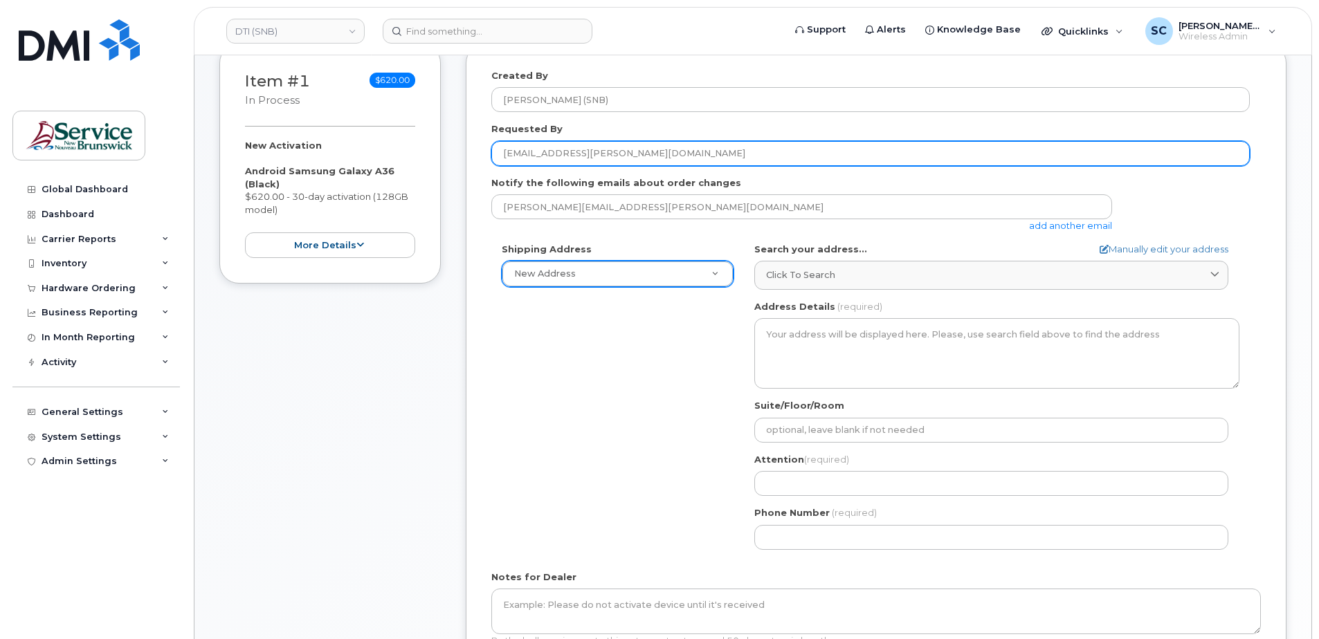
type input "[EMAIL_ADDRESS][PERSON_NAME][DOMAIN_NAME]"
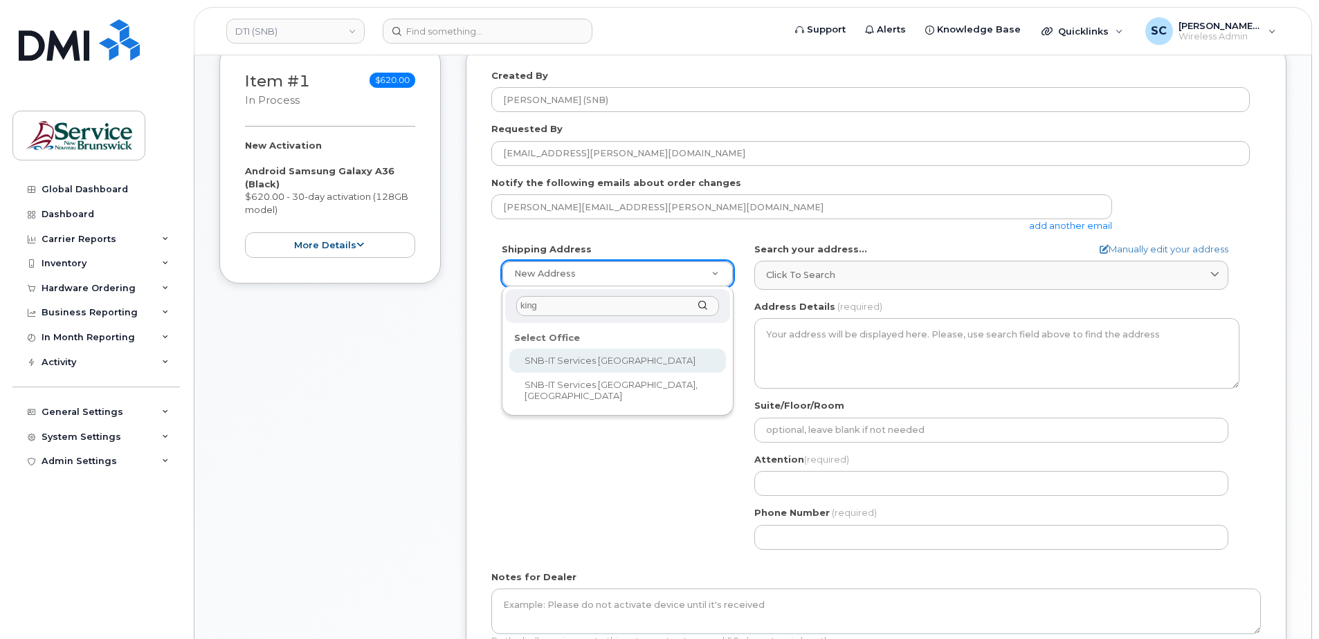
type input "king"
select select
type textarea "[STREET_ADDRESS][PERSON_NAME]"
type input "[PERSON_NAME]"
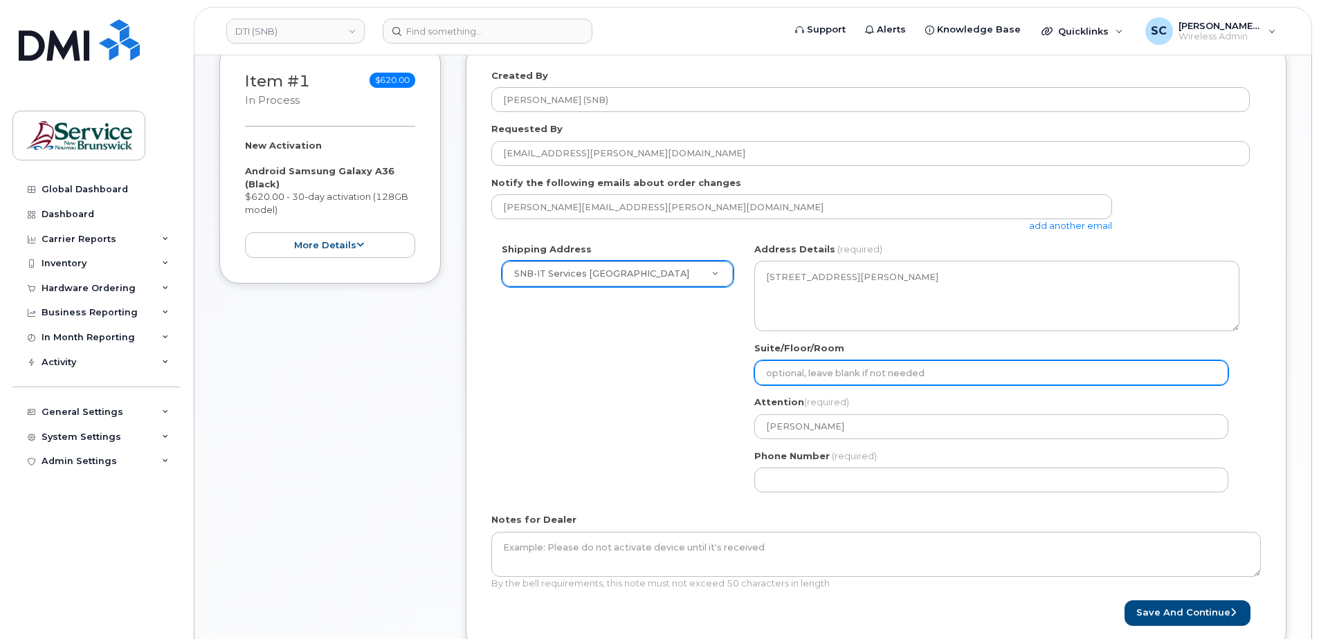
click at [886, 372] on input "Suite/Floor/Room" at bounding box center [991, 372] width 474 height 25
paste input "WO0000000490773"
select select
type input "WO0000000490773"
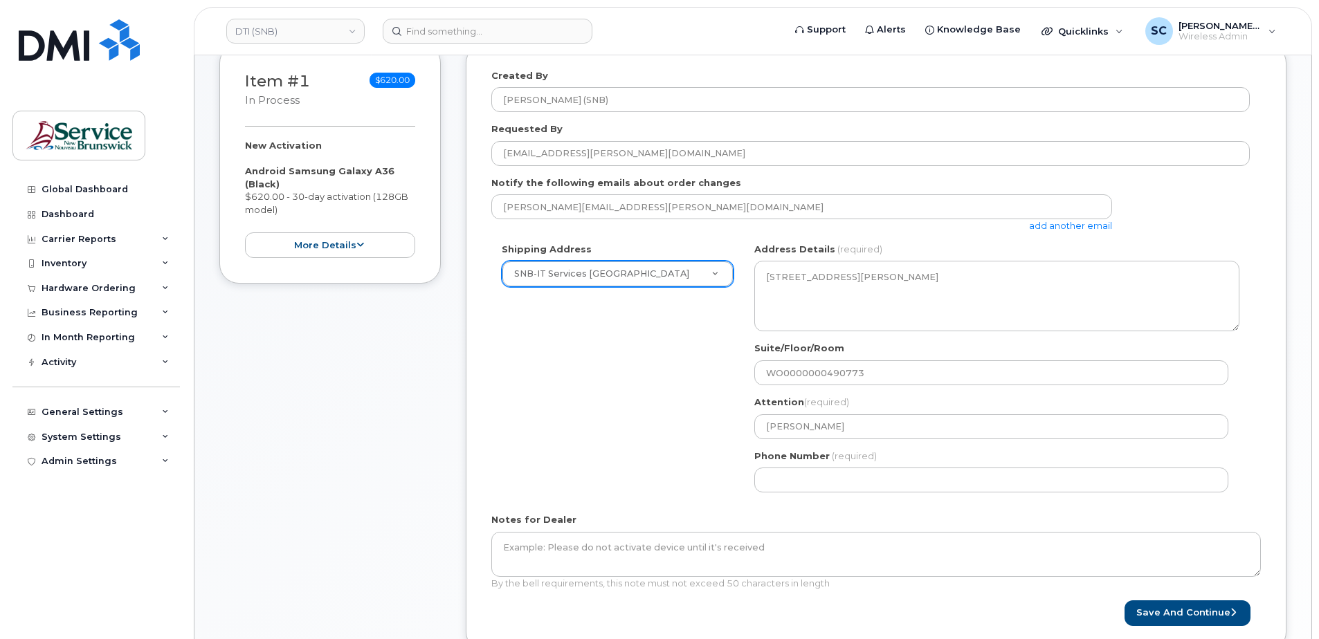
drag, startPoint x: 741, startPoint y: 482, endPoint x: 753, endPoint y: 482, distance: 12.5
click at [741, 482] on div "Shipping Address SNB-IT Services [GEOGRAPHIC_DATA] New Address ASD-E Main Offic…" at bounding box center [870, 373] width 758 height 260
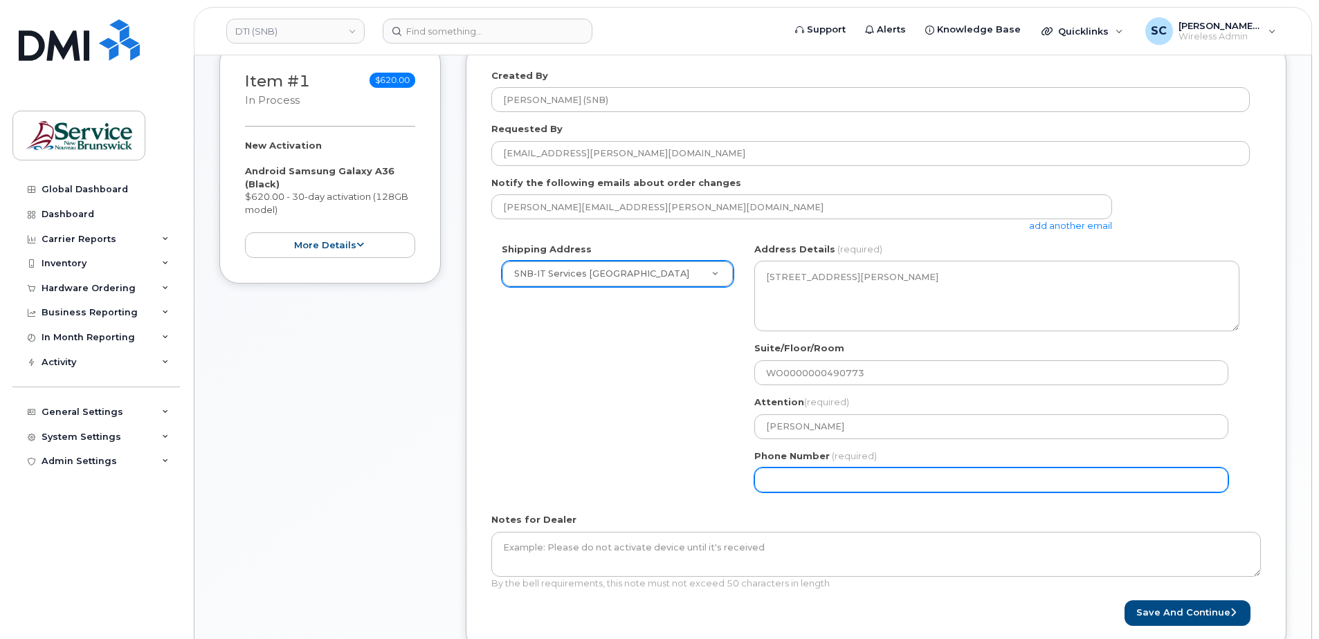
click at [776, 478] on input "Phone Number" at bounding box center [991, 480] width 474 height 25
type input "1234567890"
select select
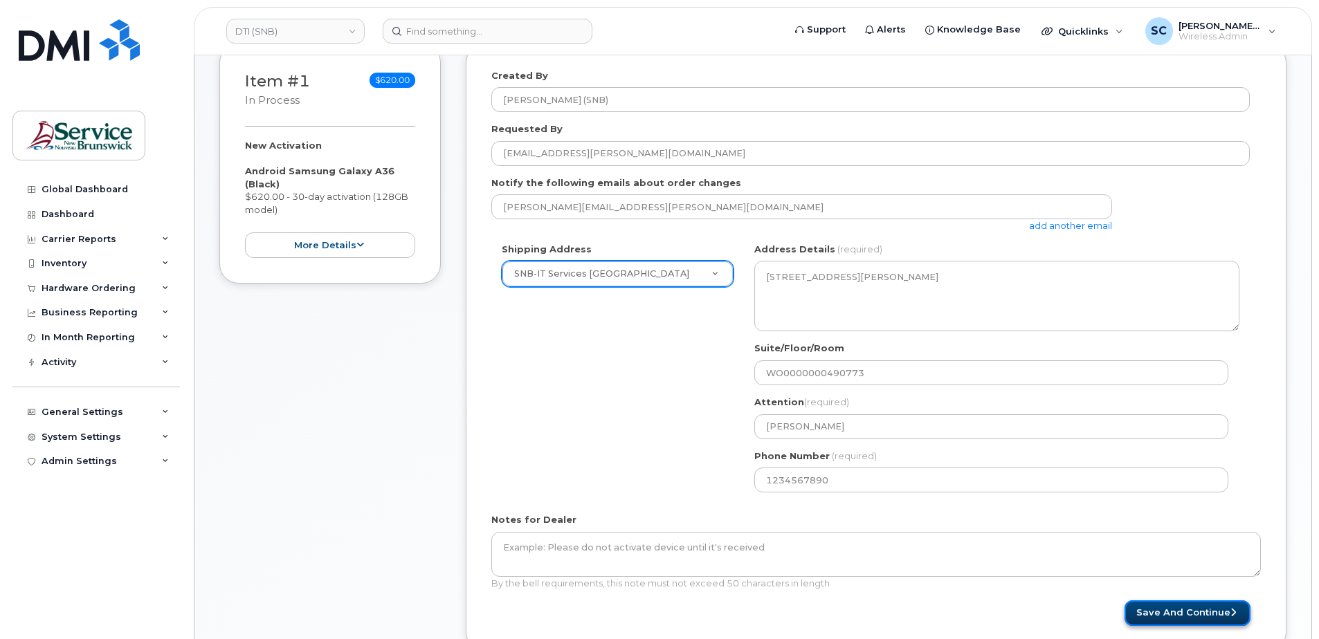
click at [1185, 618] on button "Save and Continue" at bounding box center [1187, 614] width 126 height 26
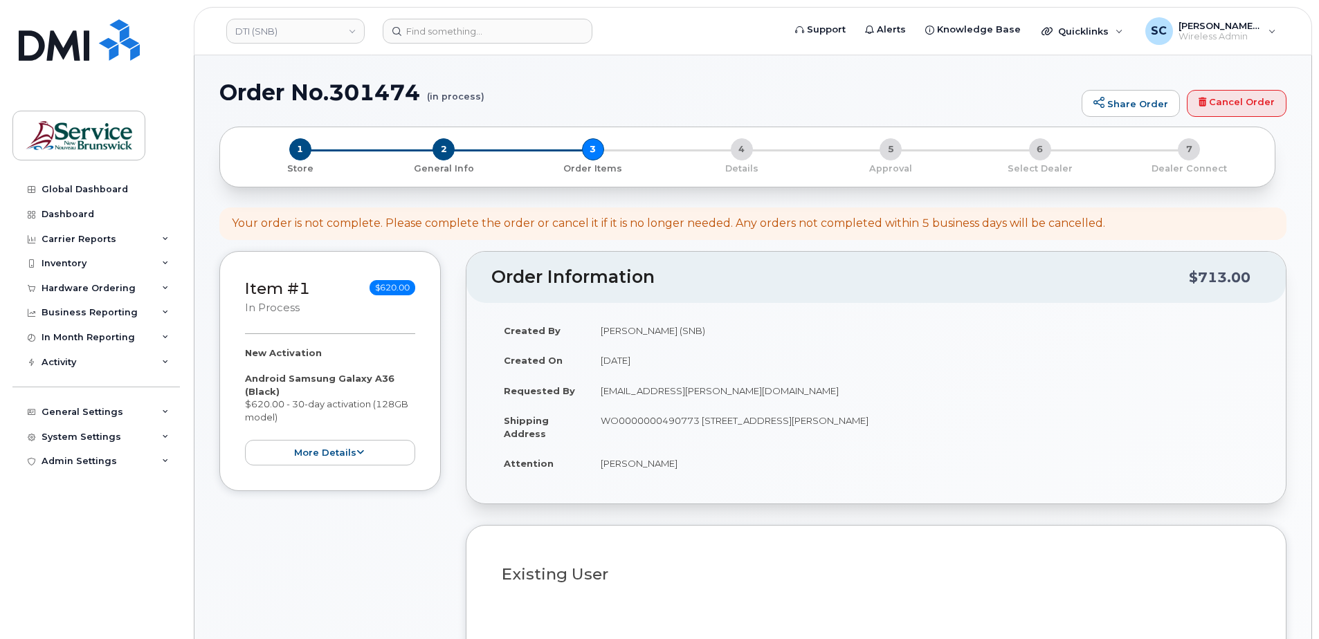
select select
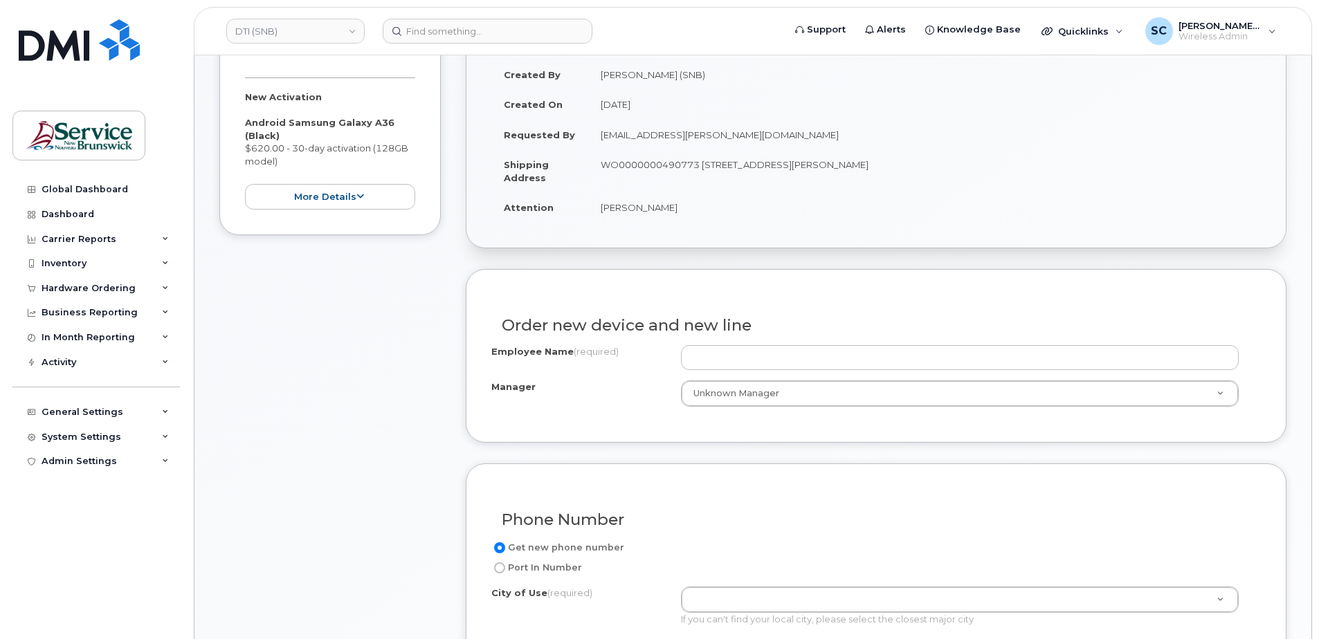
scroll to position [277, 0]
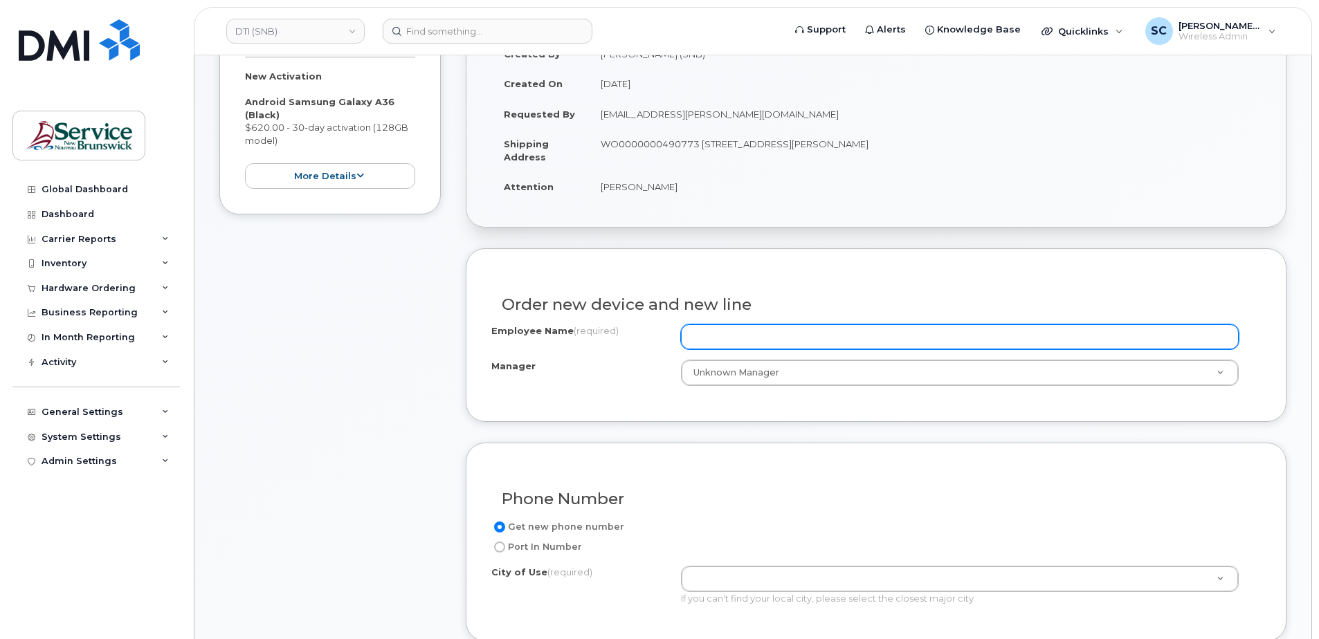
click at [741, 346] on input "Employee Name (required)" at bounding box center [960, 337] width 558 height 25
paste input "[PERSON_NAME]"
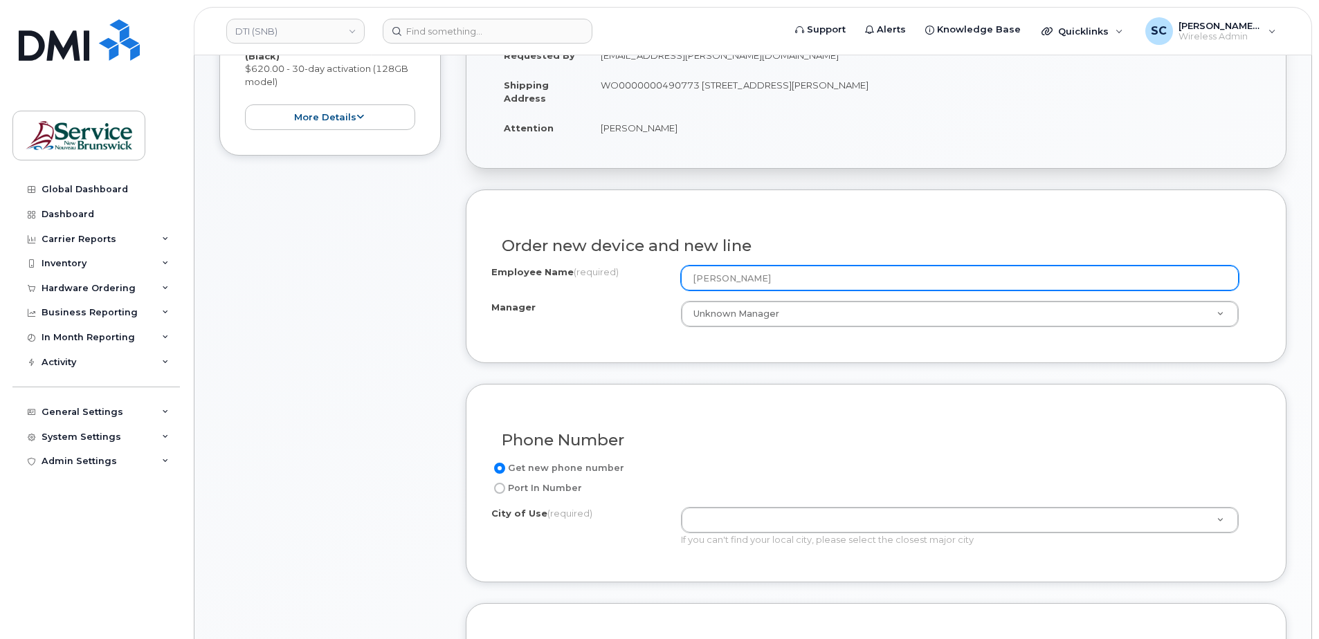
scroll to position [415, 0]
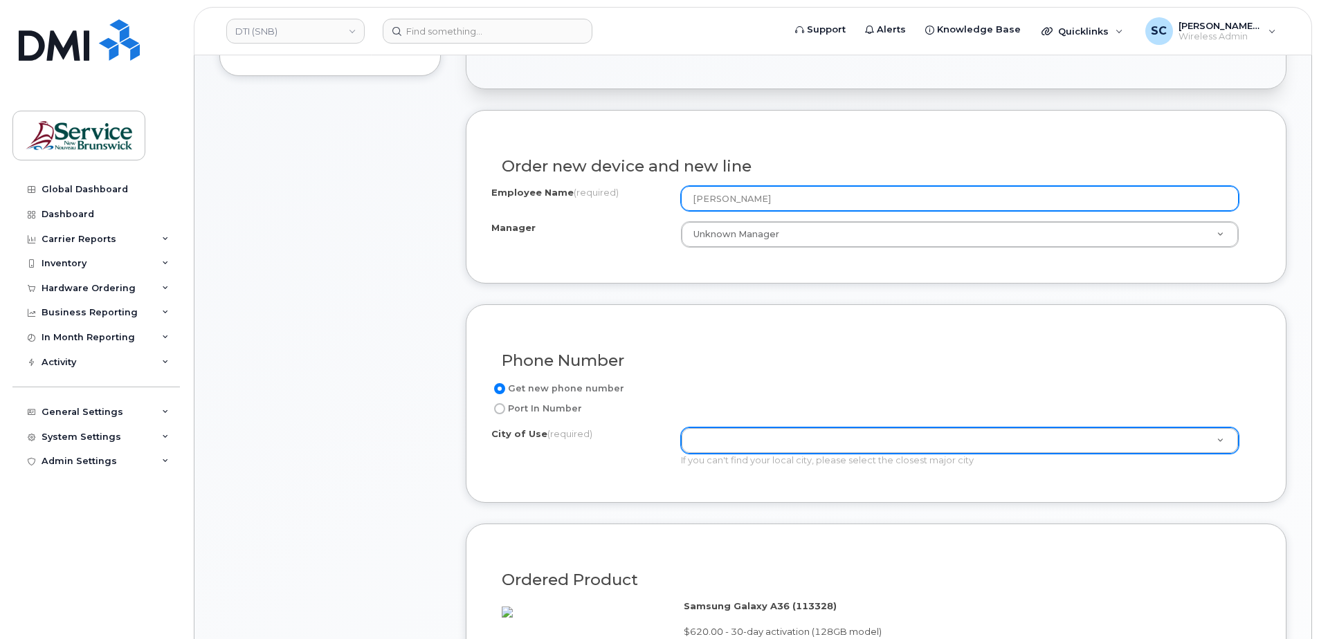
type input "[PERSON_NAME]"
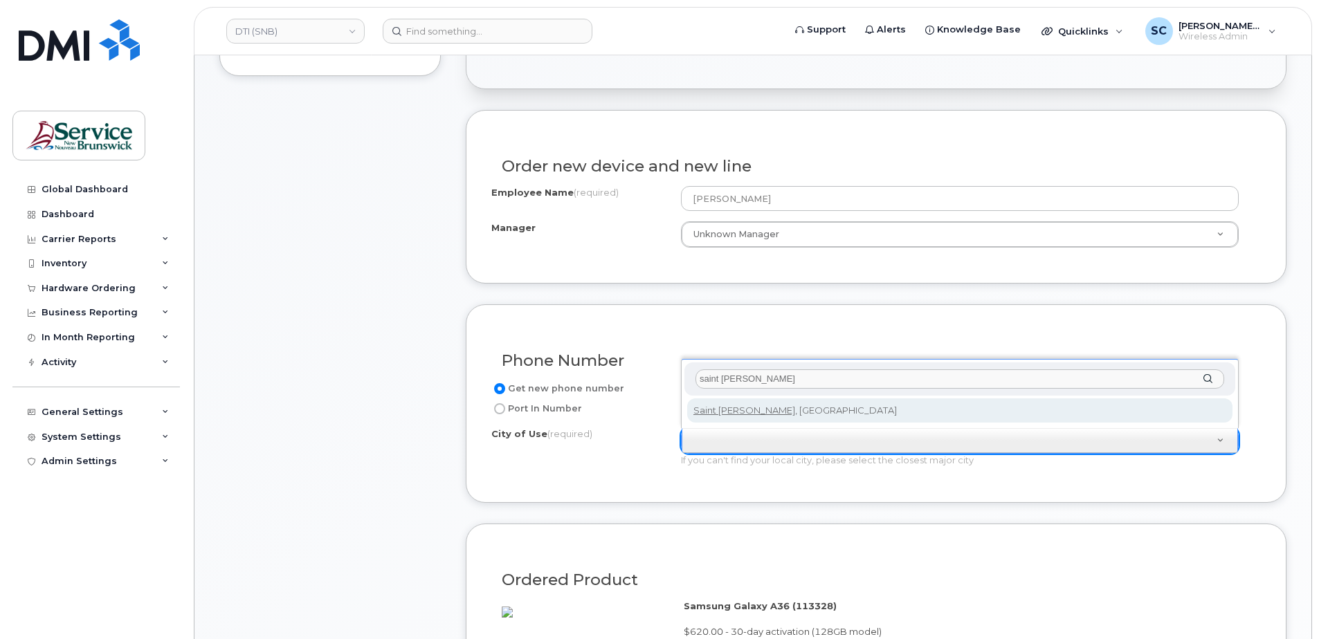
type input "saint john"
type input "2008"
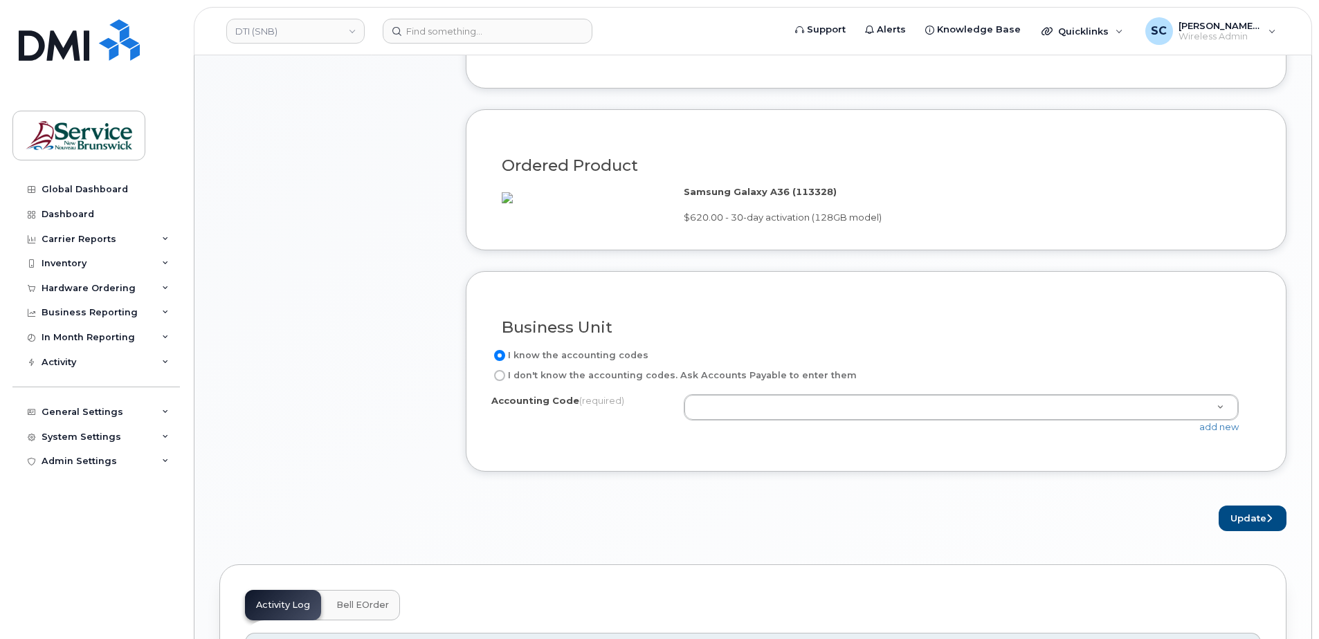
scroll to position [830, 0]
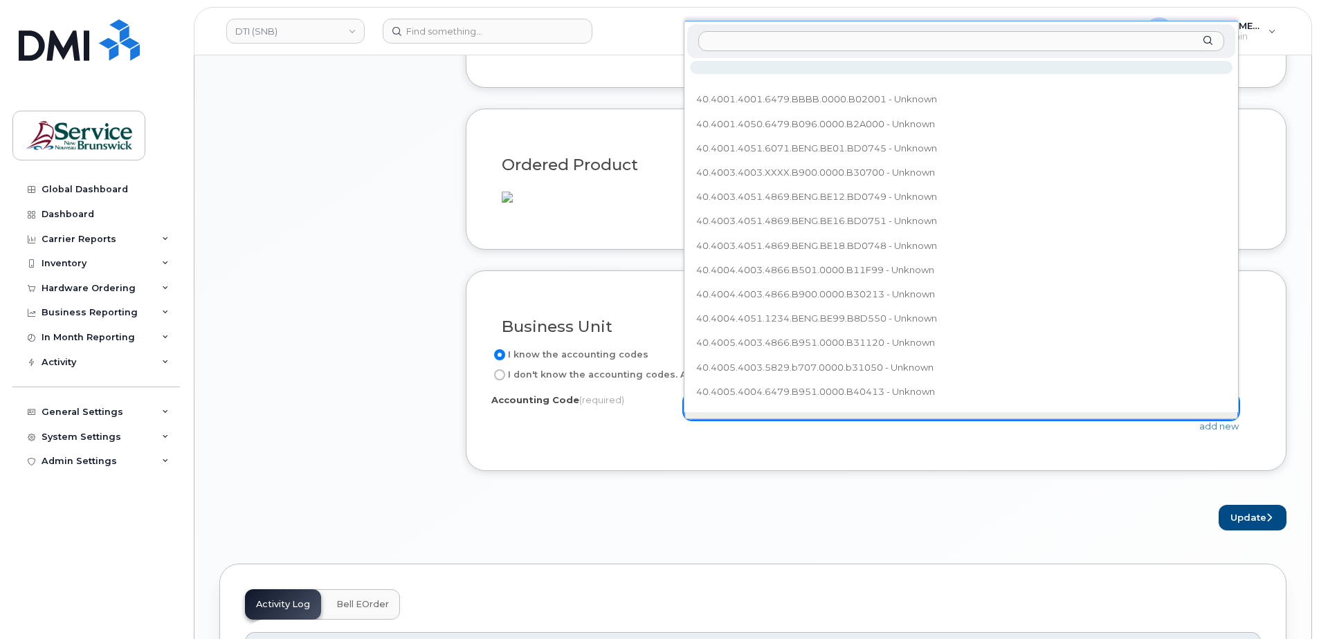
type input "42.4204.4246.4866.BSHP.0000.BV0413"
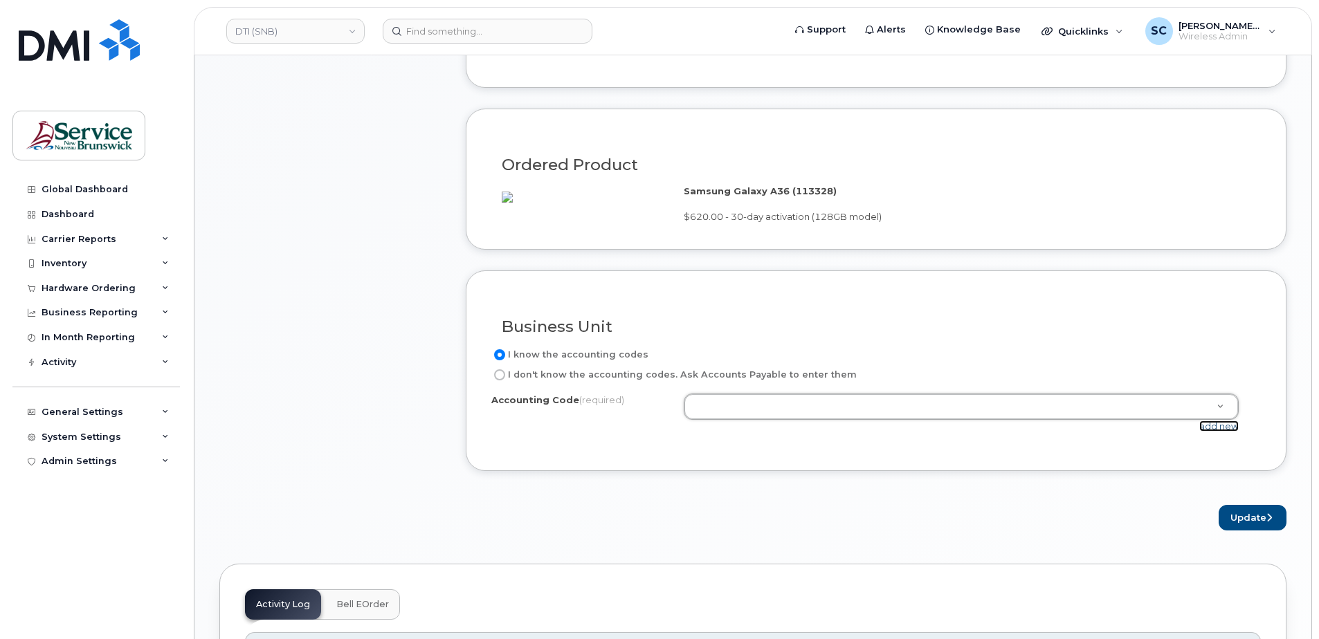
click at [1208, 432] on link "add new" at bounding box center [1218, 426] width 39 height 11
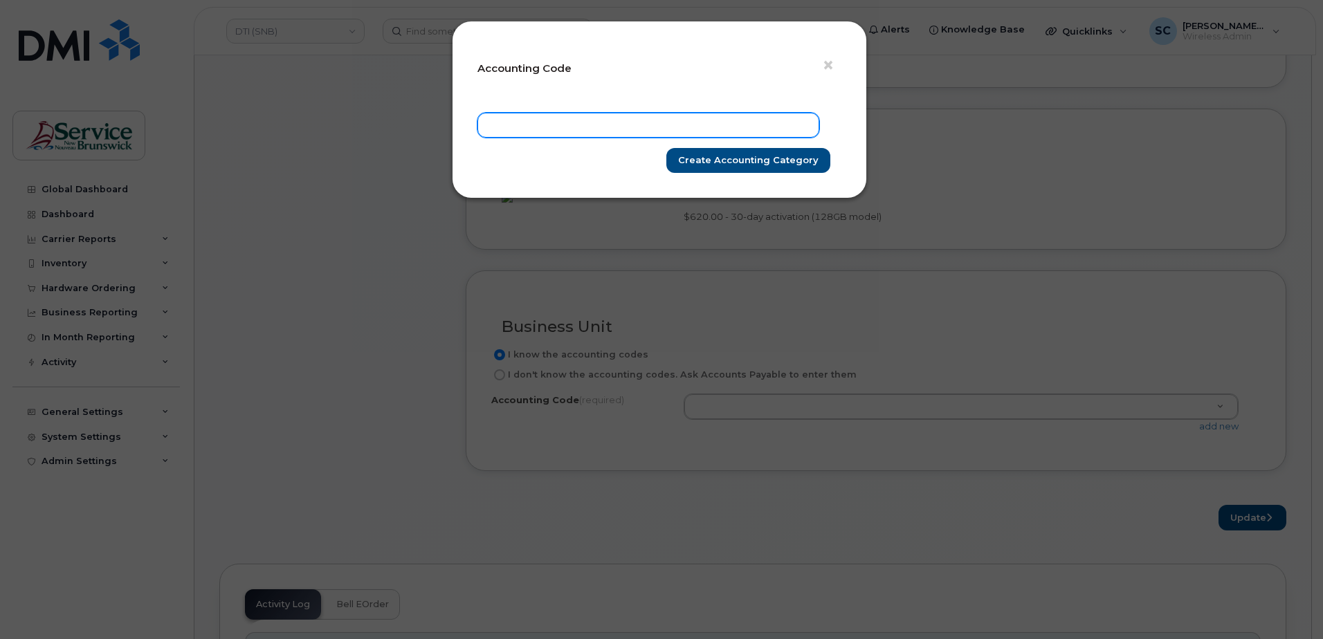
click at [778, 126] on input "text" at bounding box center [648, 125] width 342 height 25
paste input "42.4204.4246.4866.BSHP.0000.BV0413"
type input "42.4204.4246.4866.BSHP.0000.BV0413"
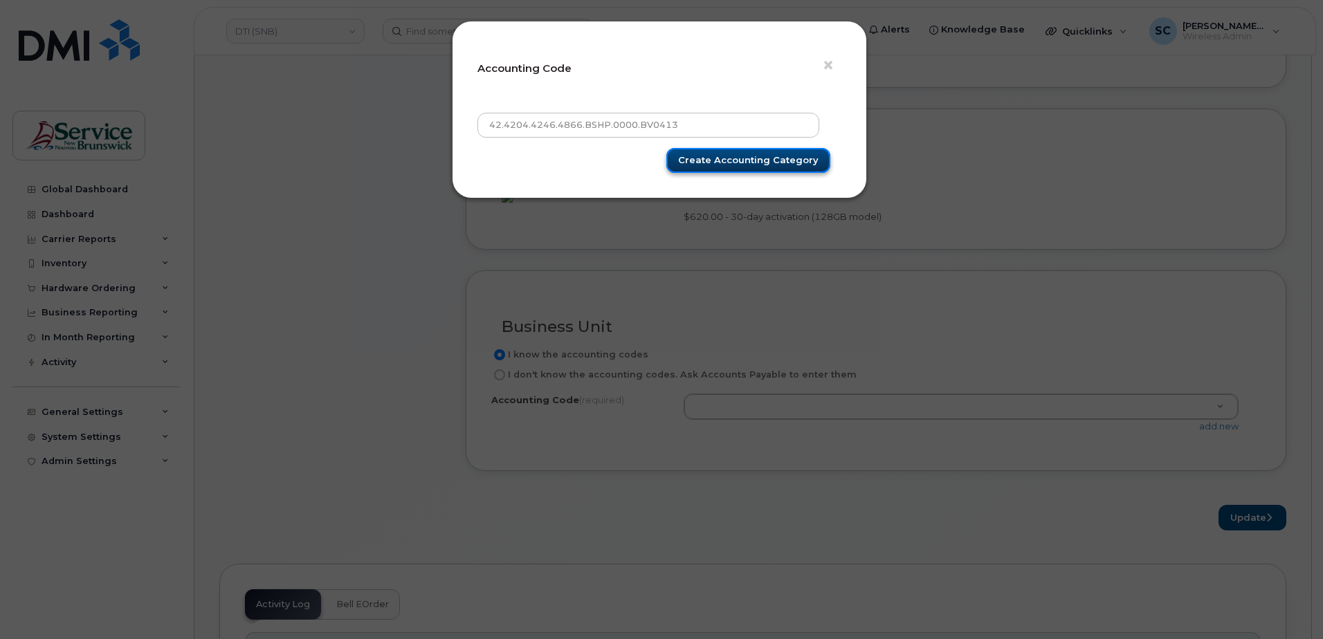
click at [776, 153] on input "Create Accounting category" at bounding box center [748, 161] width 164 height 26
type input "Create Accounting category"
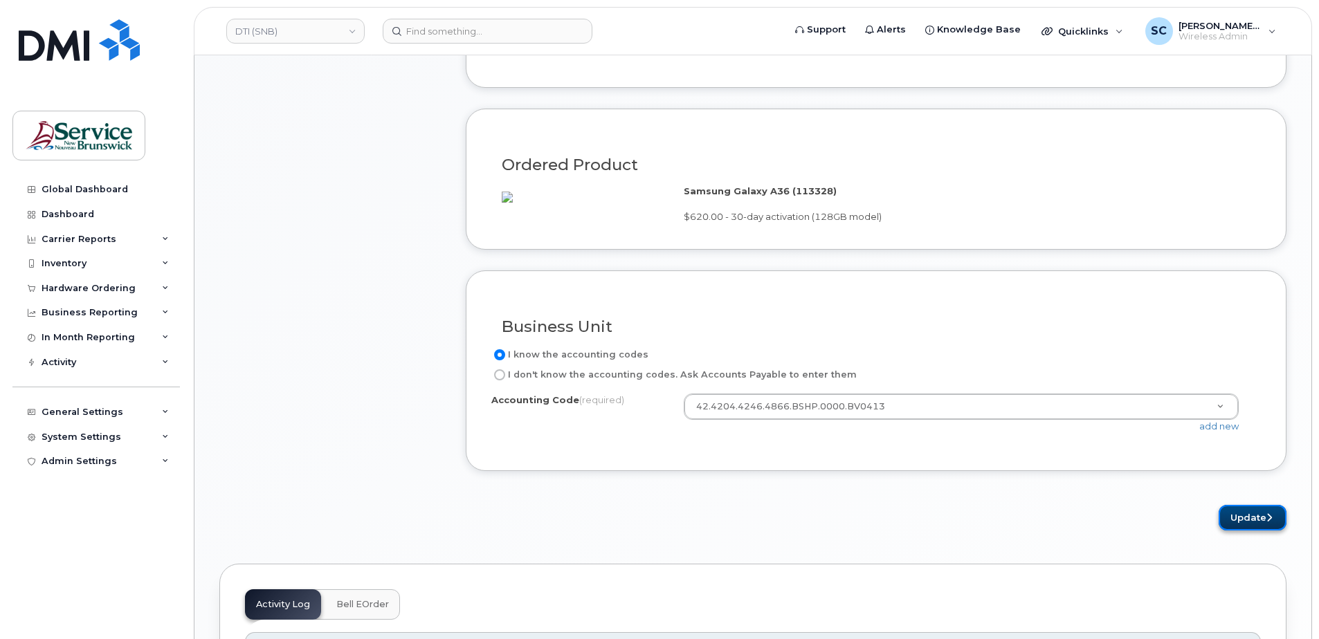
click at [1243, 526] on button "Update" at bounding box center [1252, 518] width 68 height 26
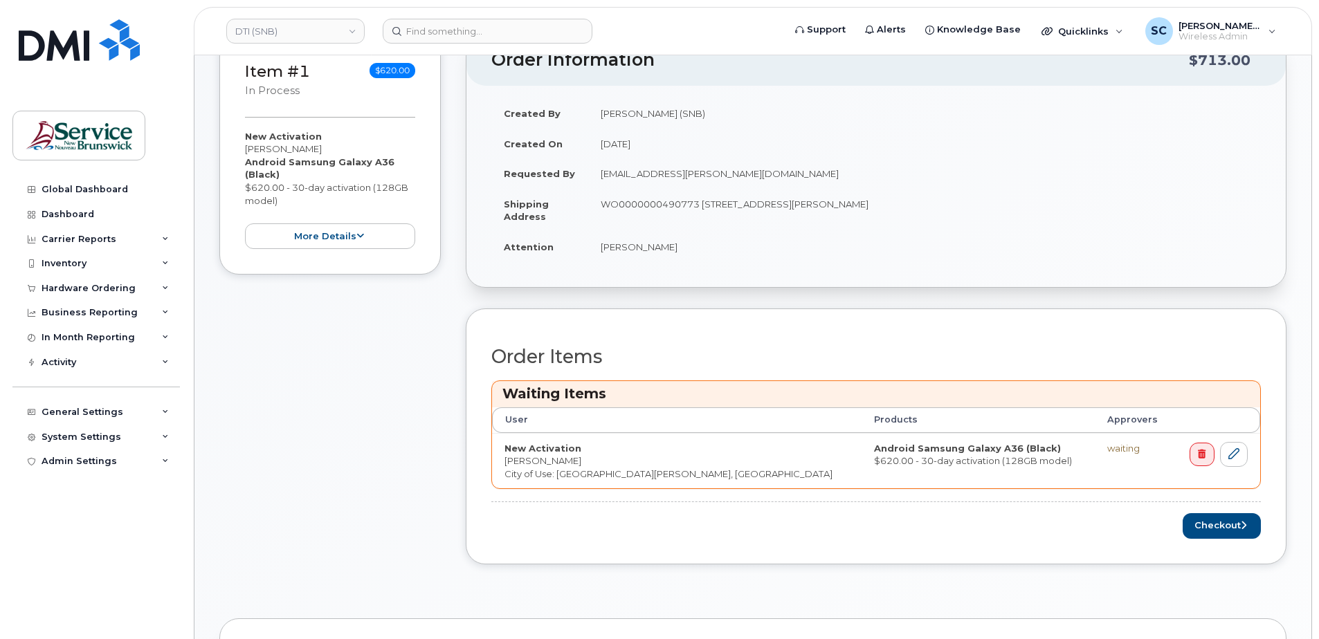
scroll to position [277, 0]
click at [1216, 532] on button "Checkout" at bounding box center [1221, 526] width 78 height 26
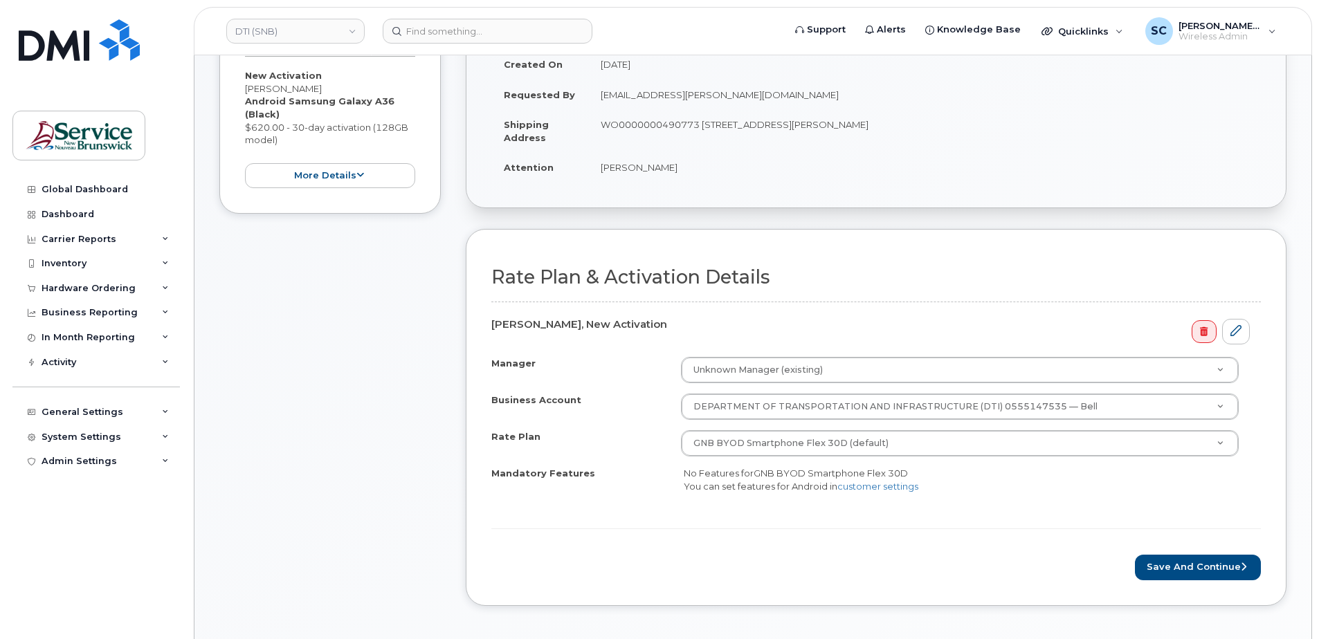
scroll to position [277, 0]
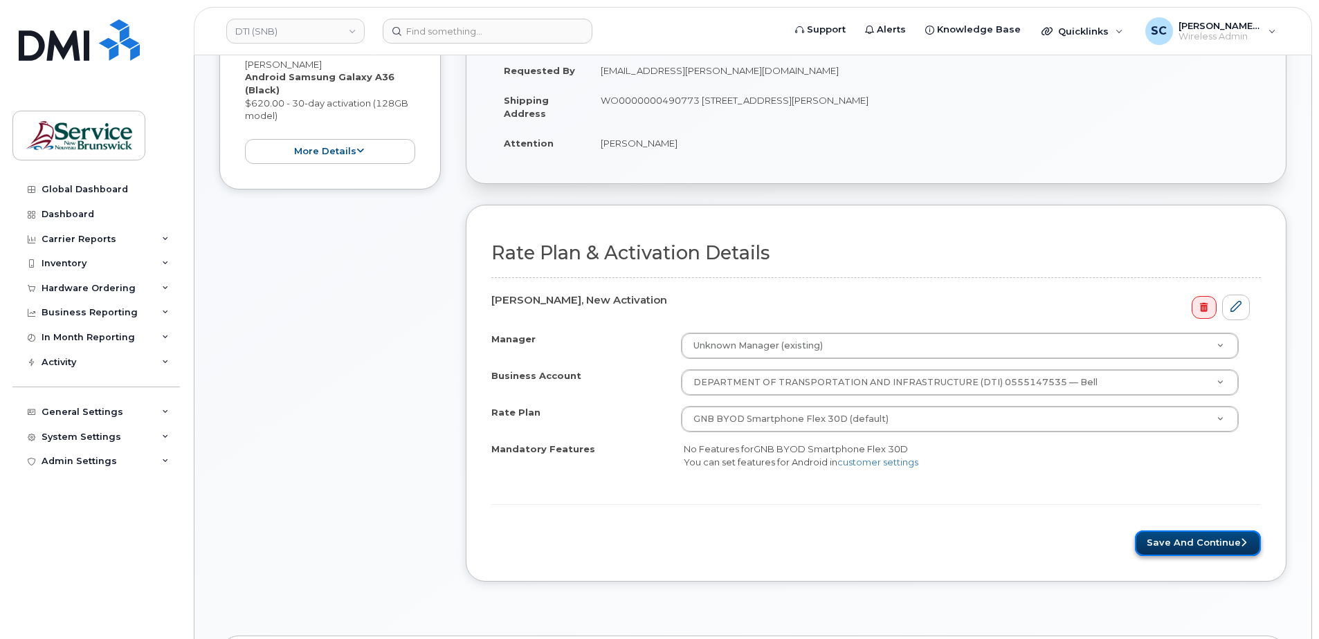
click at [1192, 544] on button "Save and Continue" at bounding box center [1198, 544] width 126 height 26
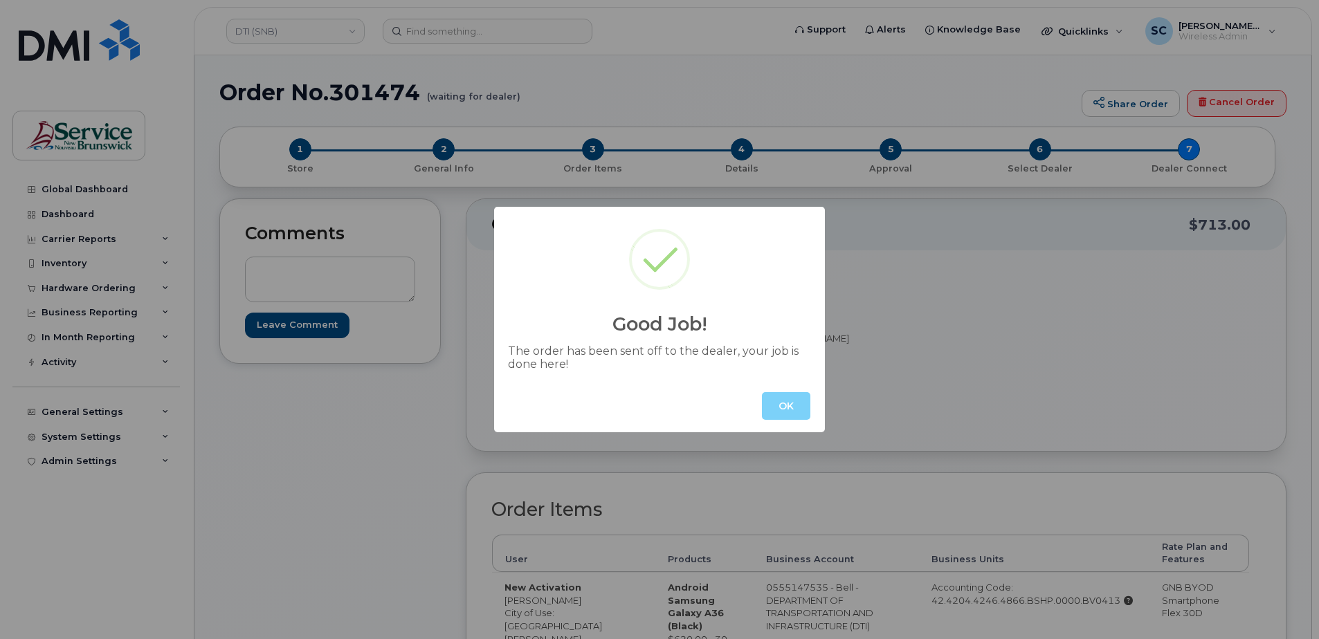
drag, startPoint x: 776, startPoint y: 401, endPoint x: 731, endPoint y: 342, distance: 73.9
click at [777, 401] on button "OK" at bounding box center [786, 406] width 48 height 28
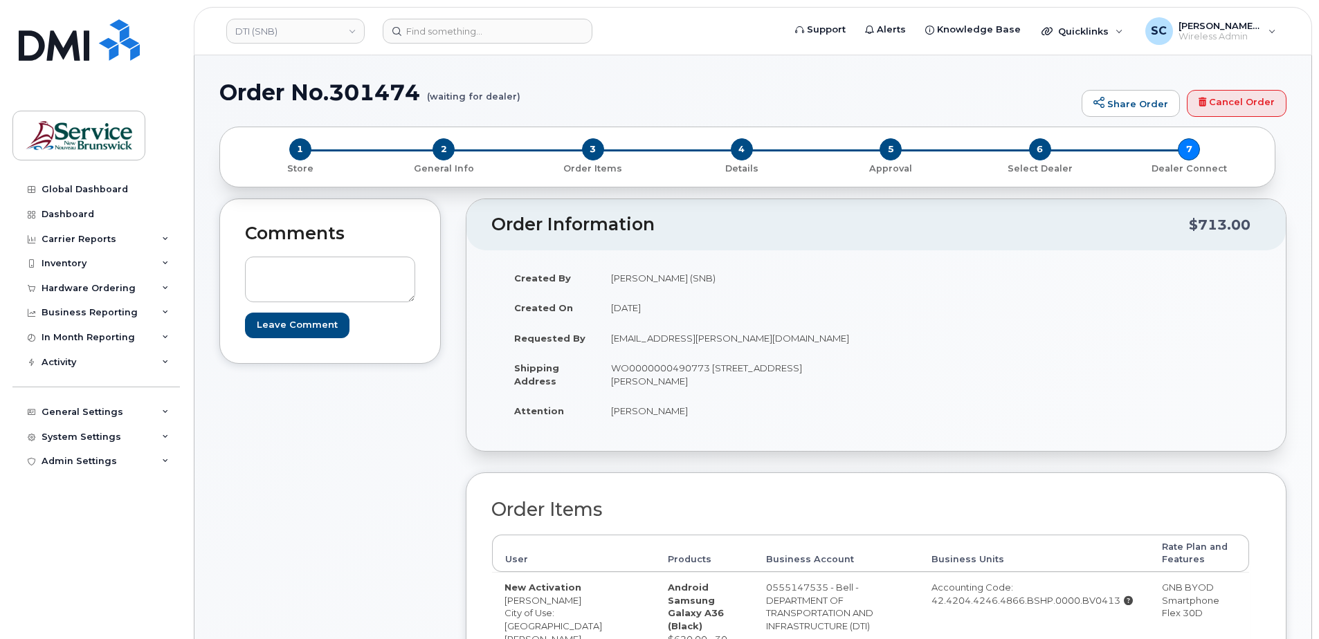
click at [407, 93] on h1 "Order No.301474 (waiting for dealer)" at bounding box center [646, 92] width 855 height 24
copy h1 "301474"
